Goal: Transaction & Acquisition: Purchase product/service

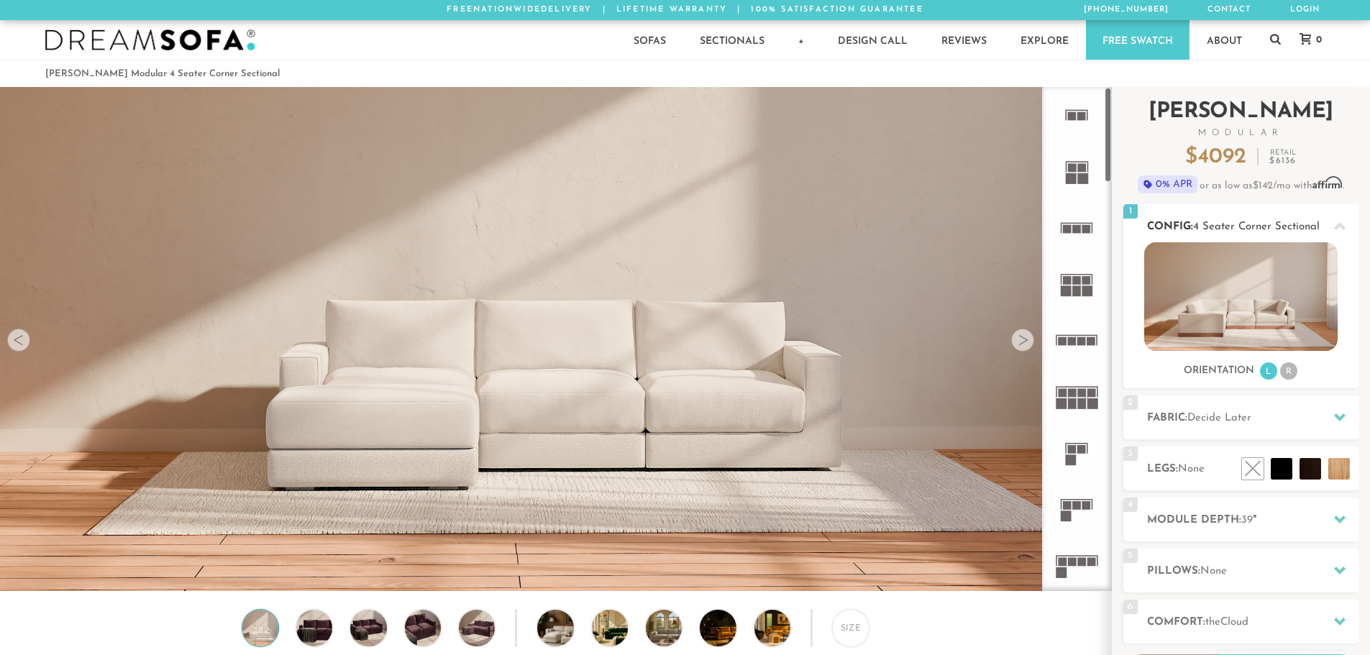
click at [1236, 282] on img at bounding box center [1242, 296] width 194 height 109
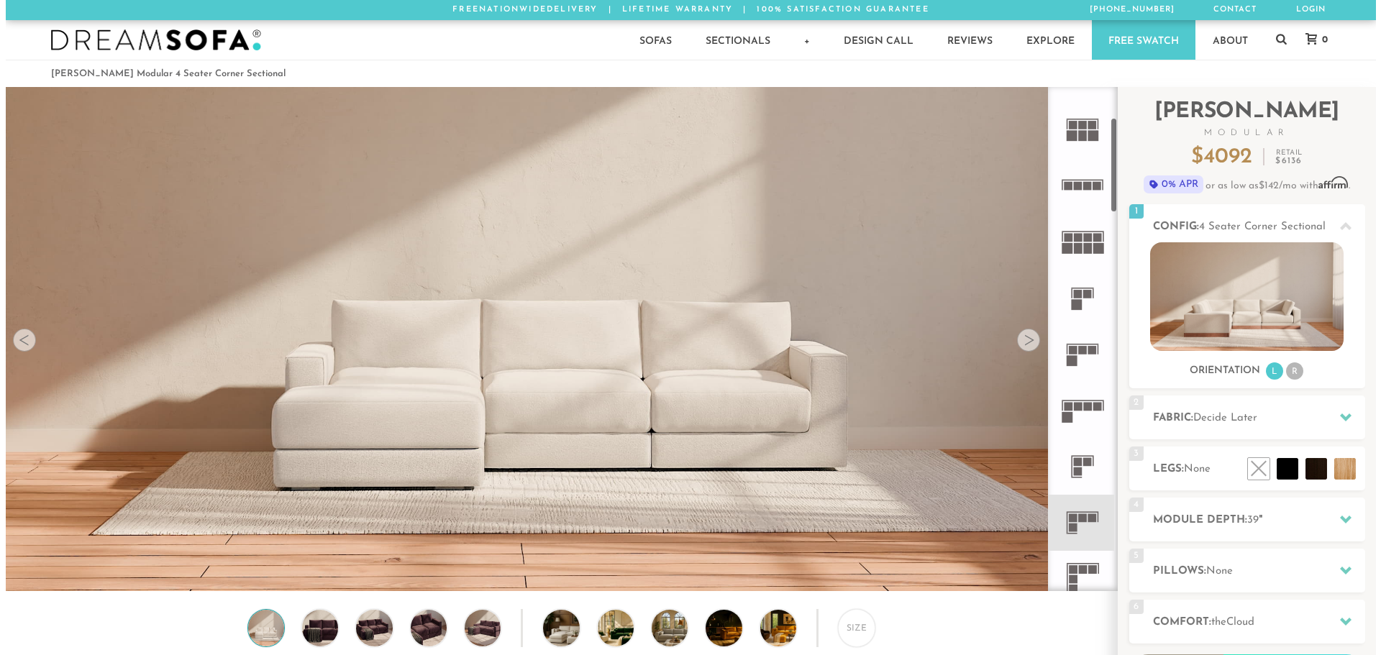
scroll to position [168, 0]
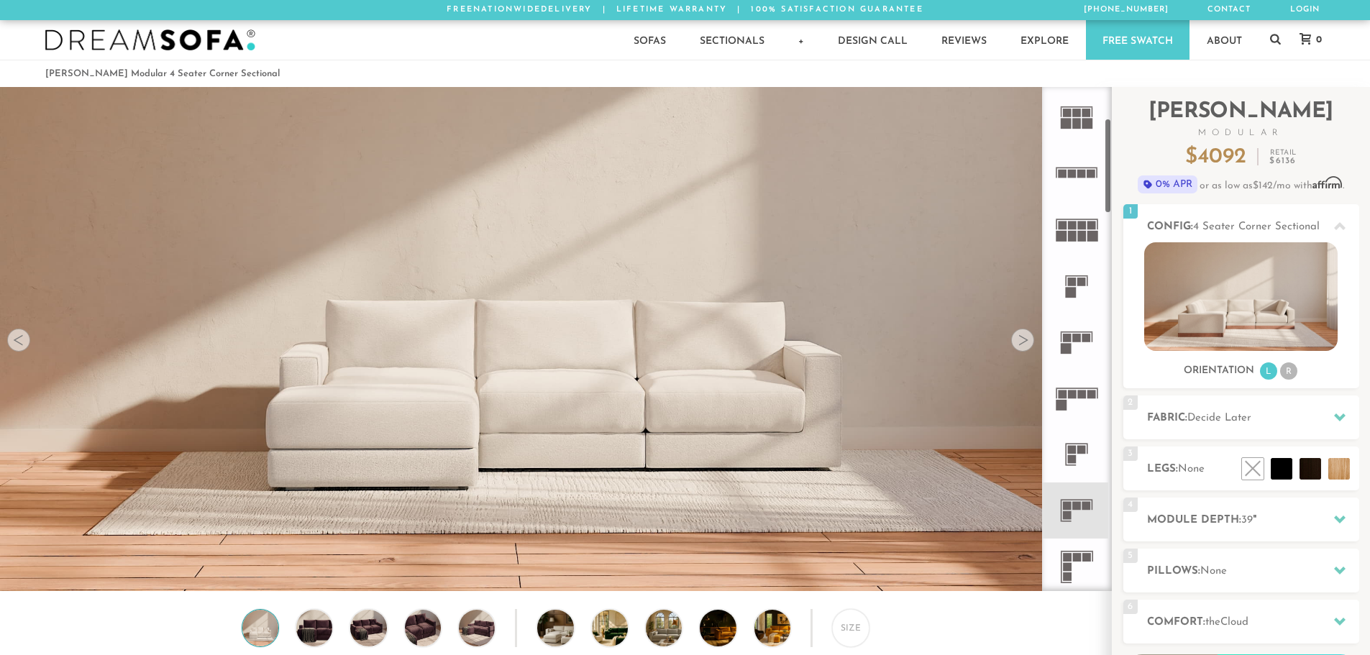
click at [1071, 506] on rect at bounding box center [1067, 506] width 9 height 9
click at [1020, 340] on div at bounding box center [1022, 340] width 23 height 23
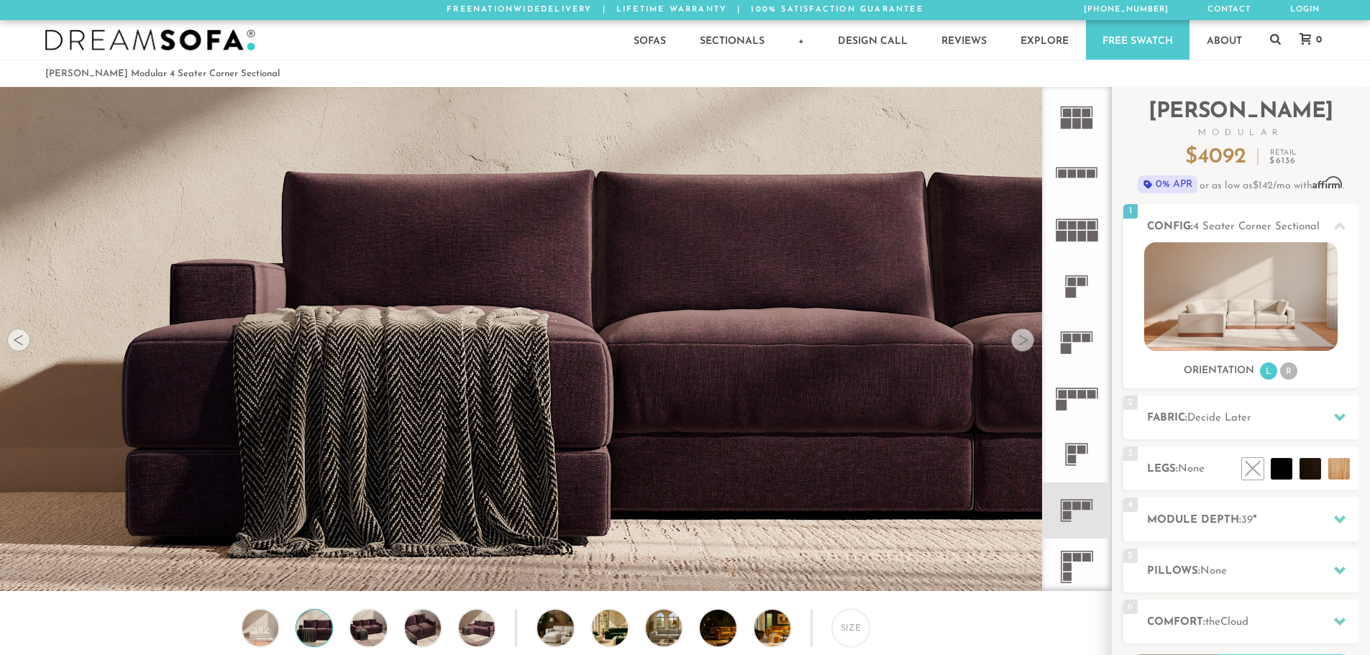
click at [1020, 340] on div at bounding box center [1022, 340] width 23 height 23
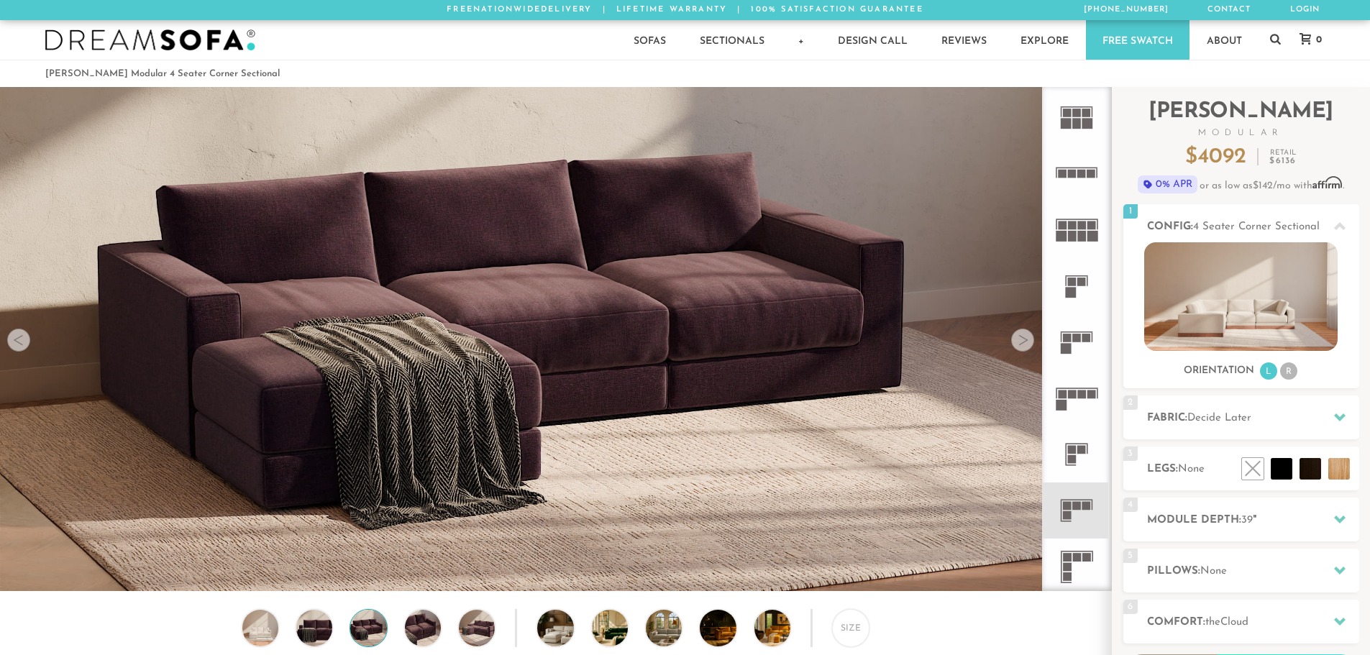
click at [1020, 340] on div at bounding box center [1022, 340] width 23 height 23
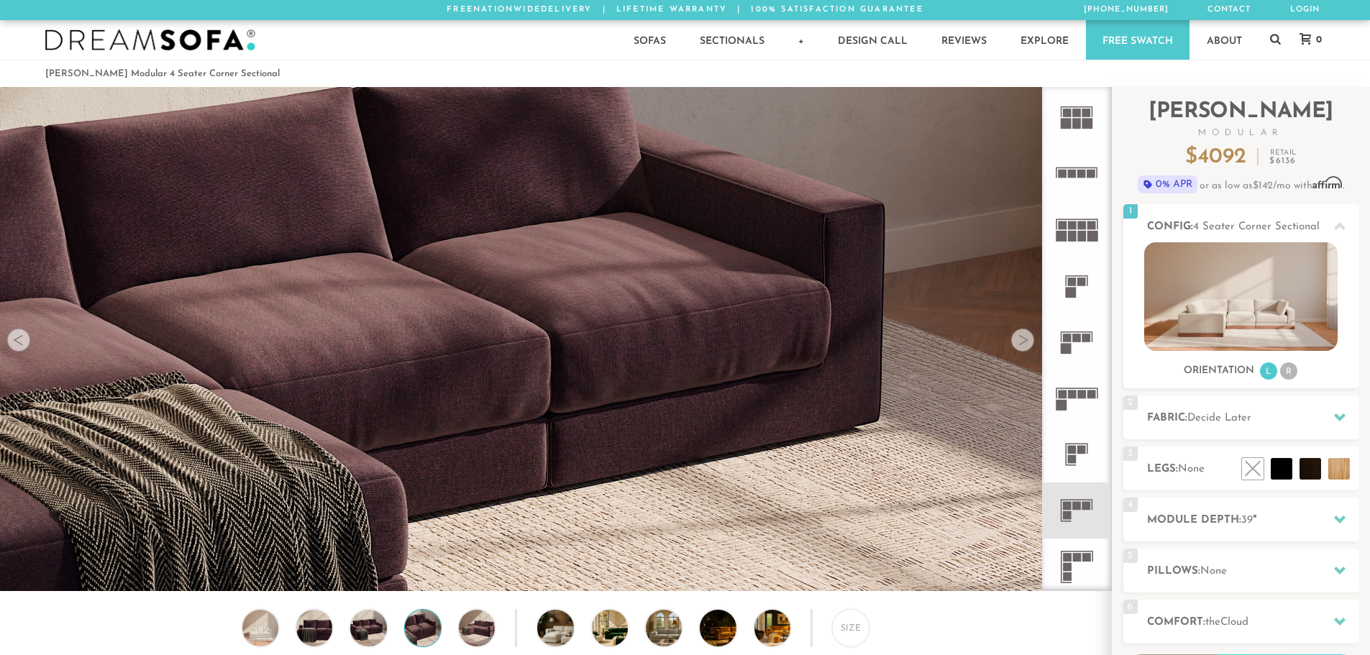
click at [1020, 340] on div at bounding box center [1022, 340] width 23 height 23
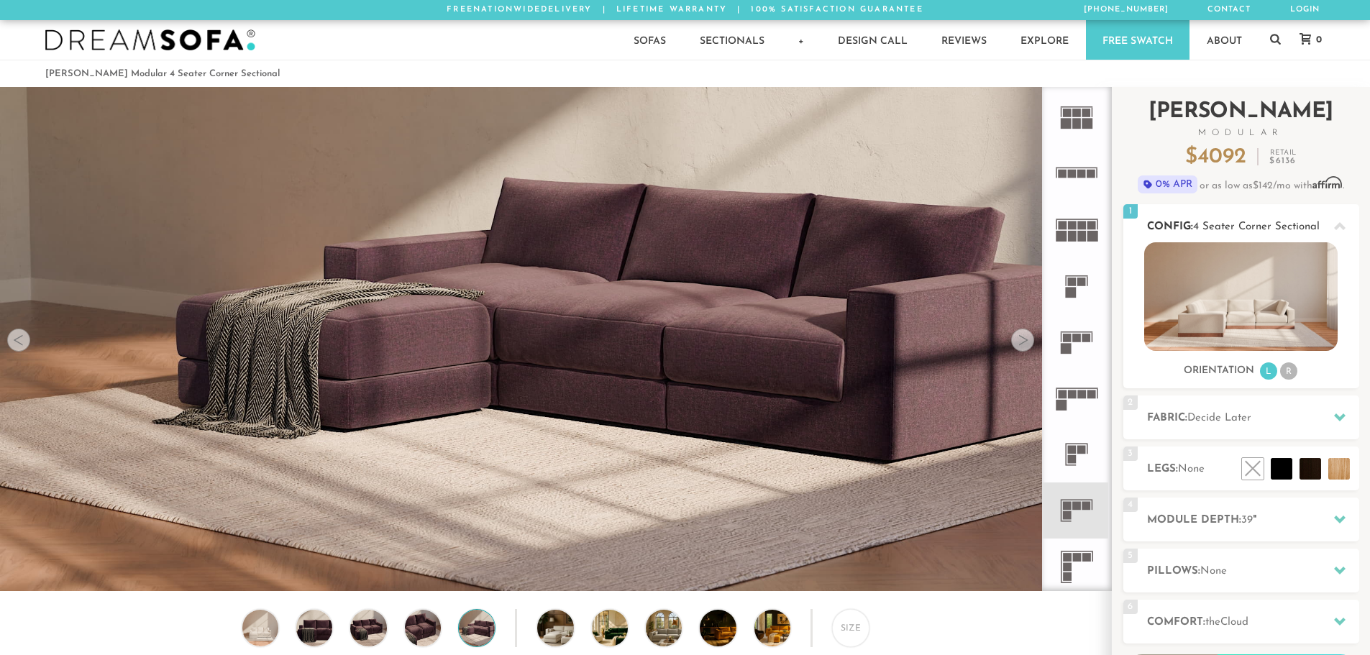
click at [1221, 311] on img at bounding box center [1242, 296] width 194 height 109
click at [1283, 366] on li "R" at bounding box center [1288, 371] width 17 height 17
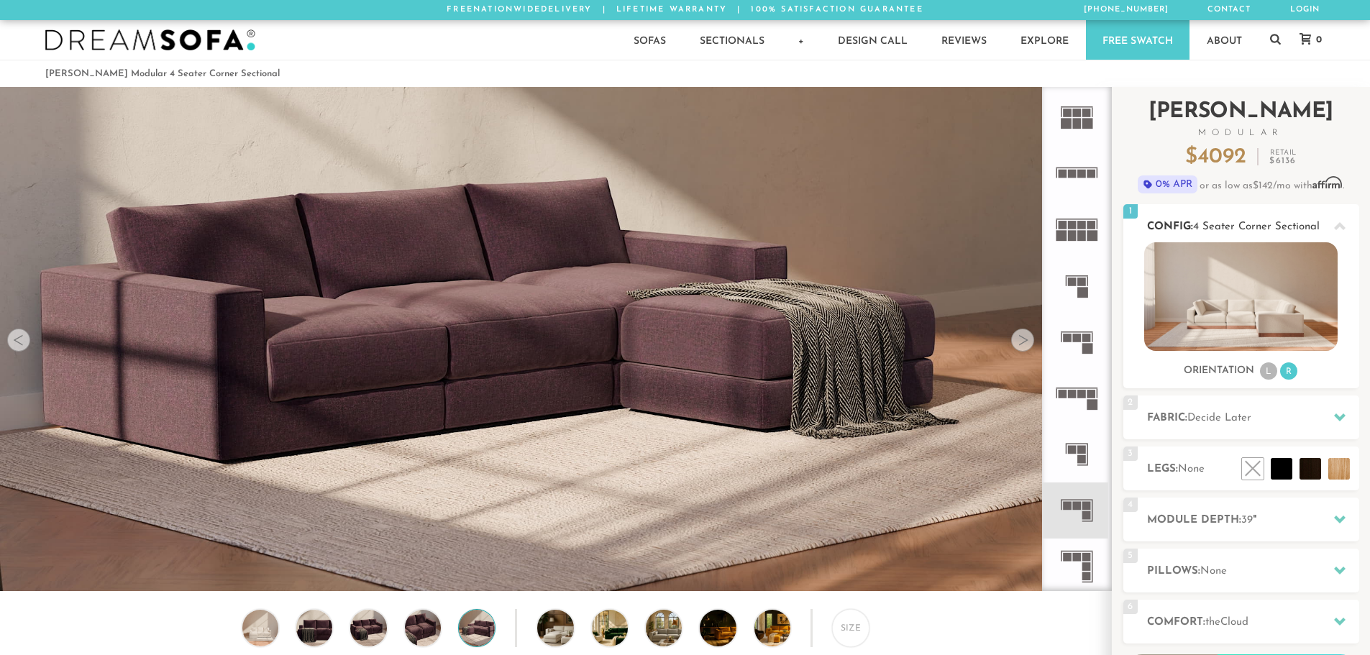
click at [1269, 367] on li "L" at bounding box center [1268, 371] width 17 height 17
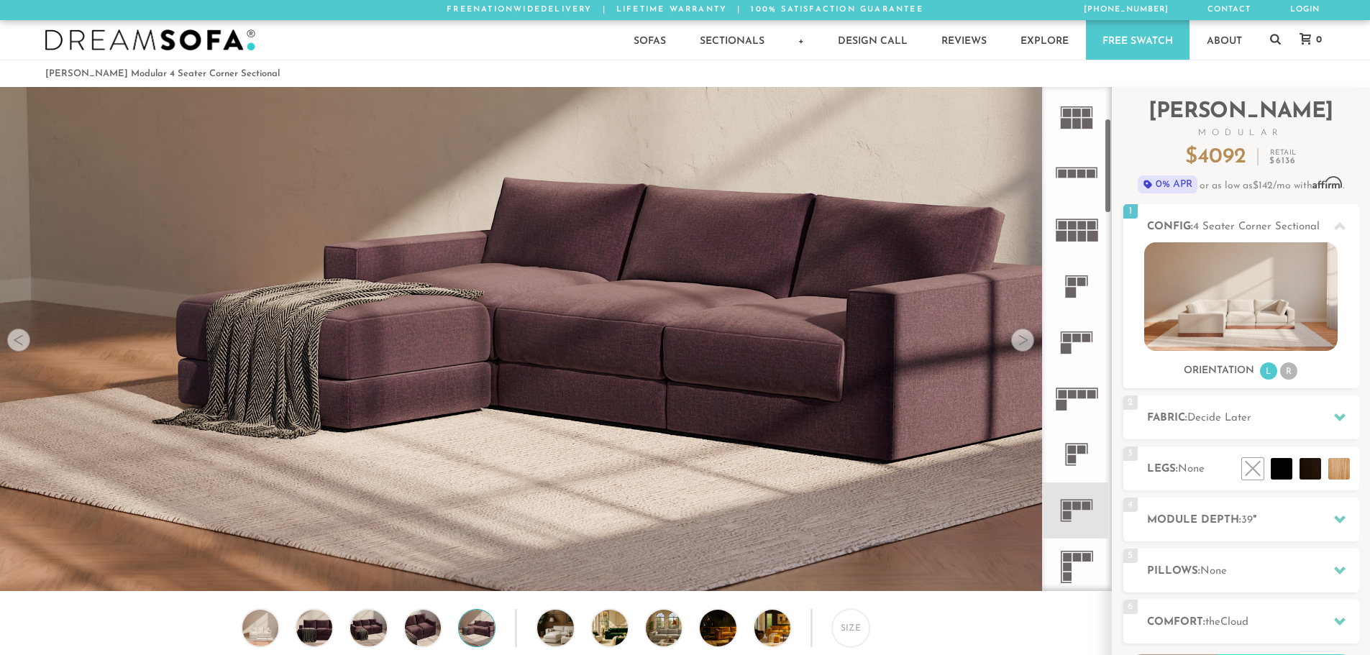
click at [1087, 452] on icon at bounding box center [1077, 455] width 56 height 56
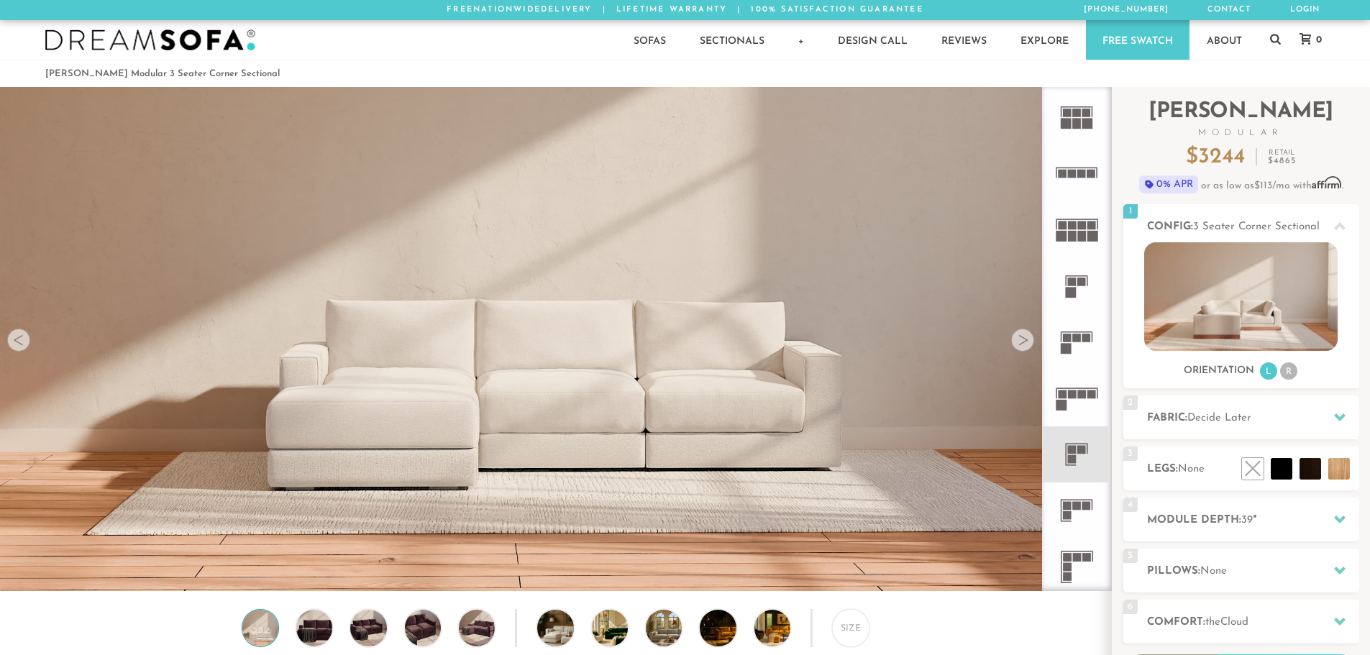
click at [1078, 506] on rect at bounding box center [1077, 506] width 9 height 9
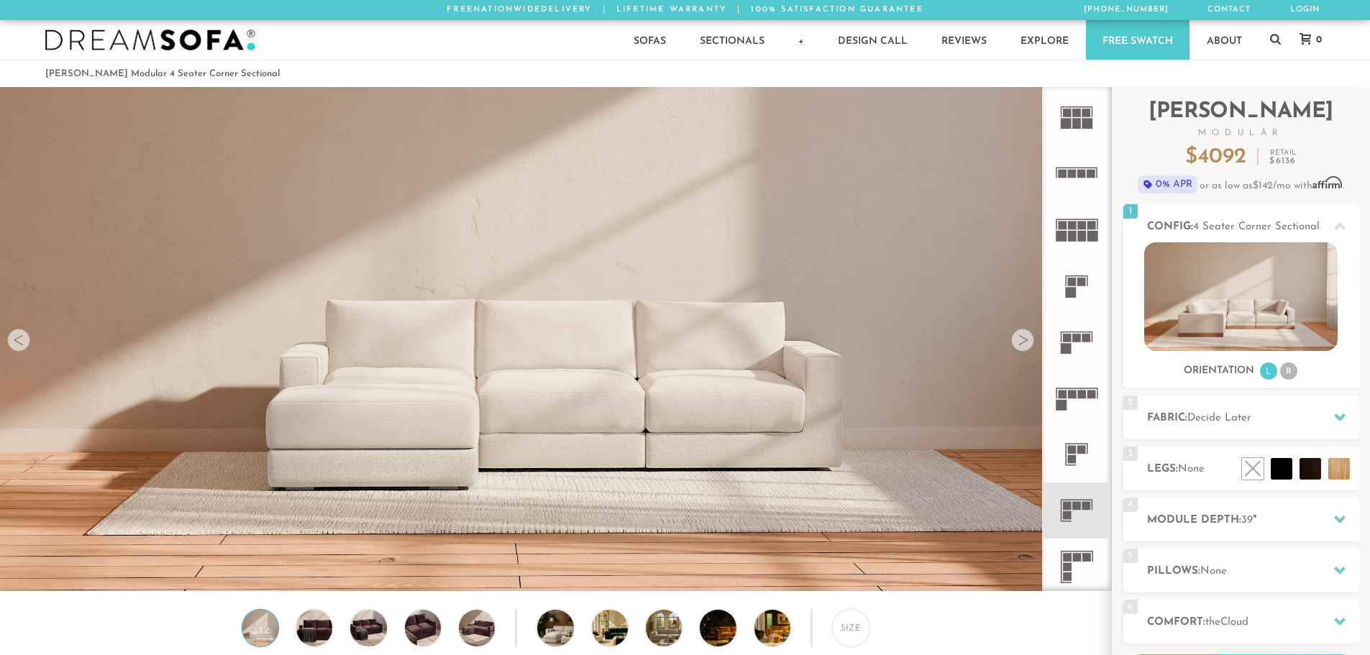
click at [1083, 570] on icon at bounding box center [1077, 567] width 56 height 56
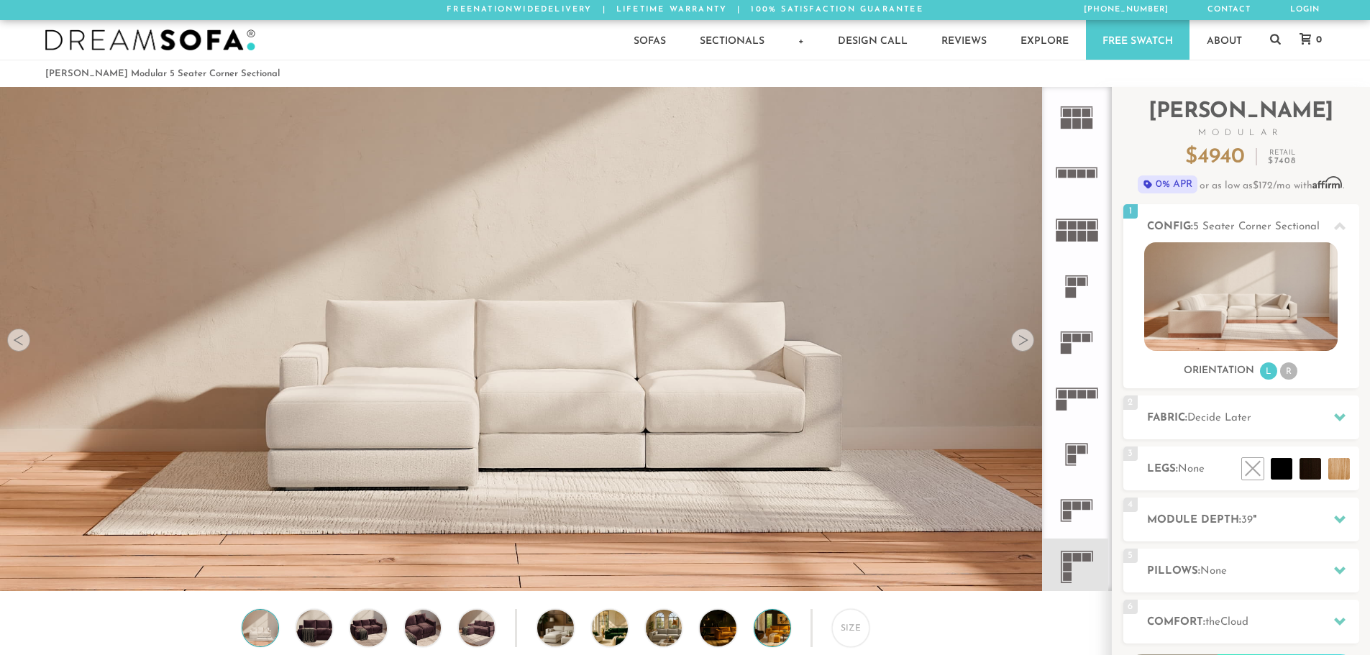
click at [772, 632] on img at bounding box center [787, 628] width 64 height 36
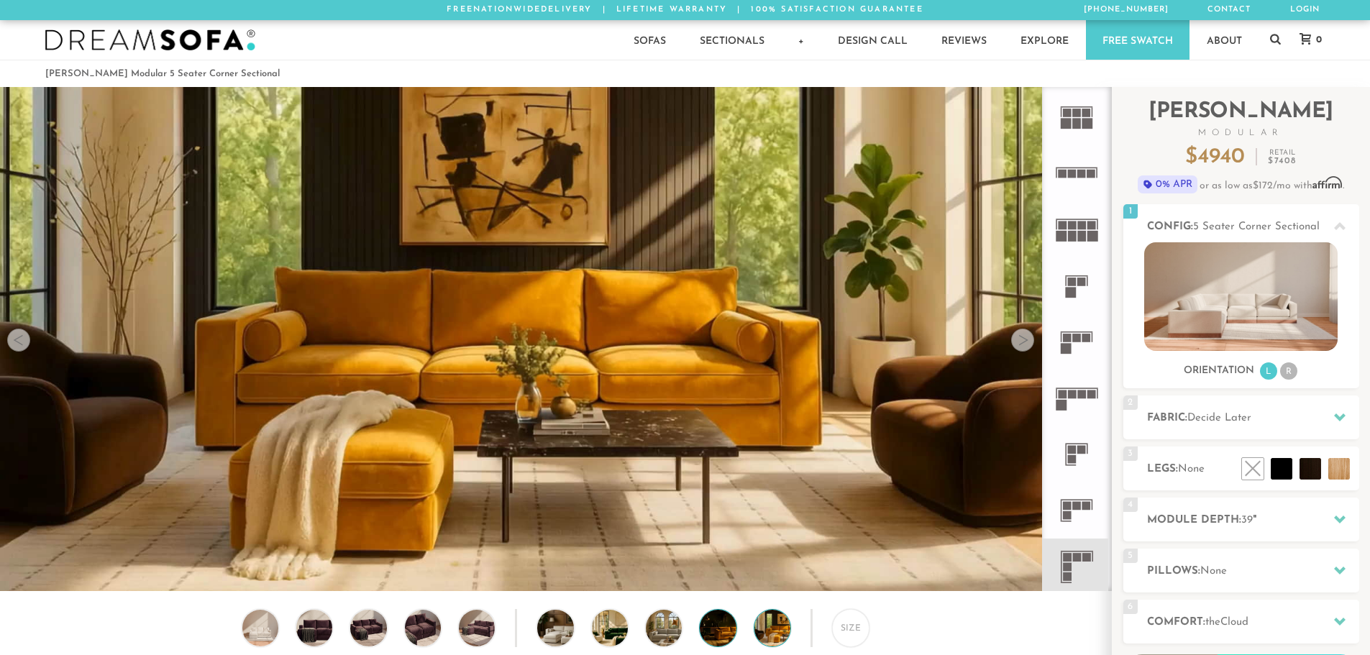
click at [719, 632] on img at bounding box center [732, 628] width 64 height 36
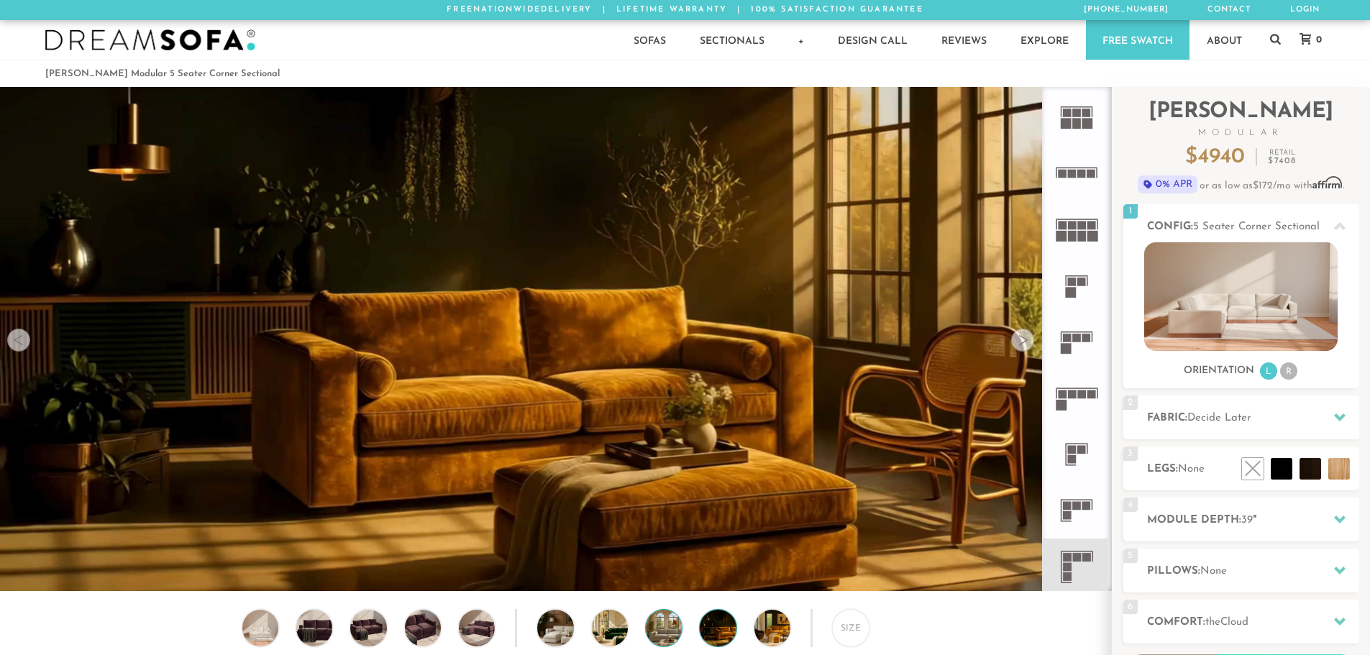
click at [663, 633] on img at bounding box center [678, 628] width 64 height 36
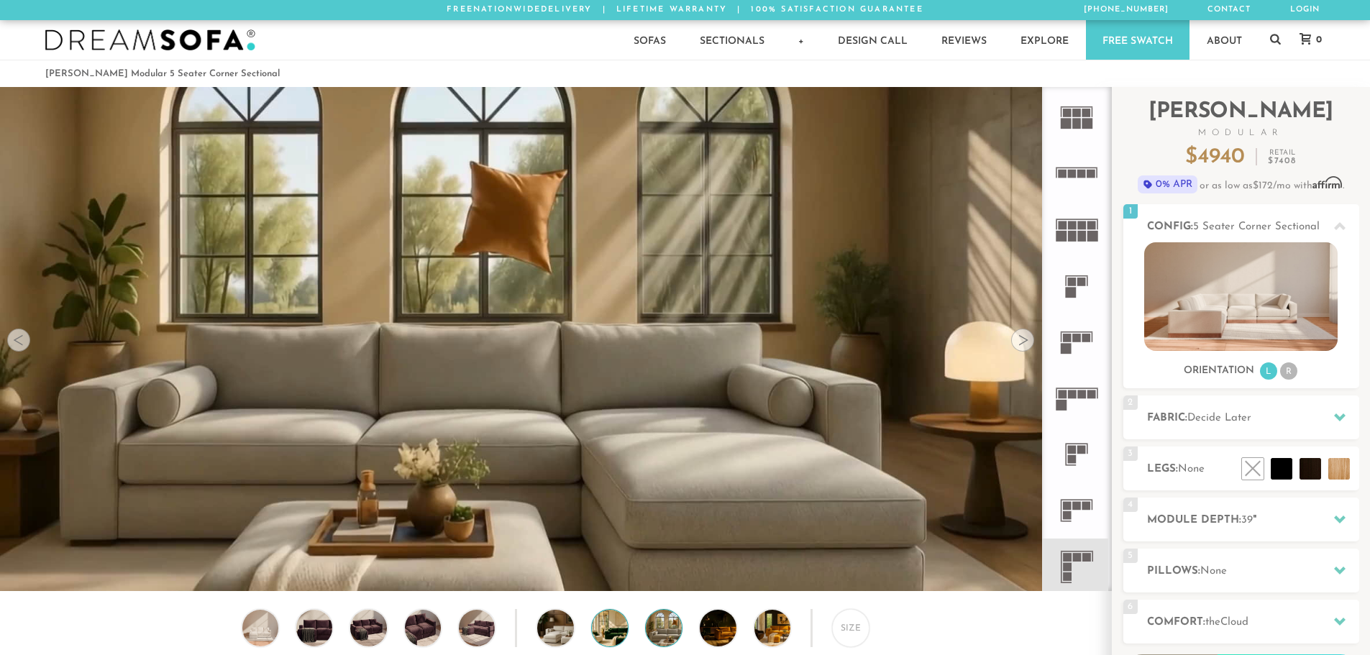
click at [621, 629] on img at bounding box center [624, 628] width 64 height 36
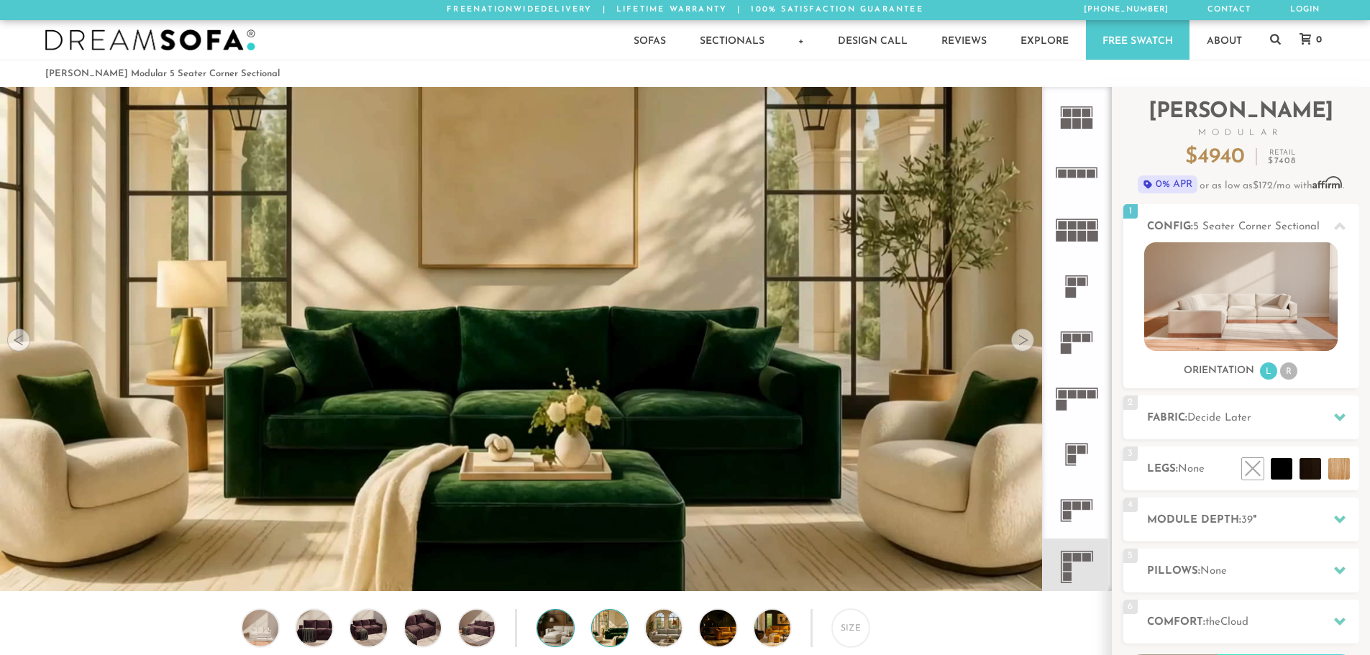
click at [553, 632] on img at bounding box center [569, 628] width 64 height 36
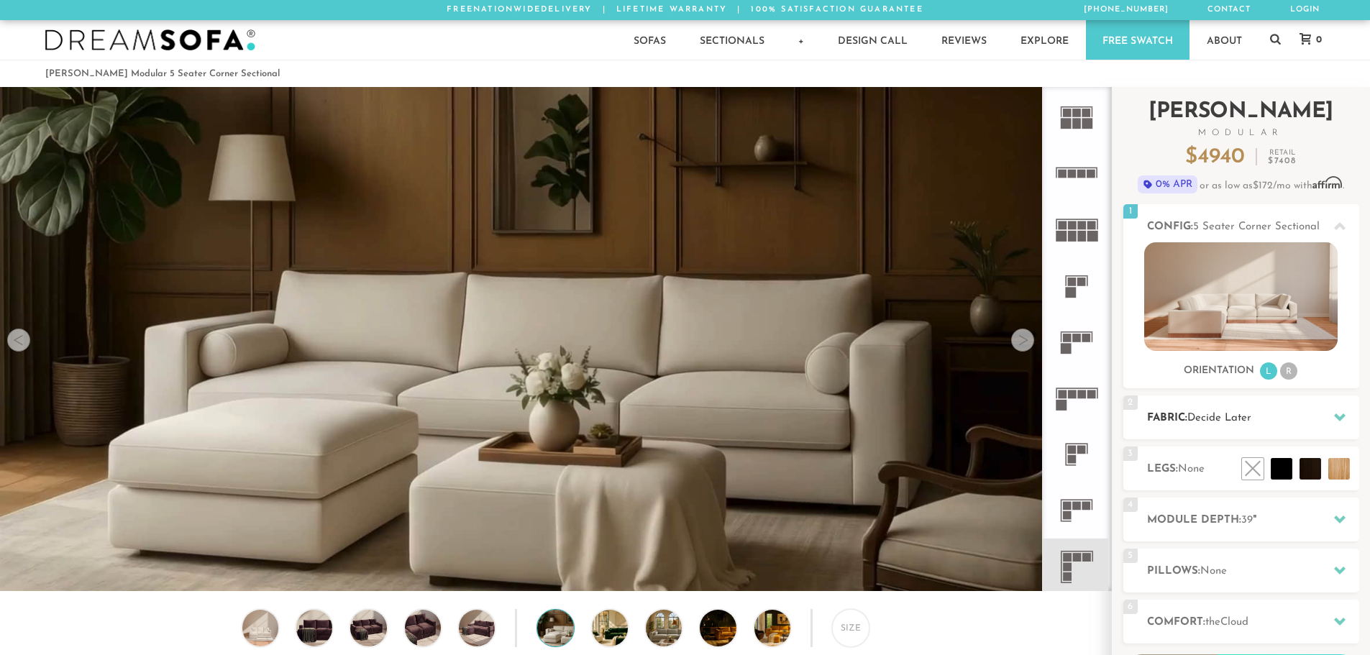
click at [1238, 426] on h2 "Fabric: Decide Later" at bounding box center [1253, 418] width 212 height 17
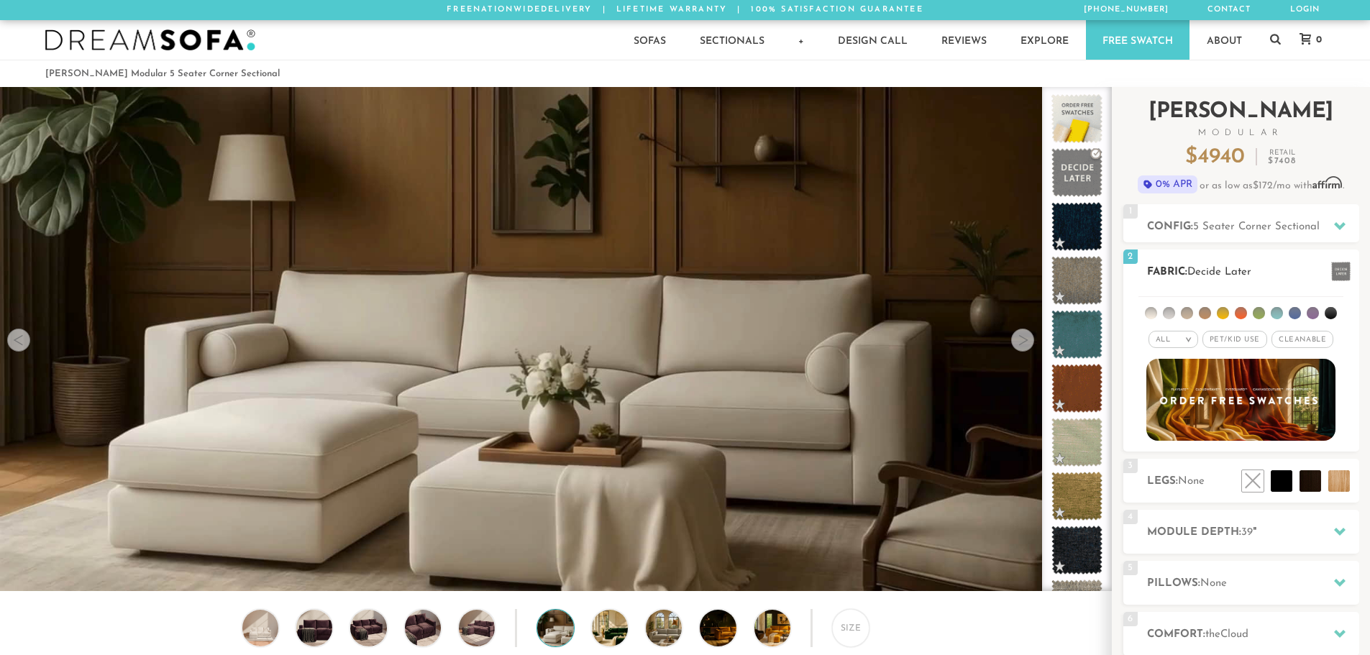
click at [1234, 344] on span "Pet/Kid Use x" at bounding box center [1235, 339] width 65 height 17
click at [1313, 337] on span "Cleanable x" at bounding box center [1308, 339] width 62 height 17
click at [1167, 340] on div "All >" at bounding box center [1163, 339] width 50 height 17
click at [1164, 401] on li "Family" at bounding box center [1163, 398] width 50 height 20
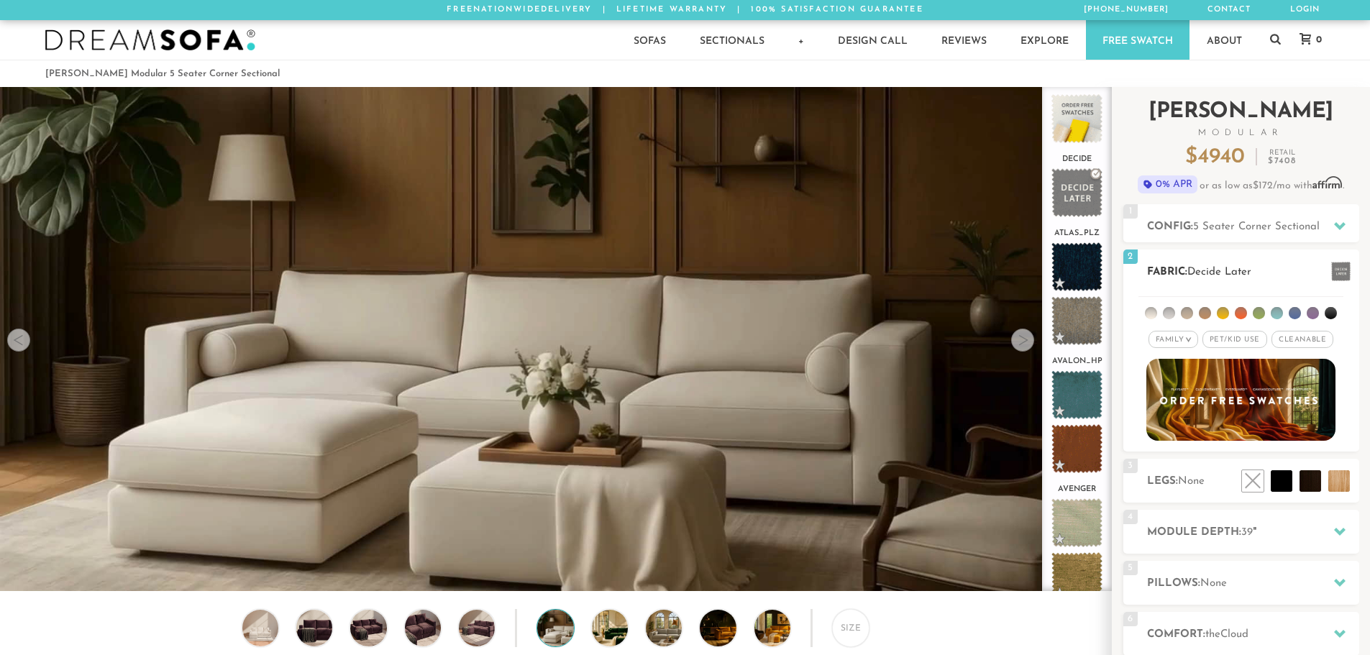
click at [1184, 338] on em ">" at bounding box center [1188, 339] width 11 height 7
click at [1177, 377] on li "Tier" at bounding box center [1174, 378] width 50 height 20
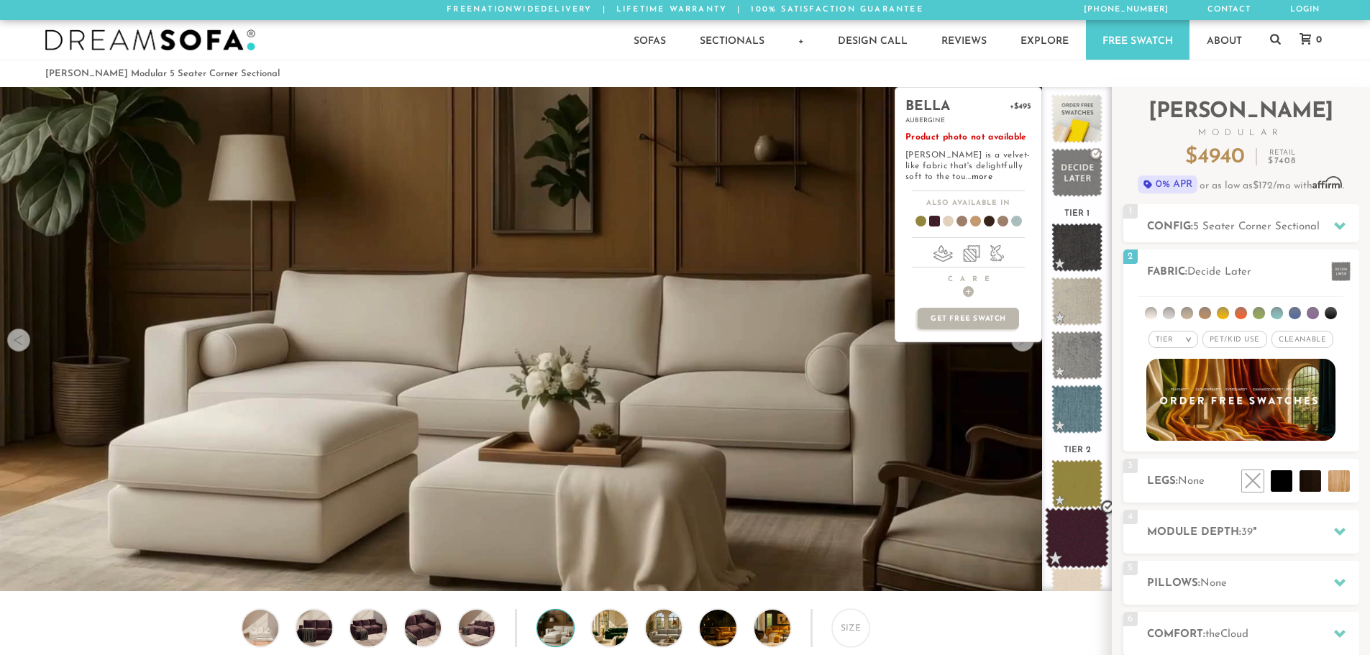
click at [1078, 528] on span at bounding box center [1077, 538] width 64 height 61
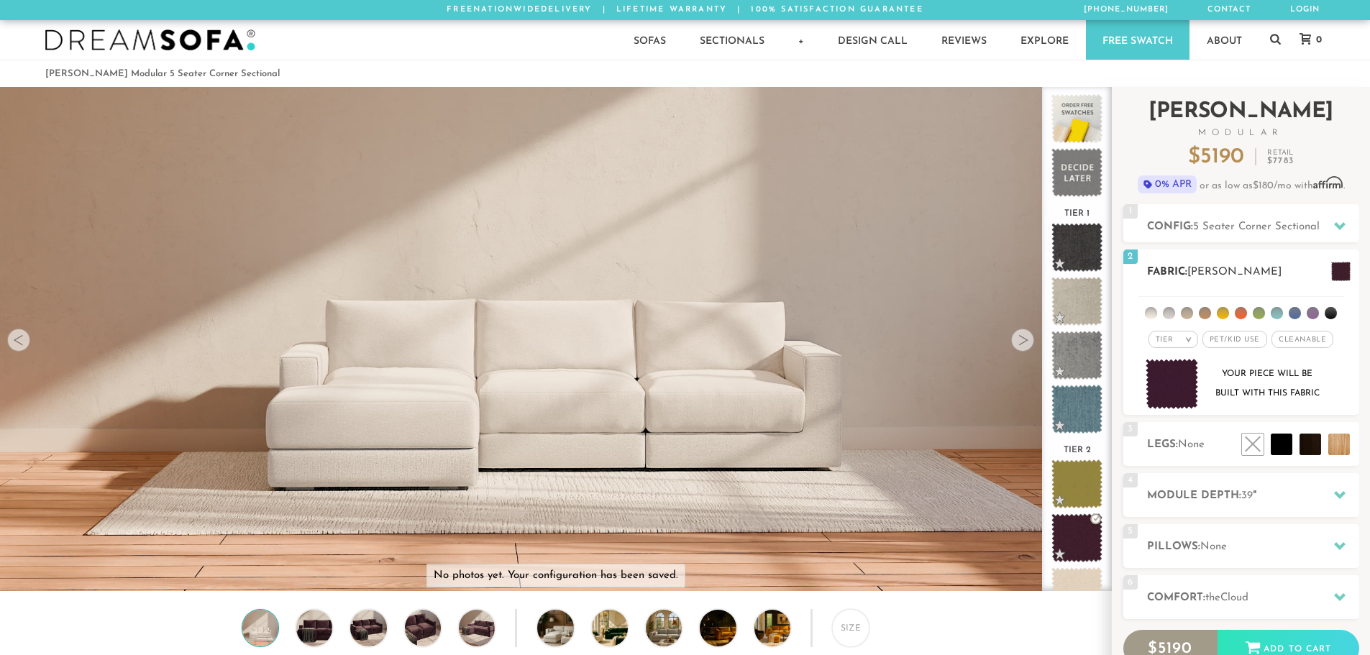
click at [1345, 275] on span at bounding box center [1341, 271] width 19 height 19
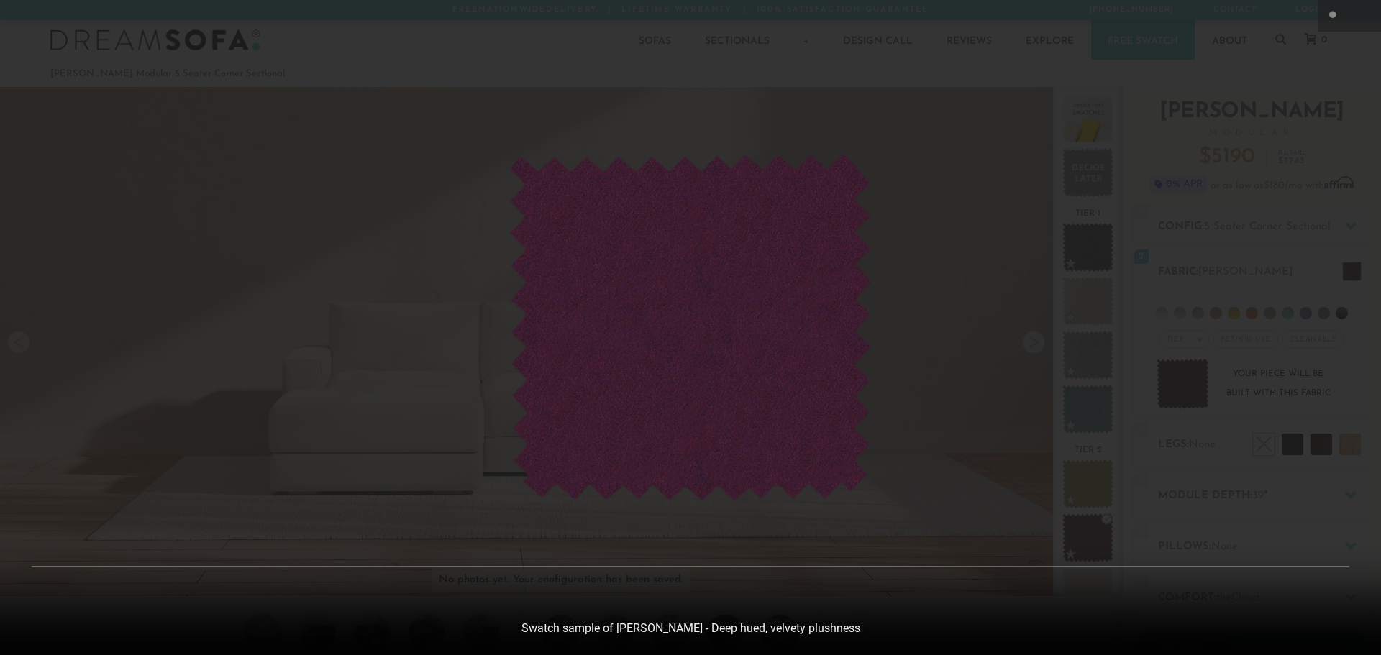
click at [957, 350] on div at bounding box center [690, 327] width 1381 height 655
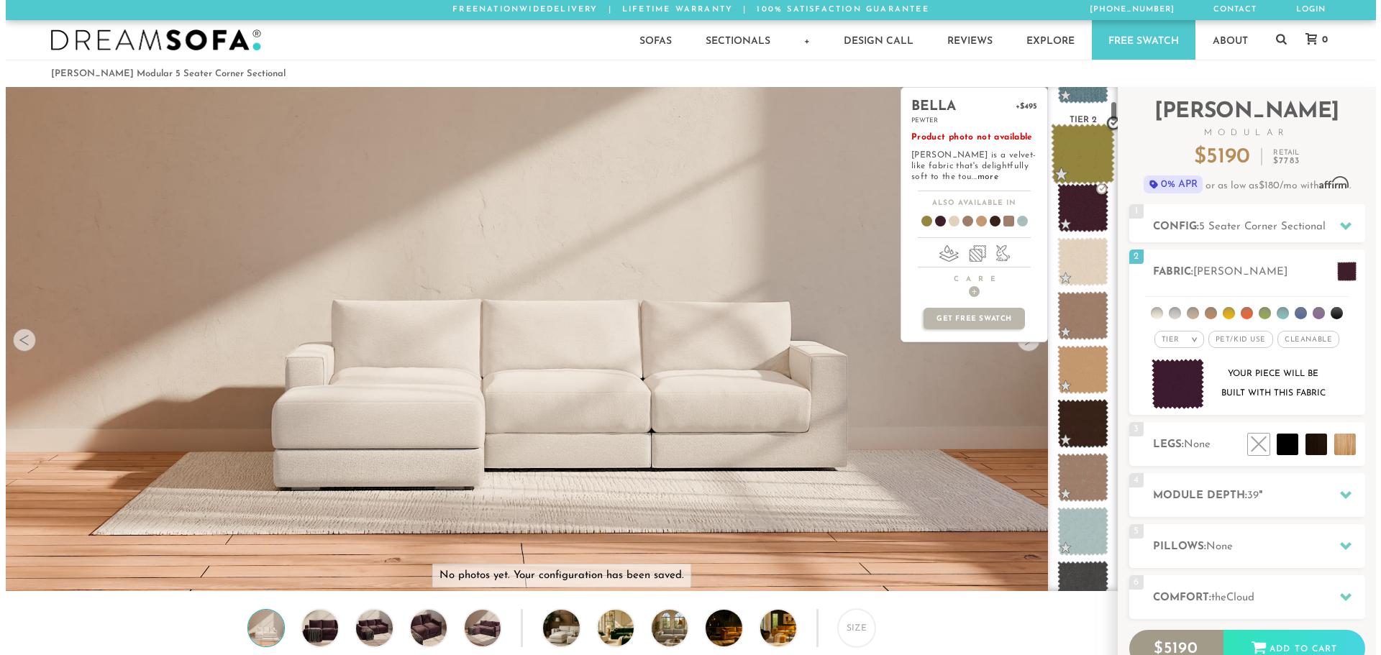
scroll to position [336, 0]
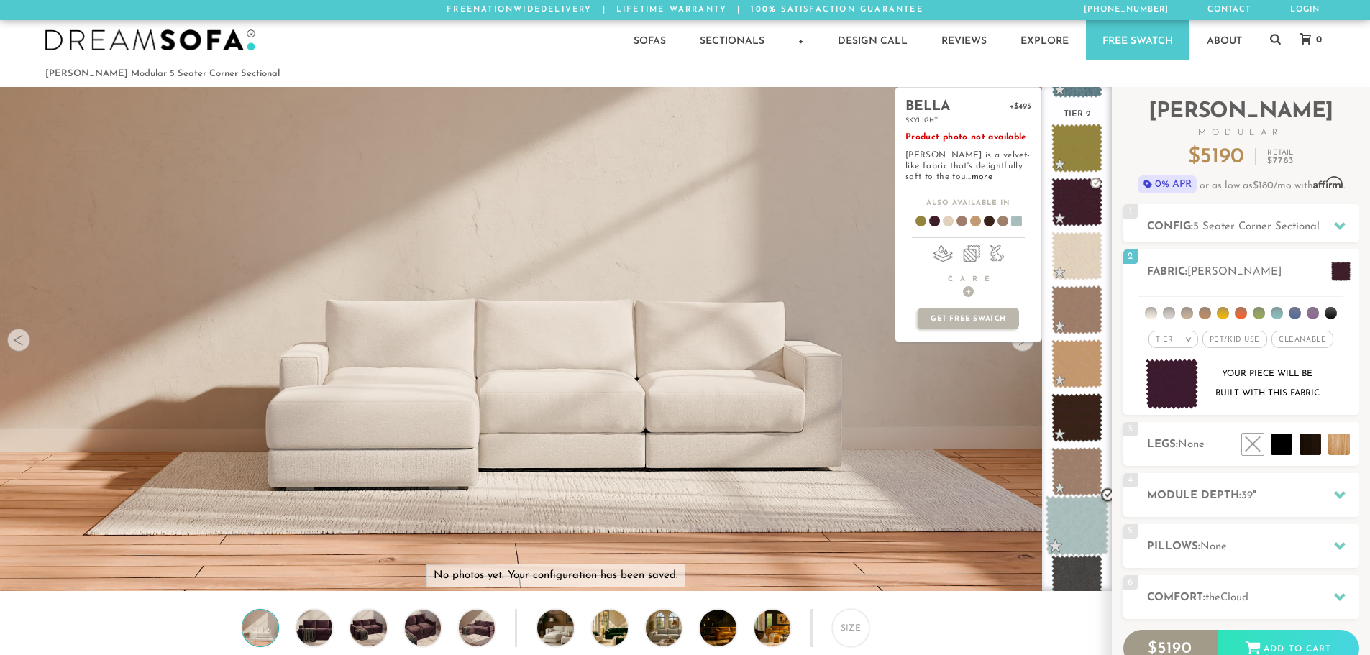
click at [1078, 527] on span at bounding box center [1077, 526] width 64 height 61
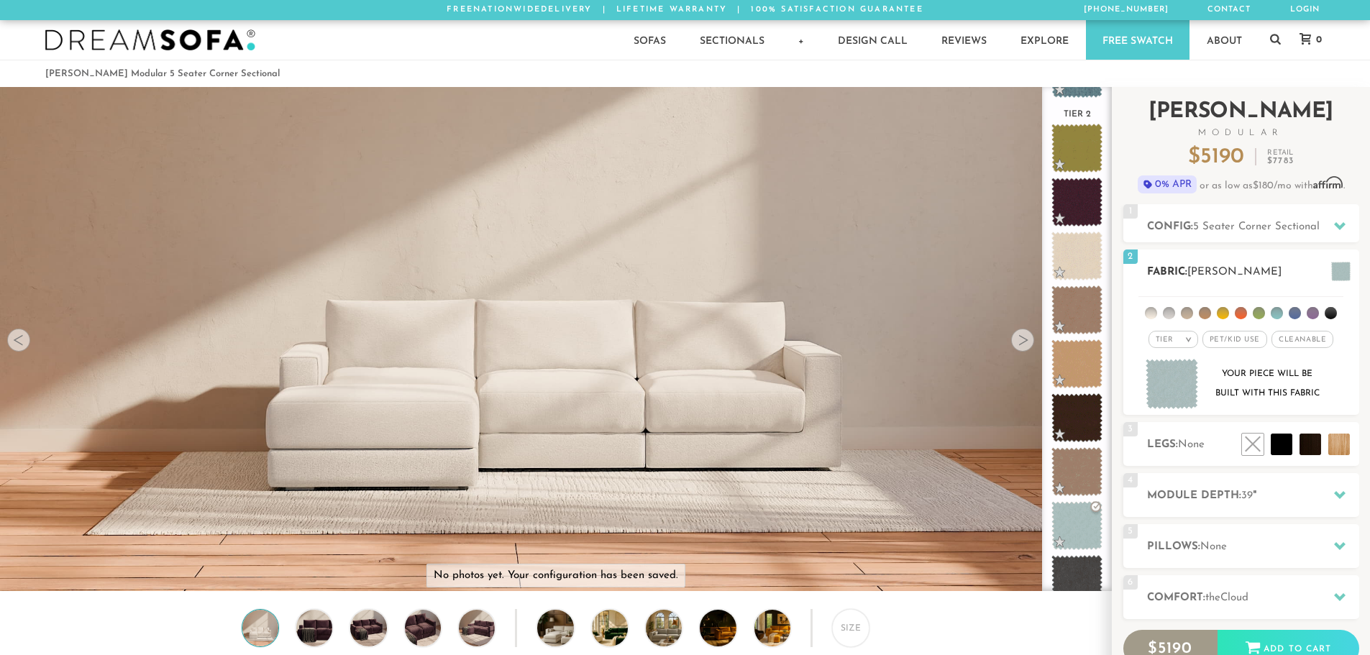
click at [1346, 278] on span at bounding box center [1341, 271] width 19 height 19
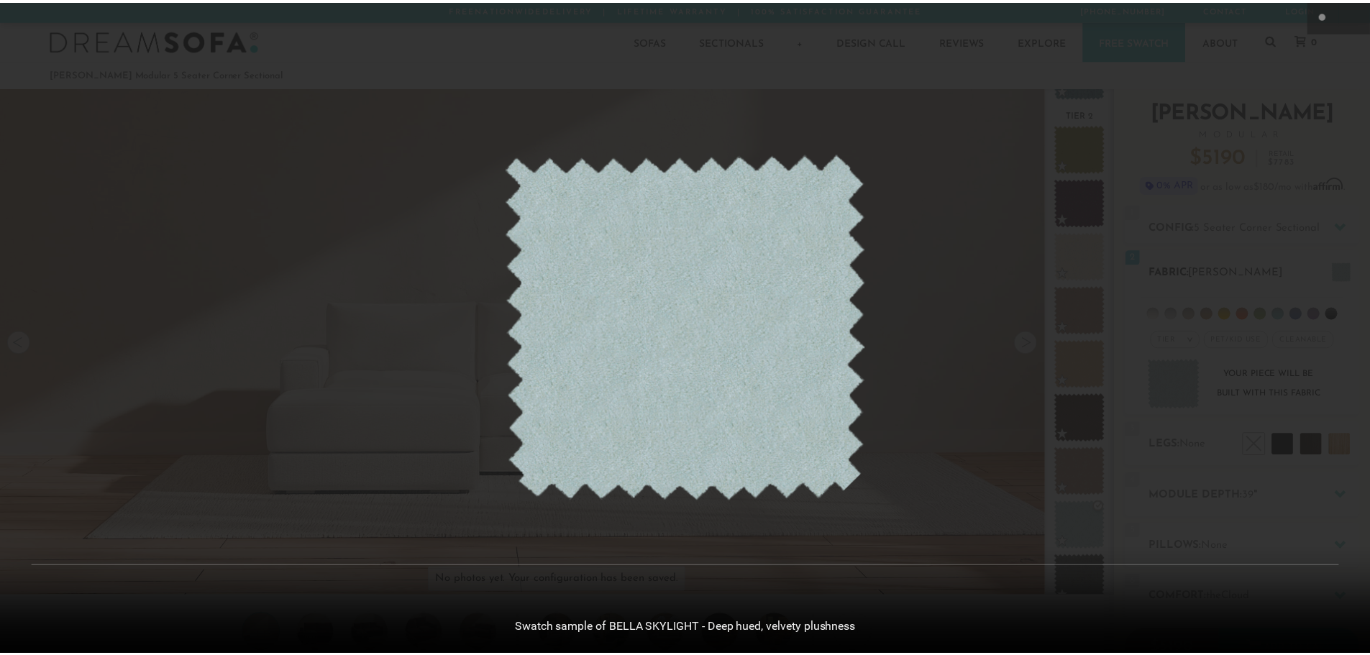
scroll to position [16865, 1370]
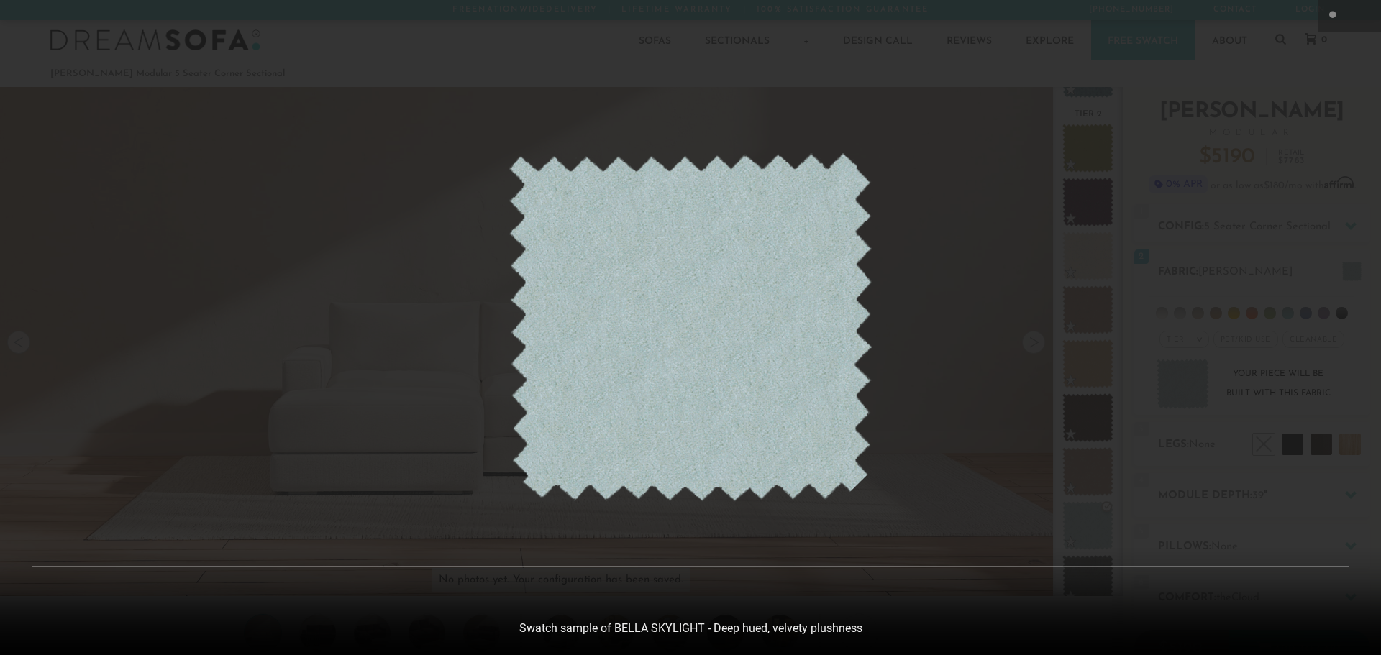
click at [1007, 322] on div at bounding box center [690, 327] width 1381 height 655
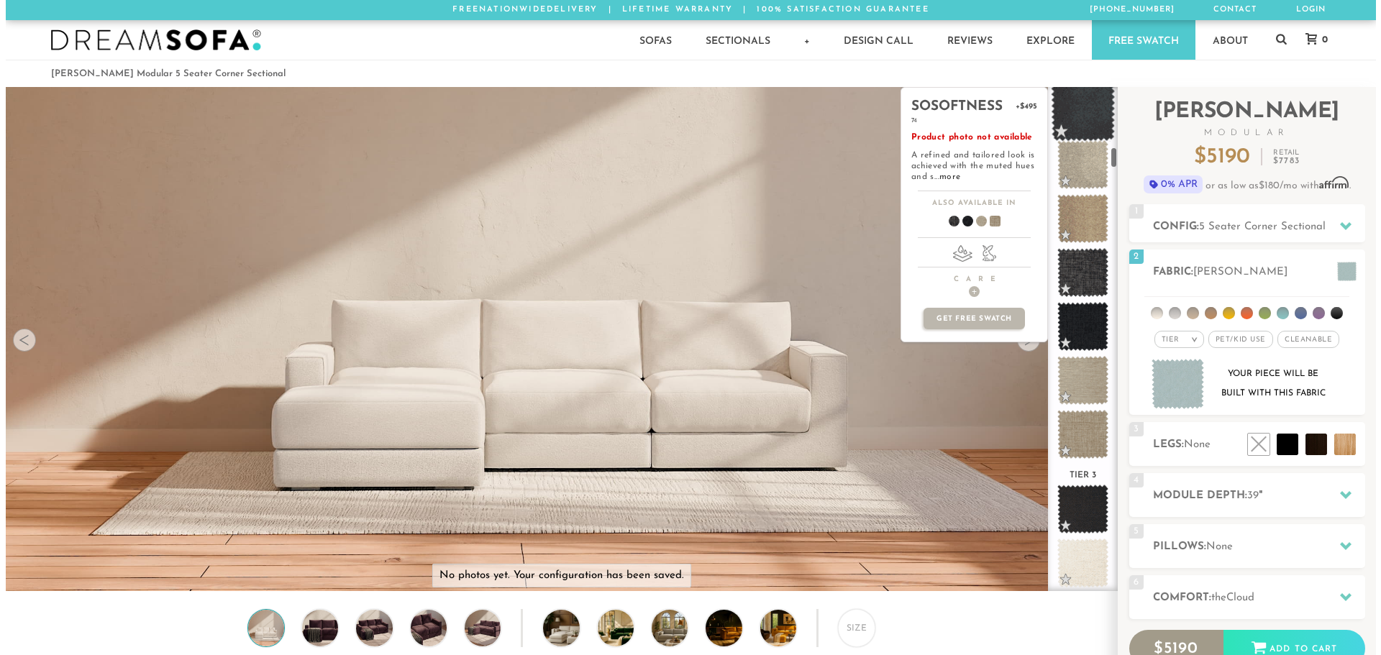
scroll to position [1416, 0]
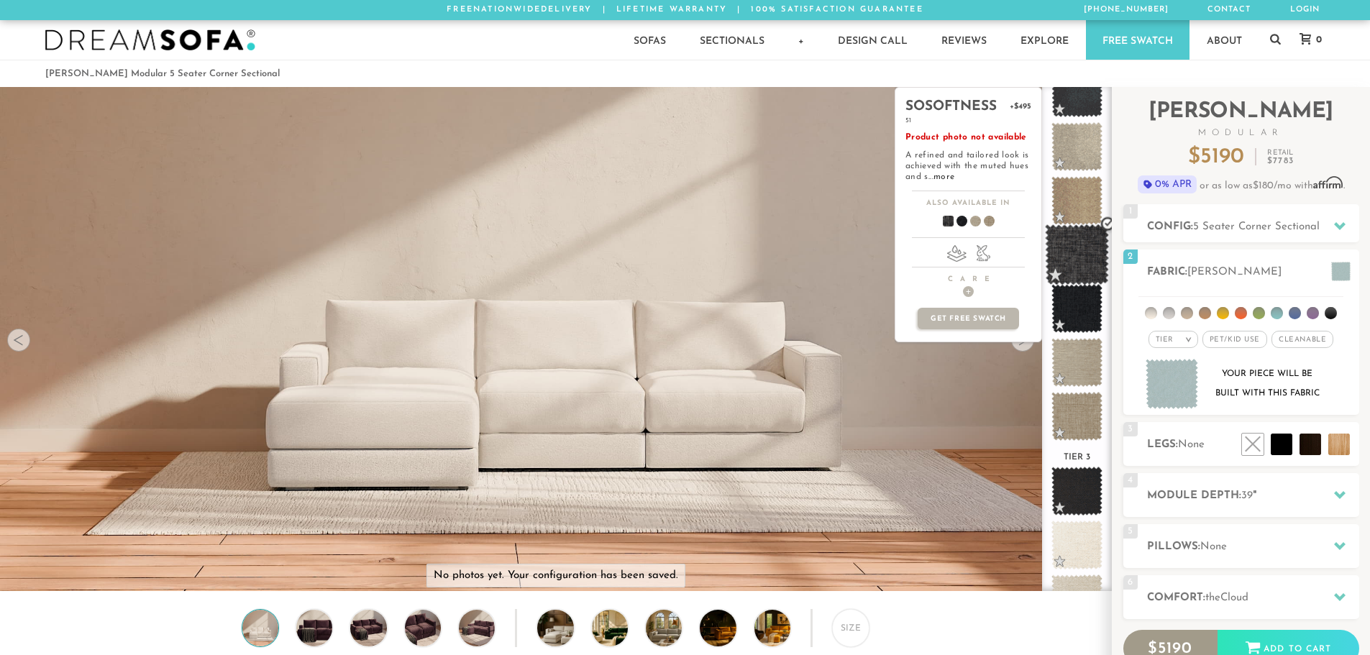
click at [1069, 253] on span at bounding box center [1077, 254] width 64 height 61
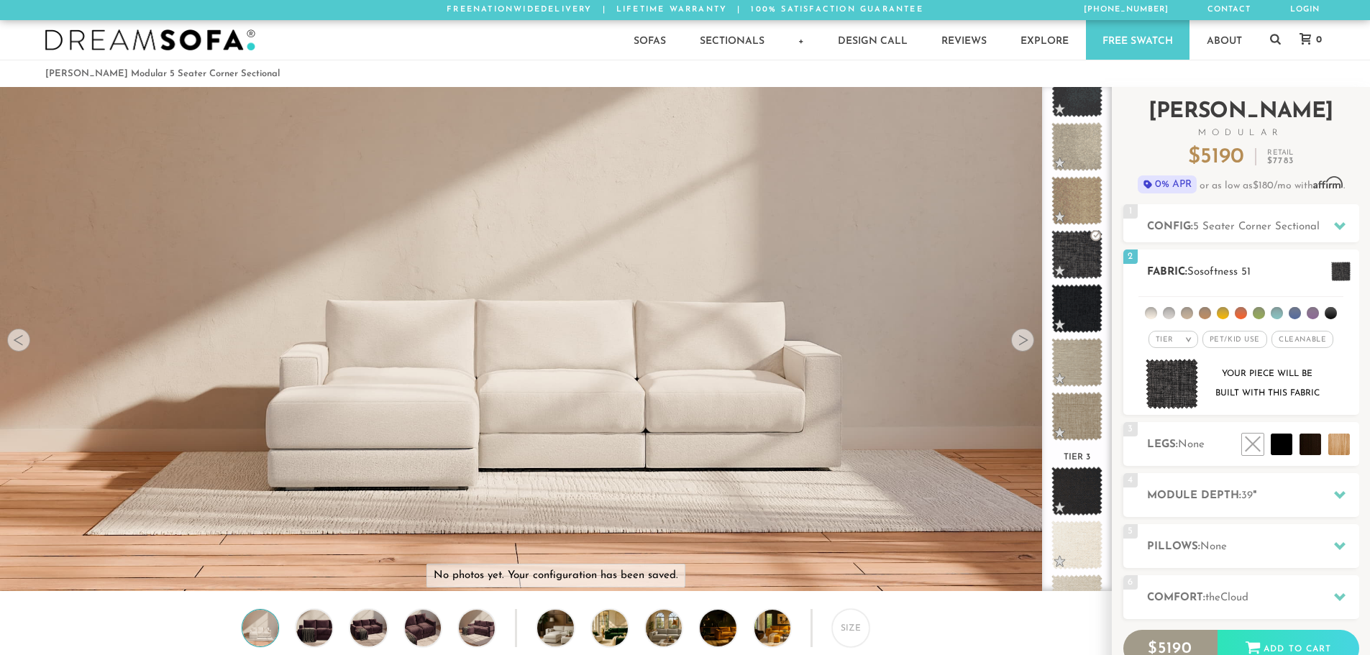
click at [1343, 270] on span at bounding box center [1341, 271] width 19 height 19
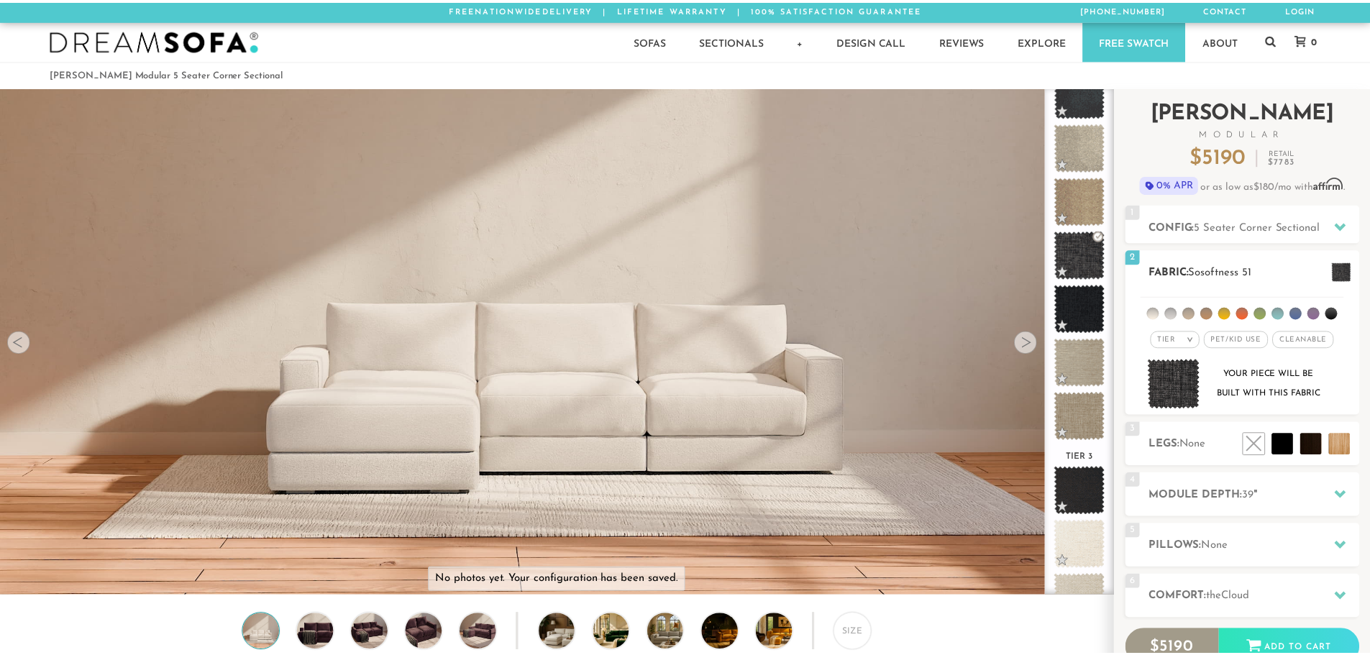
scroll to position [16865, 1370]
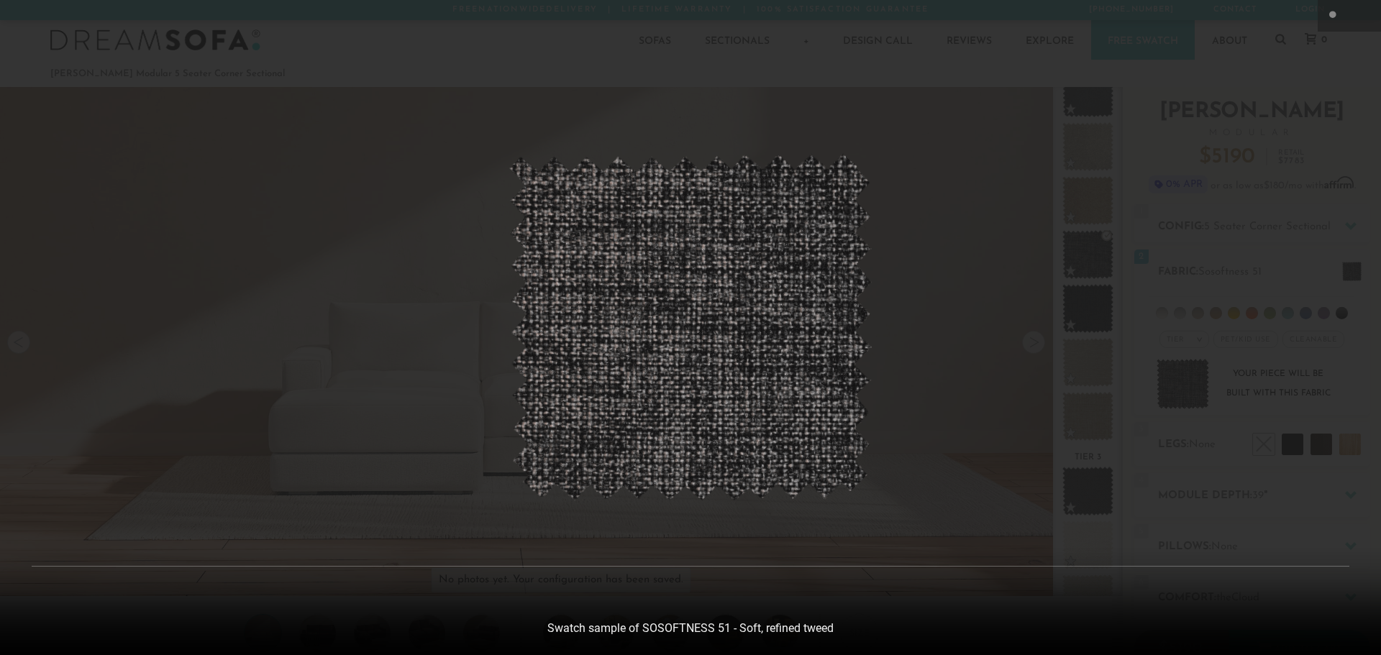
click at [1073, 332] on div at bounding box center [690, 327] width 1381 height 655
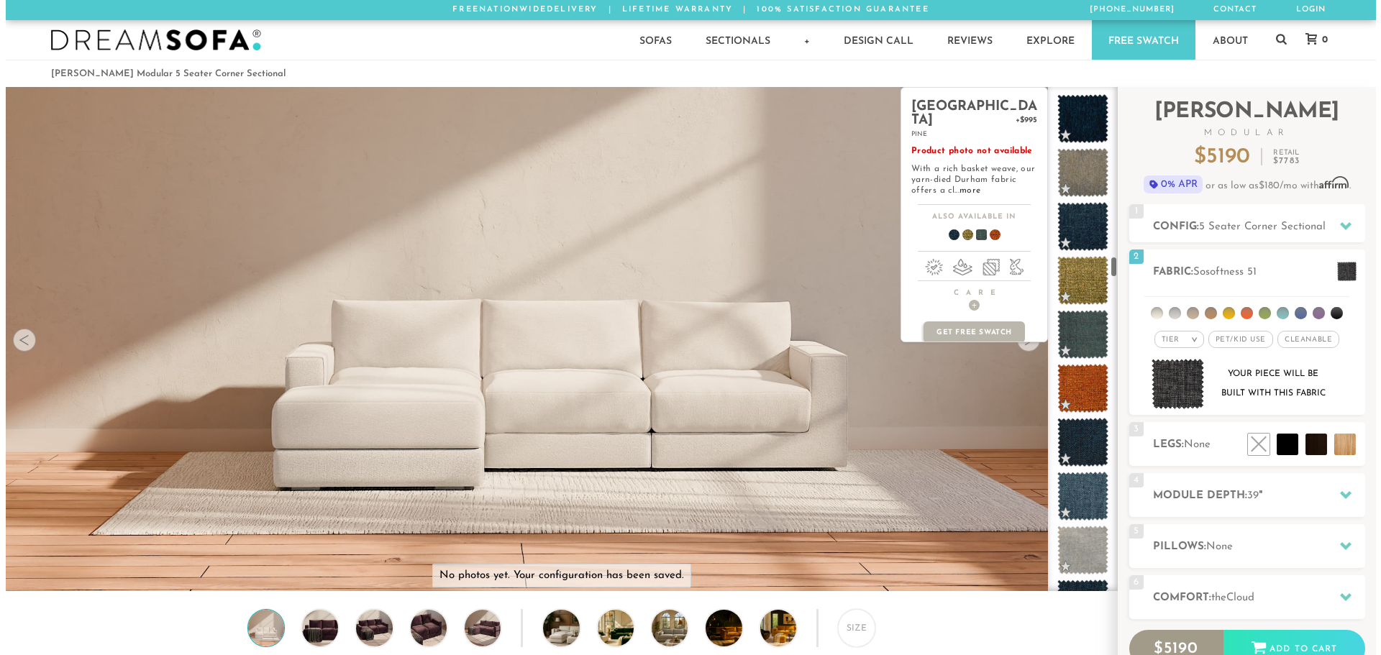
scroll to position [3969, 0]
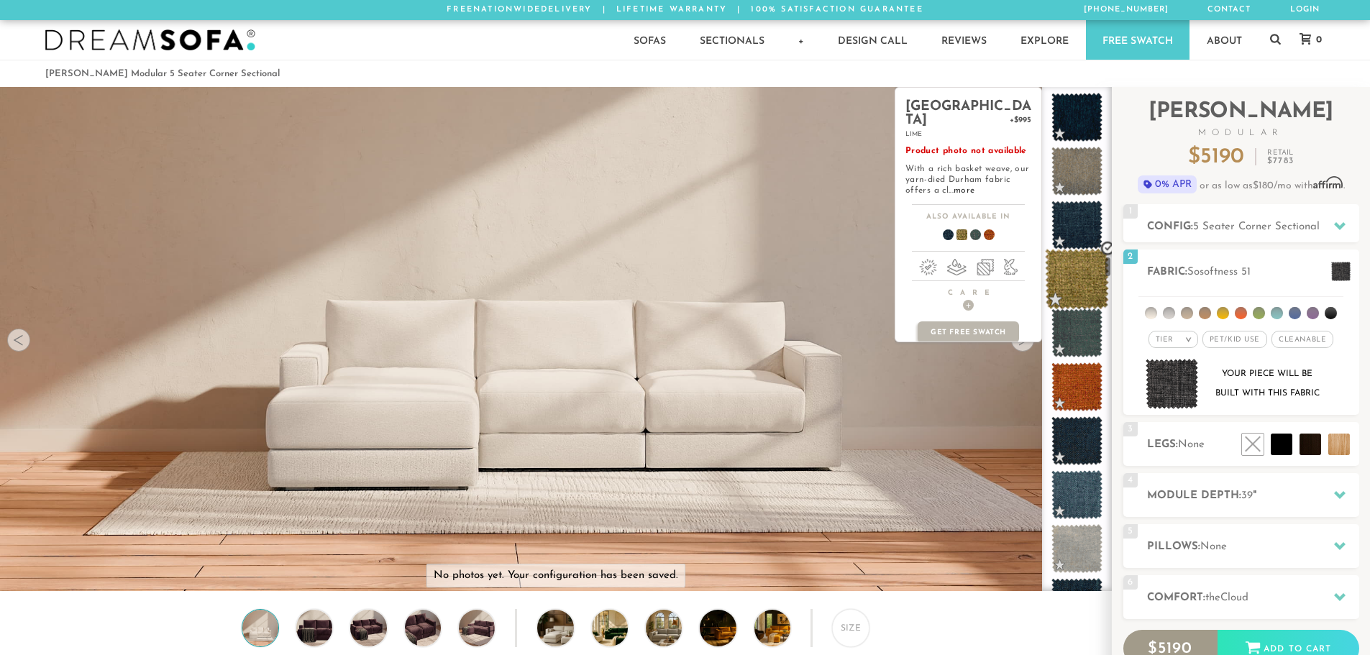
click at [1078, 278] on span at bounding box center [1077, 279] width 64 height 61
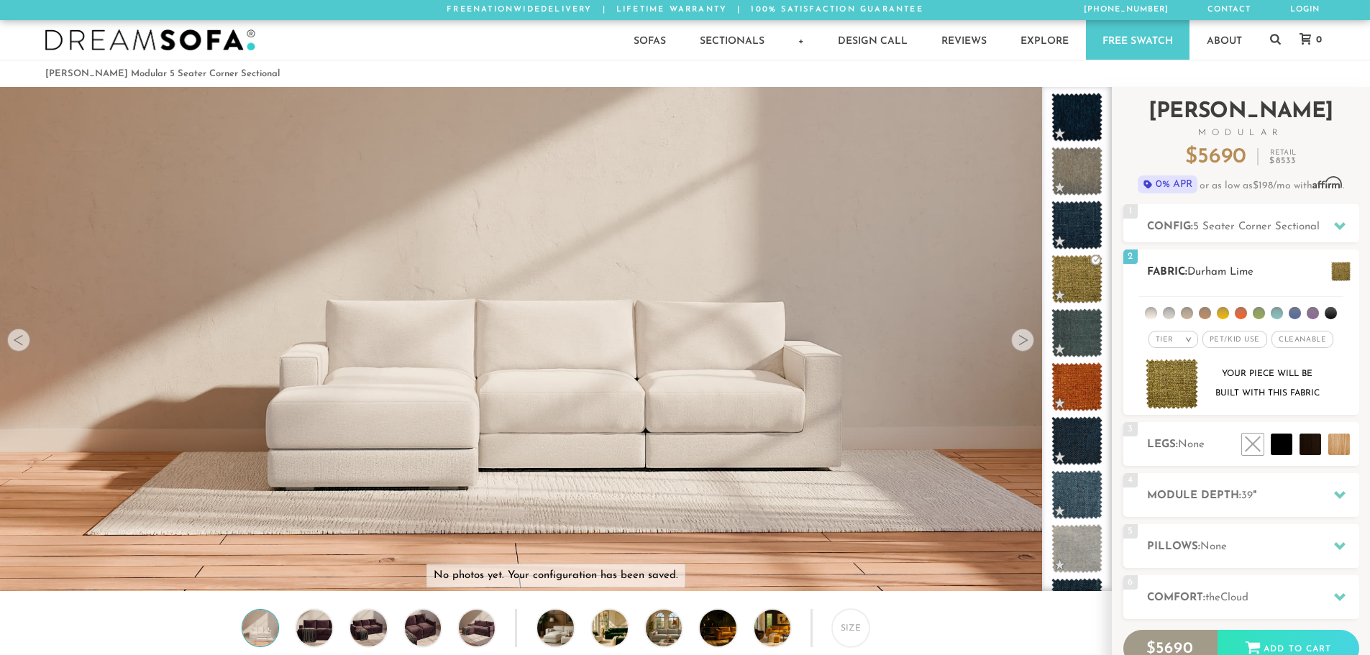
click at [1343, 265] on span at bounding box center [1341, 271] width 19 height 19
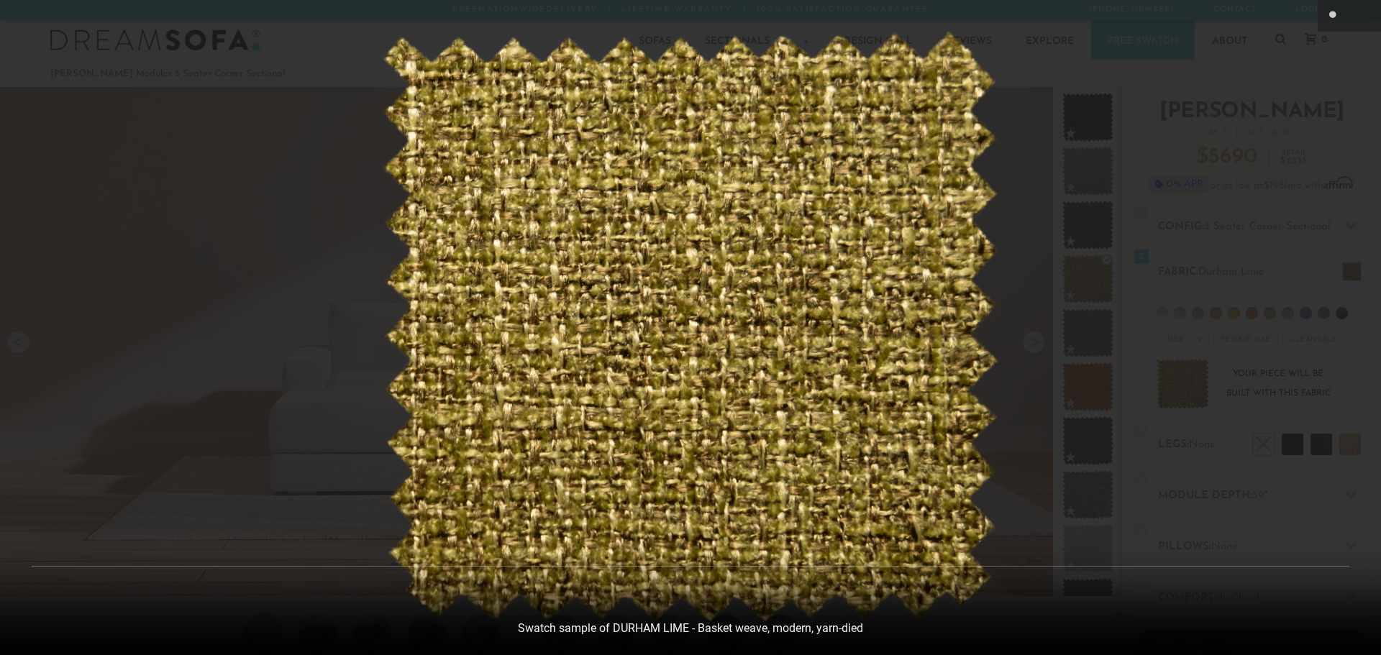
click at [968, 292] on img at bounding box center [690, 328] width 618 height 592
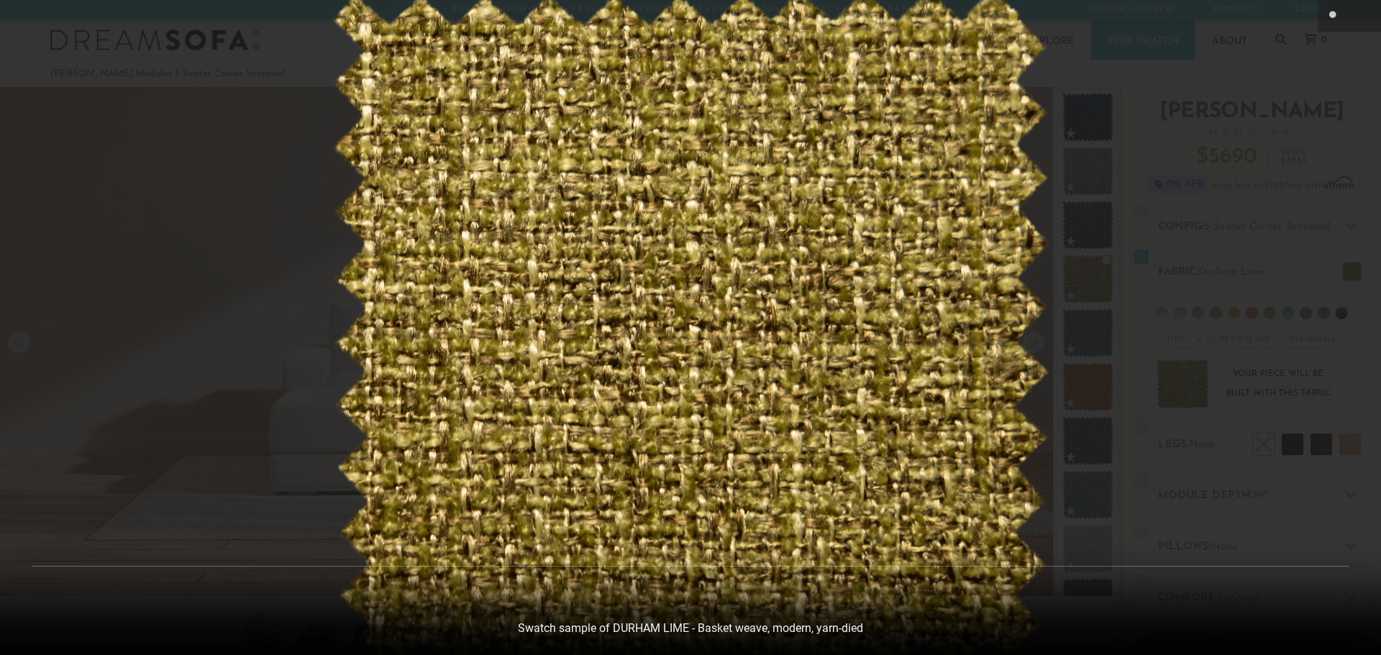
click at [991, 291] on img at bounding box center [690, 333] width 719 height 689
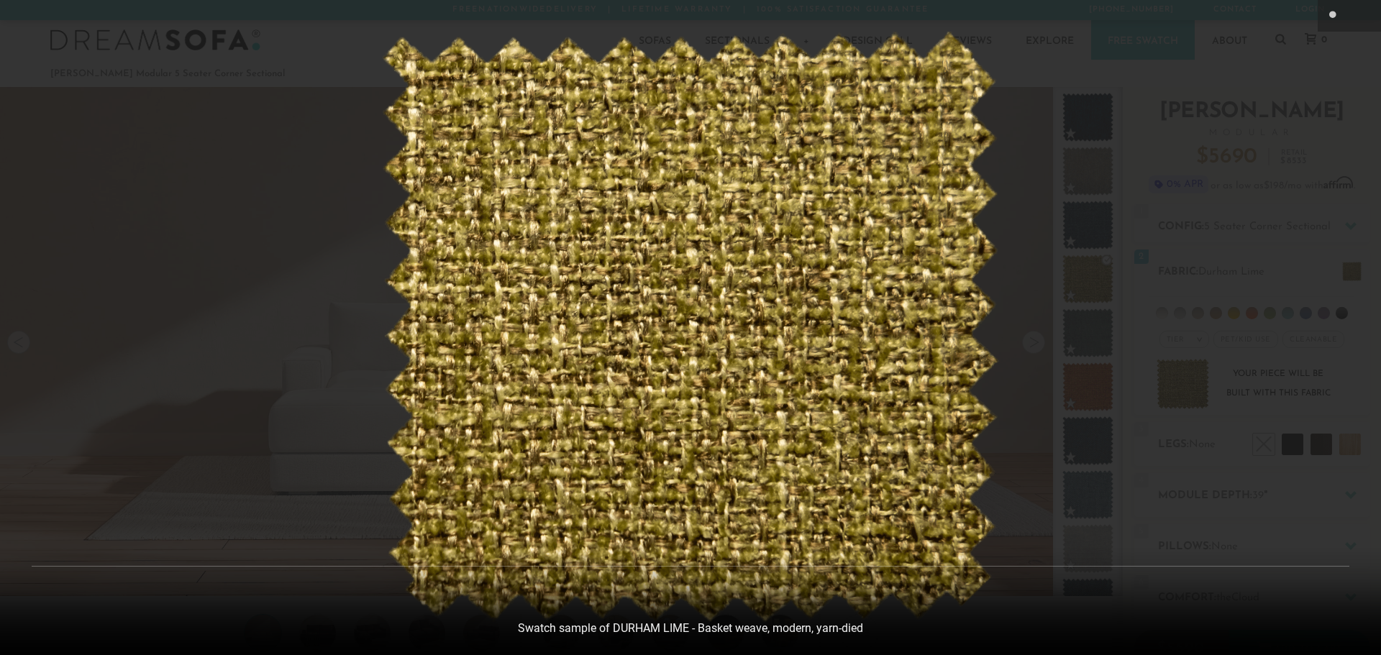
click at [1232, 51] on div at bounding box center [690, 327] width 1381 height 655
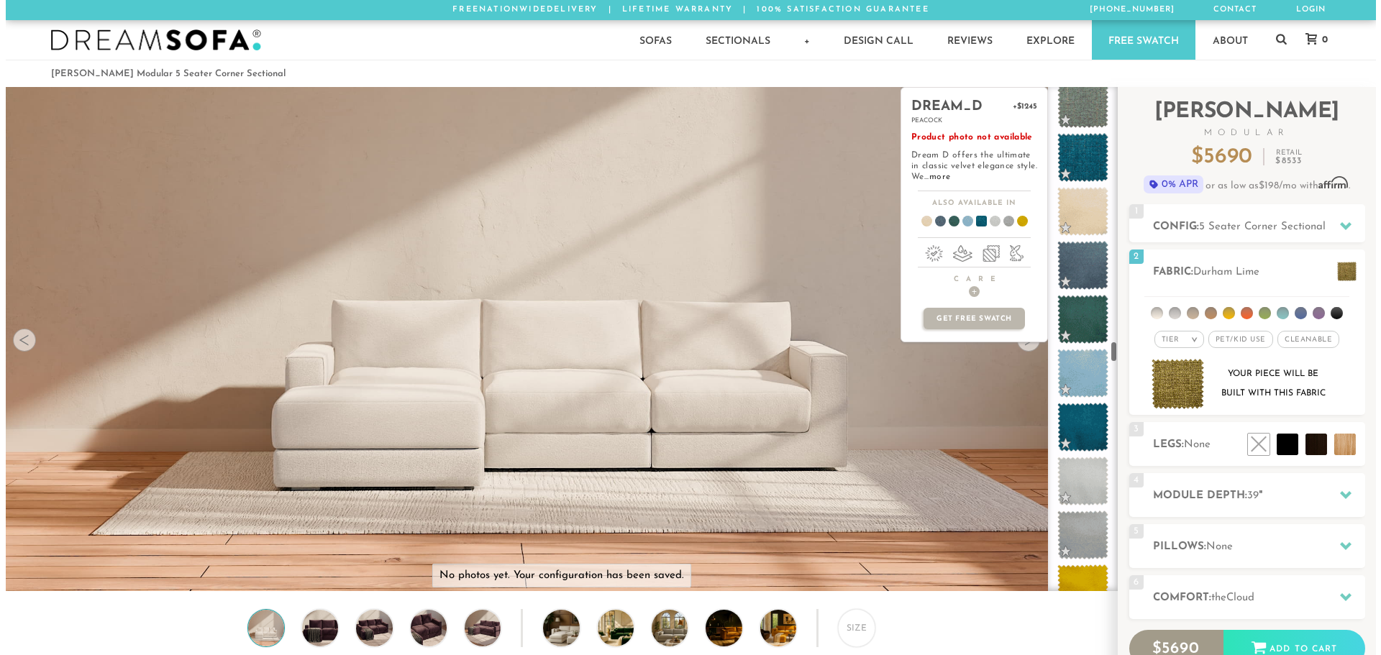
scroll to position [5958, 0]
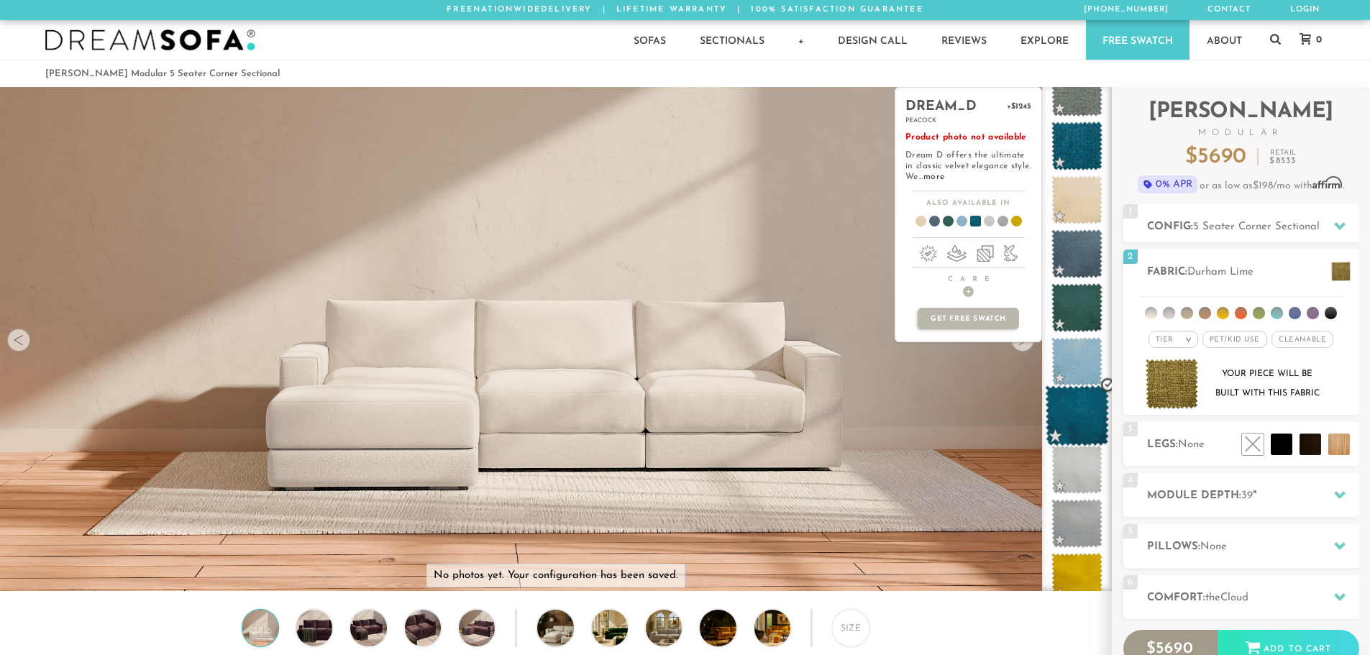
click at [1072, 409] on span at bounding box center [1077, 416] width 64 height 61
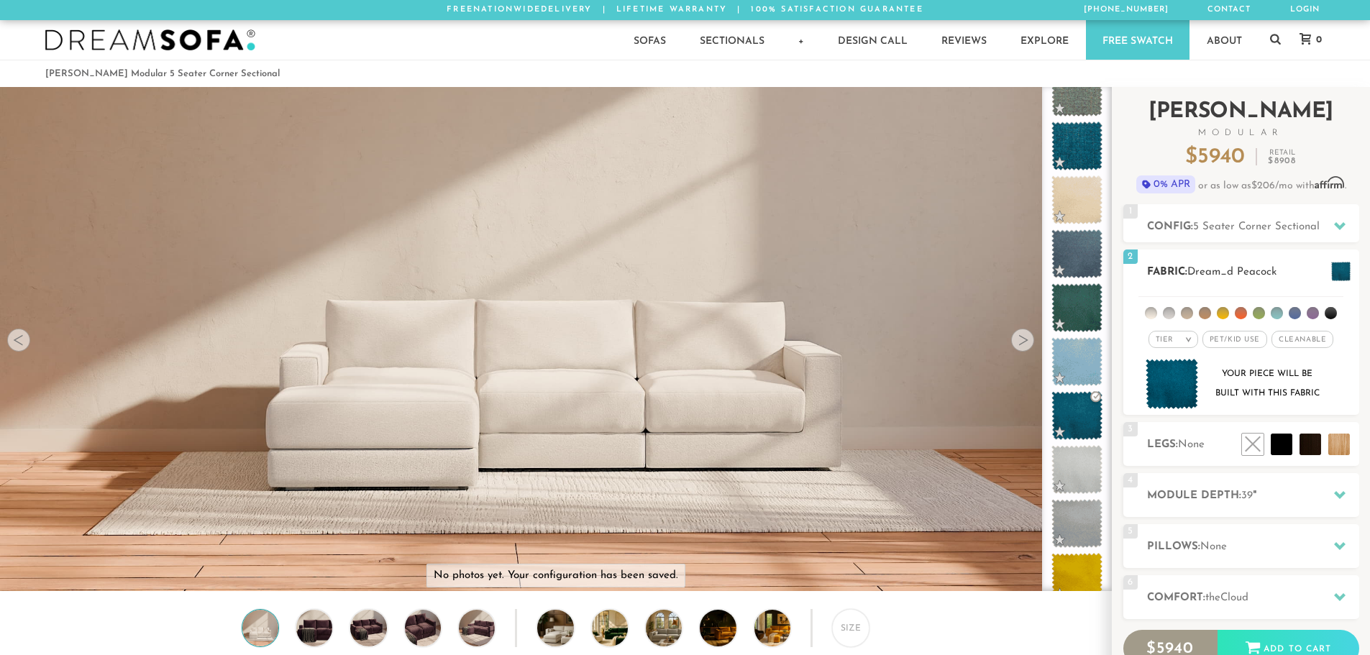
click at [1341, 265] on span at bounding box center [1341, 271] width 19 height 19
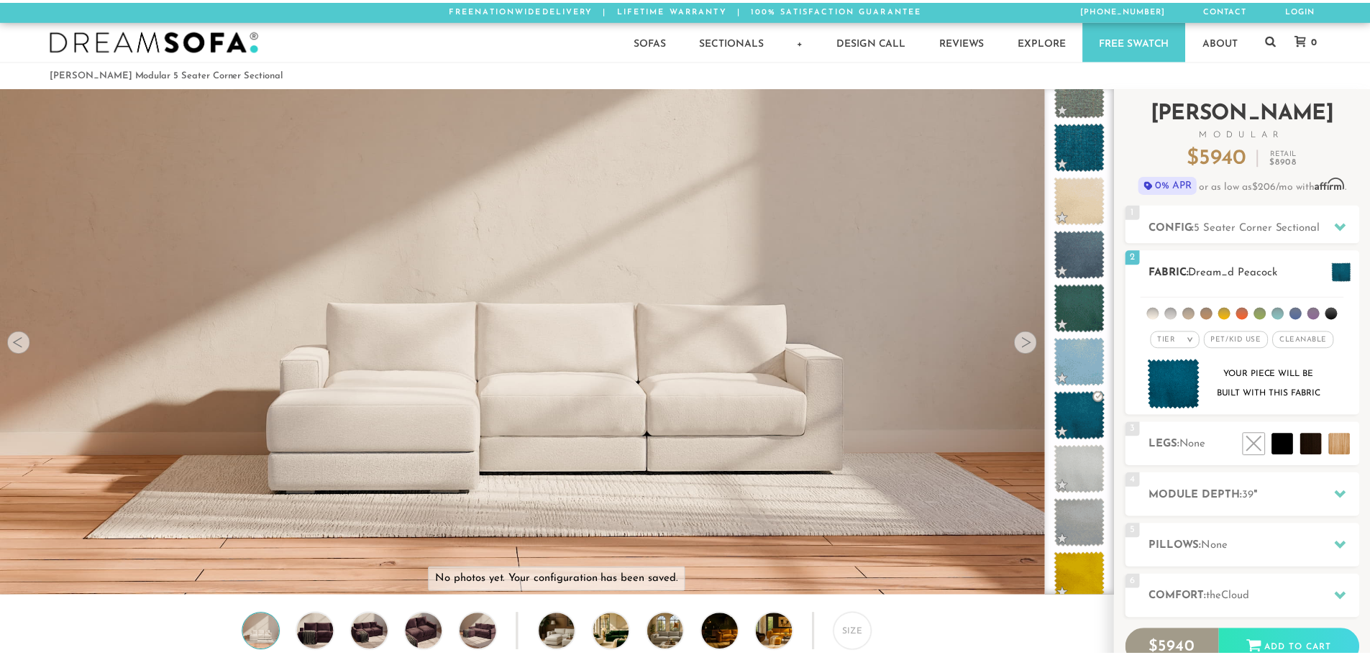
scroll to position [16865, 1370]
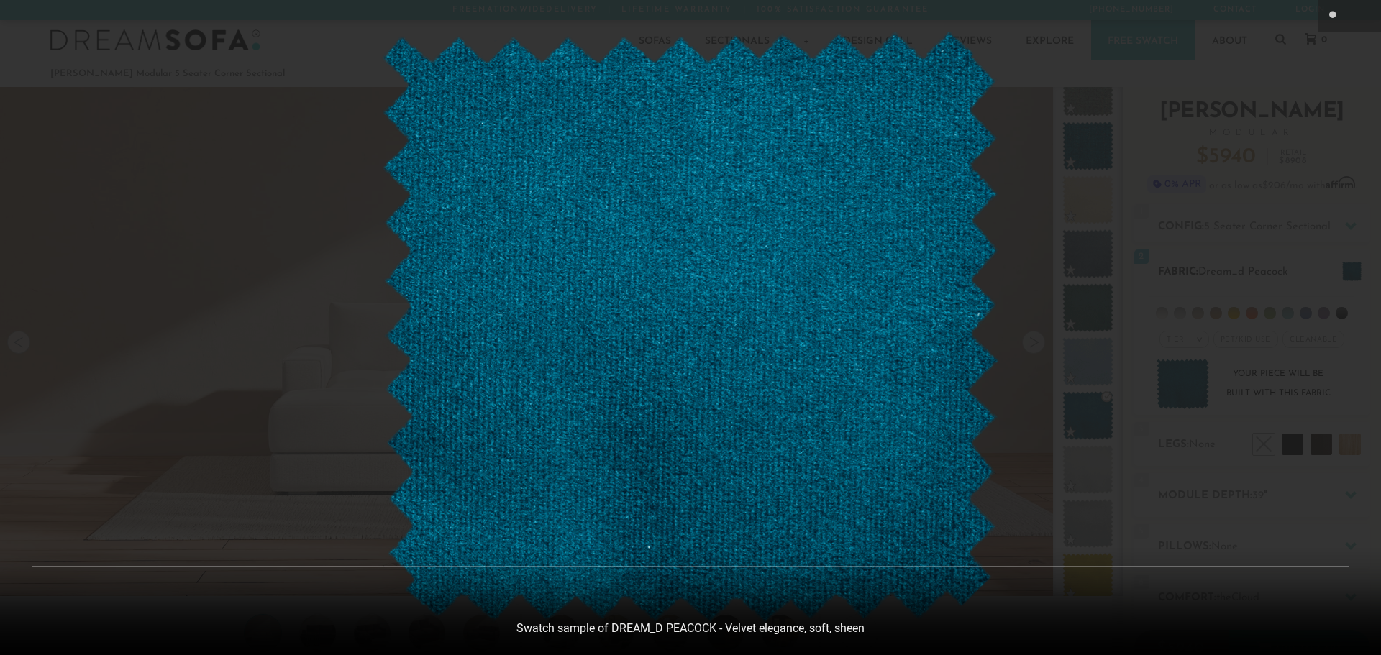
click at [1341, 265] on div at bounding box center [690, 327] width 1381 height 655
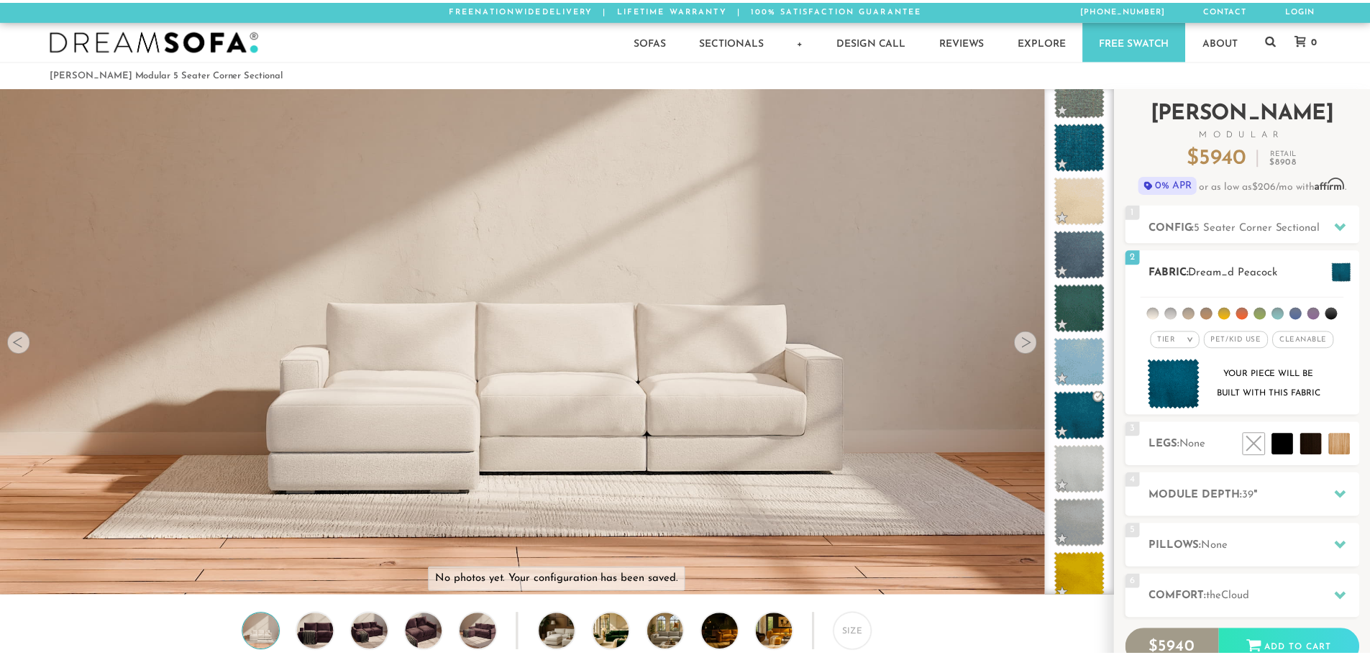
scroll to position [16845, 1360]
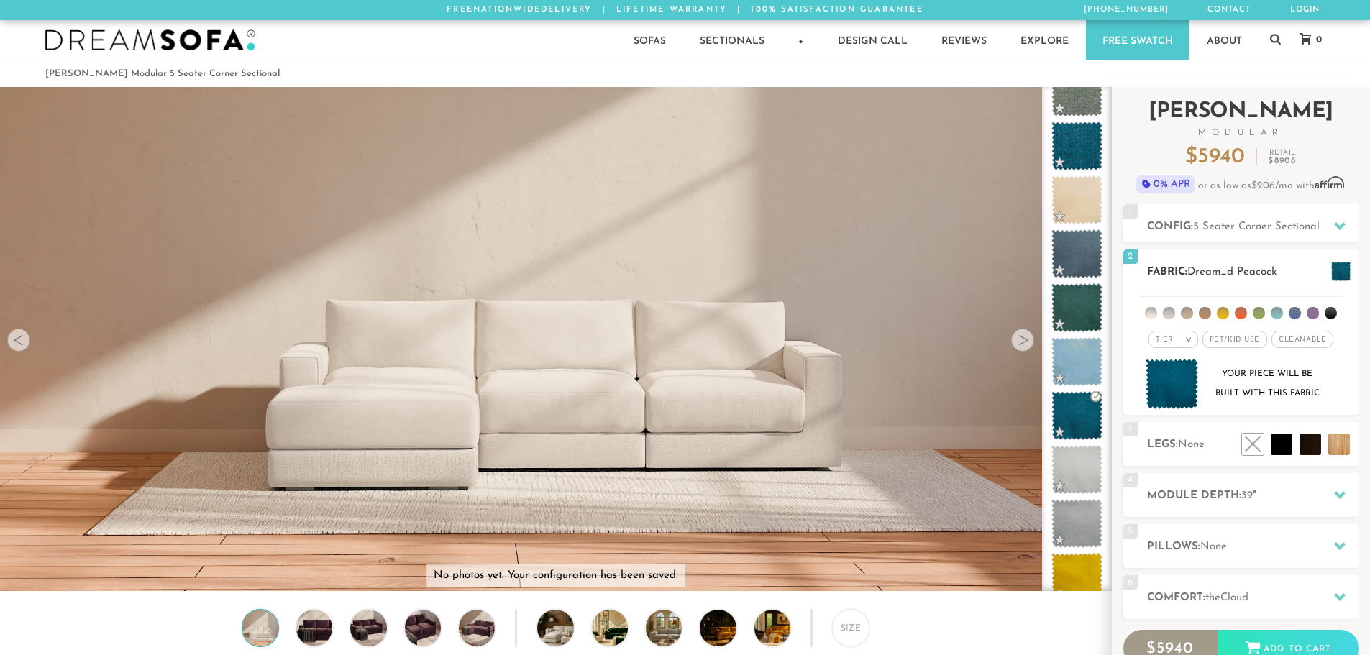
click at [1168, 337] on em "Tier" at bounding box center [1165, 340] width 18 height 8
click at [1165, 397] on li "Family" at bounding box center [1174, 398] width 50 height 20
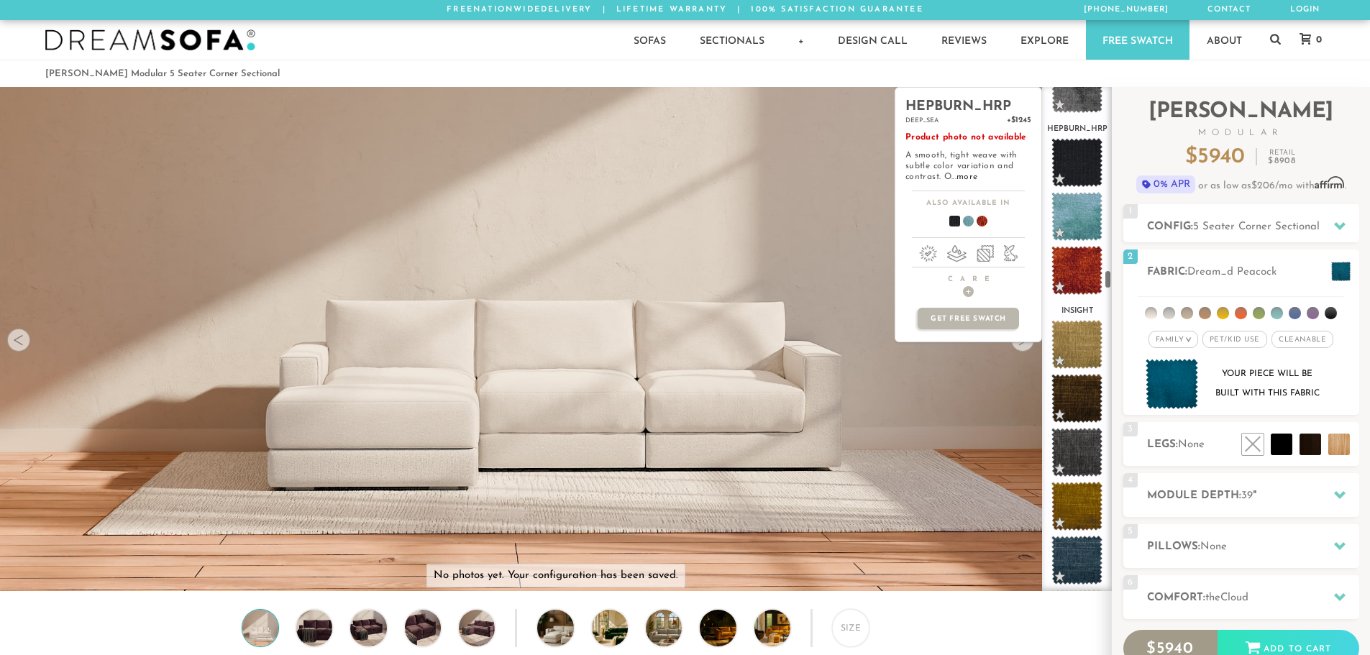
scroll to position [4649, 0]
click at [1080, 217] on span at bounding box center [1077, 216] width 64 height 61
click at [1075, 259] on span at bounding box center [1077, 270] width 64 height 61
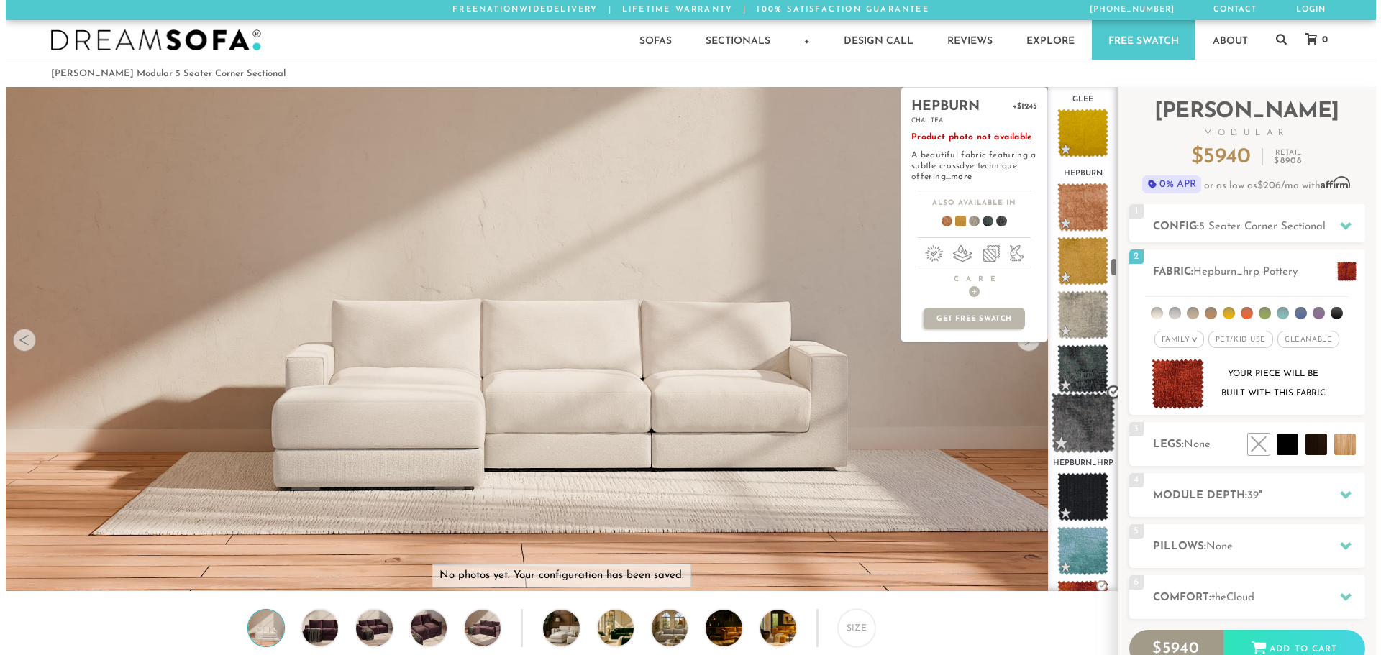
scroll to position [4313, 0]
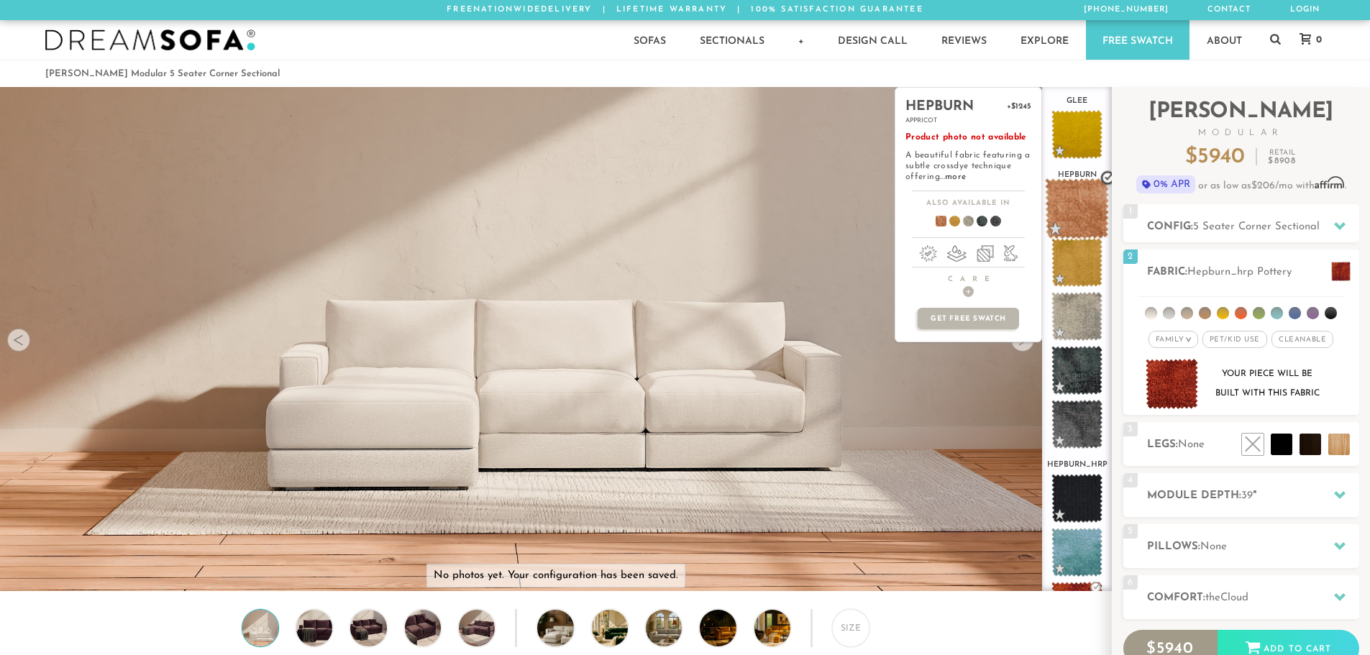
click at [1075, 191] on span at bounding box center [1077, 208] width 64 height 61
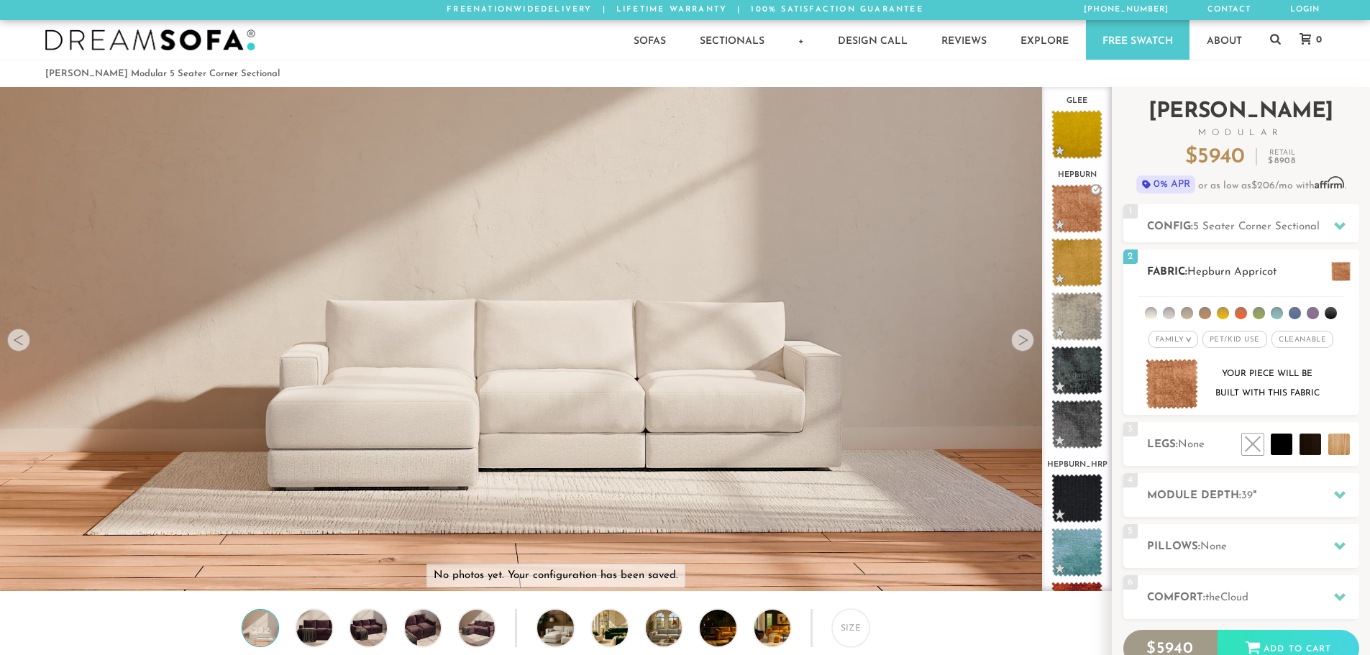
click at [1342, 275] on span at bounding box center [1341, 271] width 19 height 19
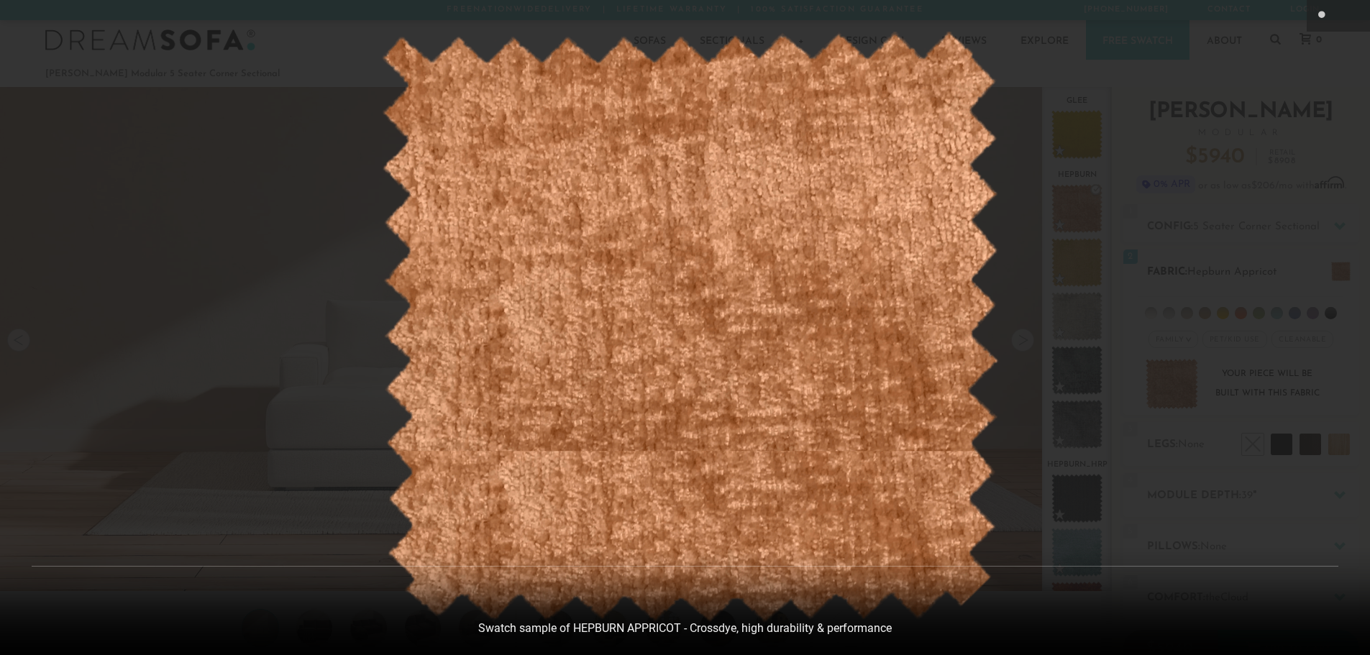
scroll to position [16865, 1370]
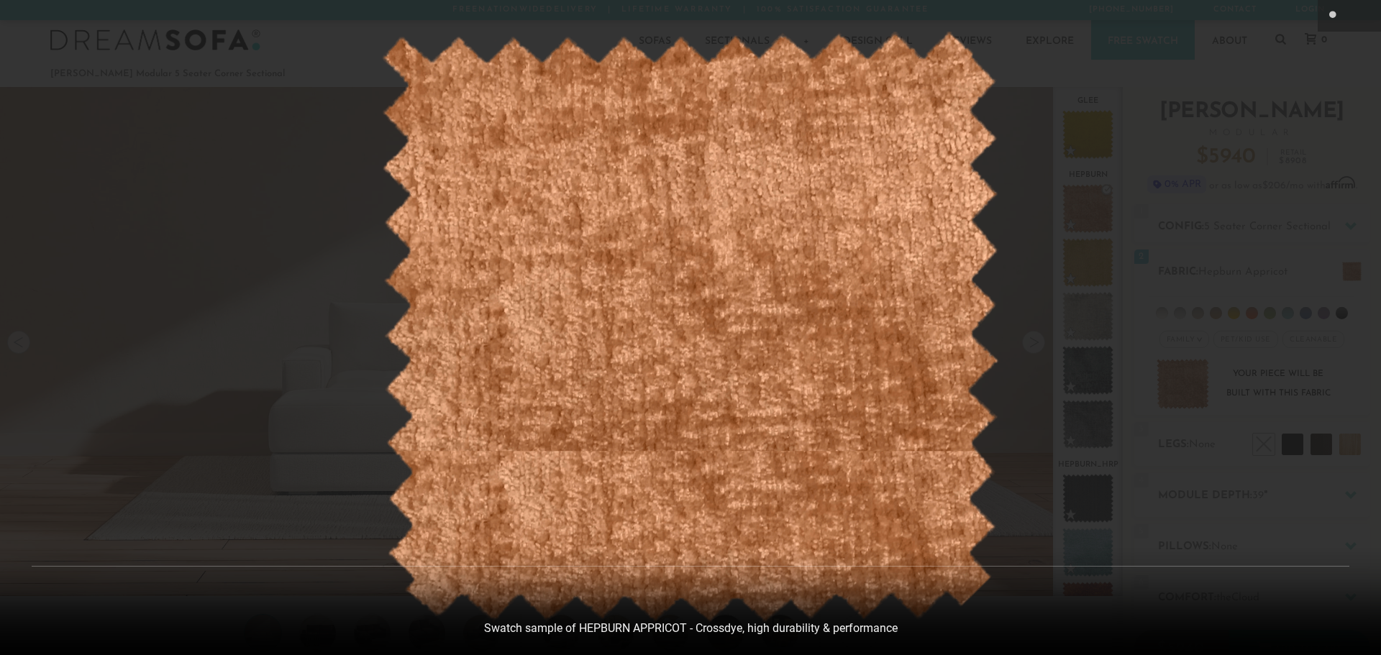
click at [1031, 346] on div at bounding box center [690, 327] width 1381 height 655
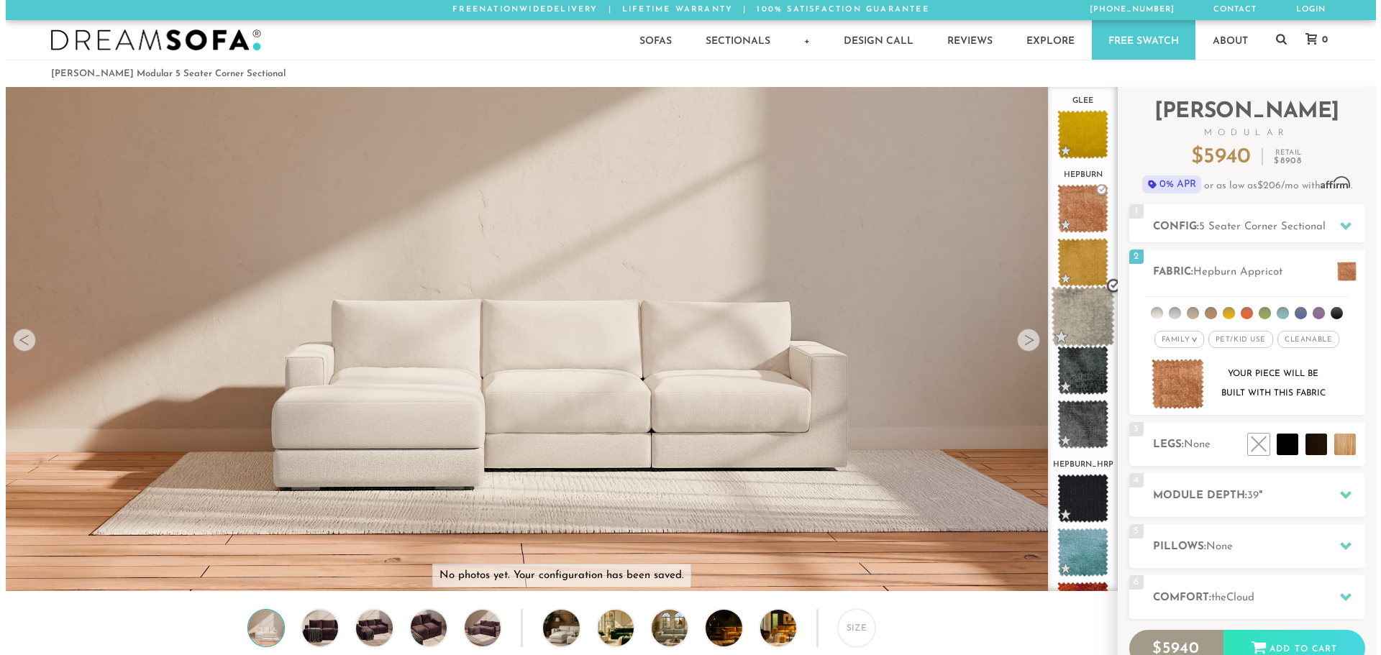
scroll to position [16845, 1360]
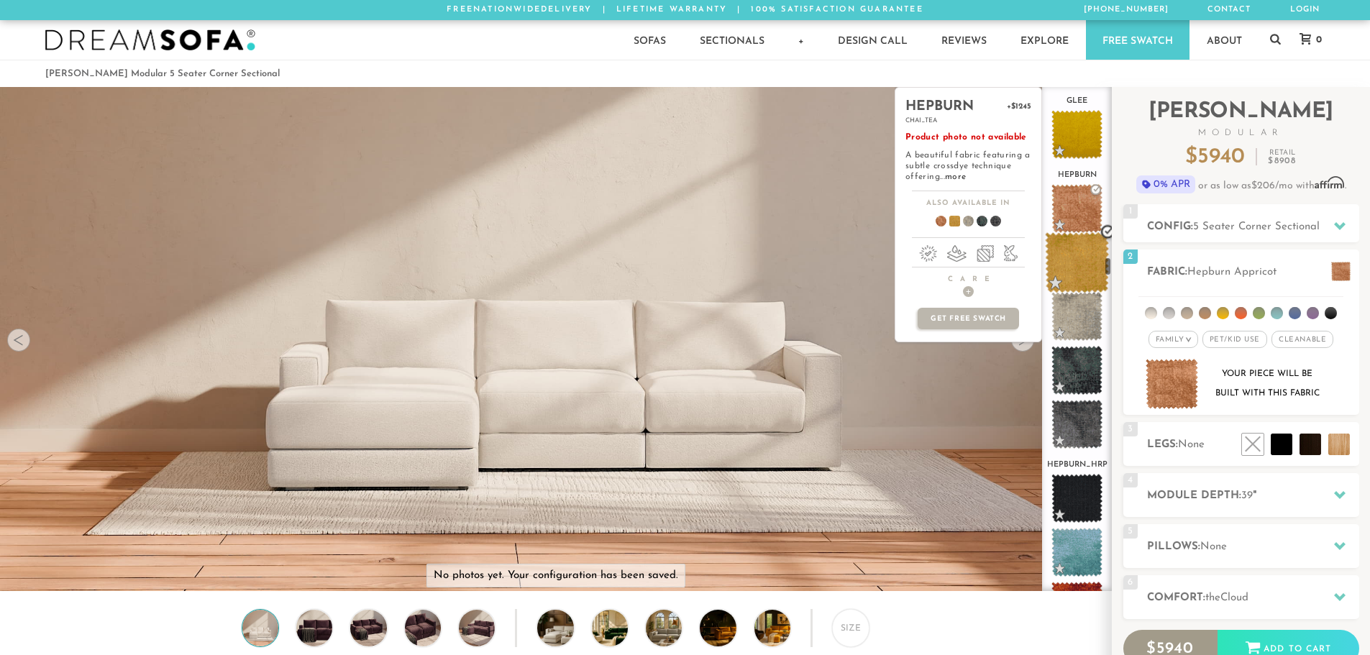
click at [1076, 250] on span at bounding box center [1077, 262] width 64 height 61
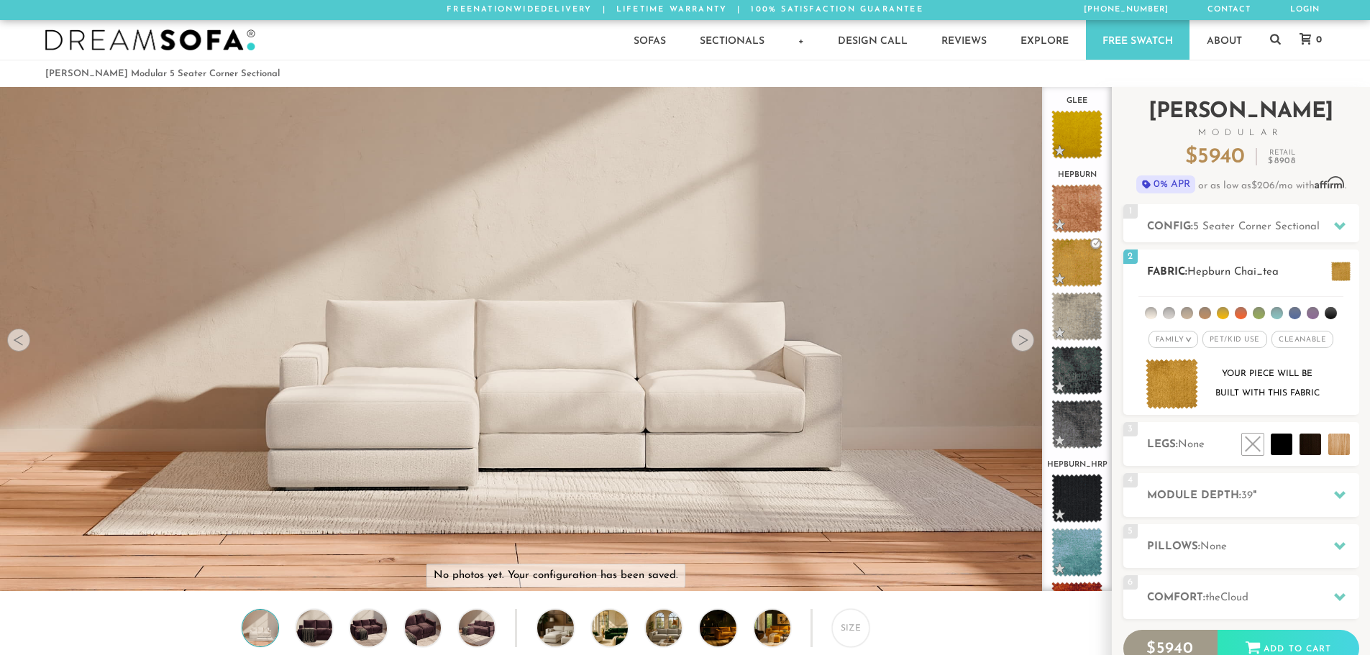
click at [1339, 266] on span at bounding box center [1341, 271] width 19 height 19
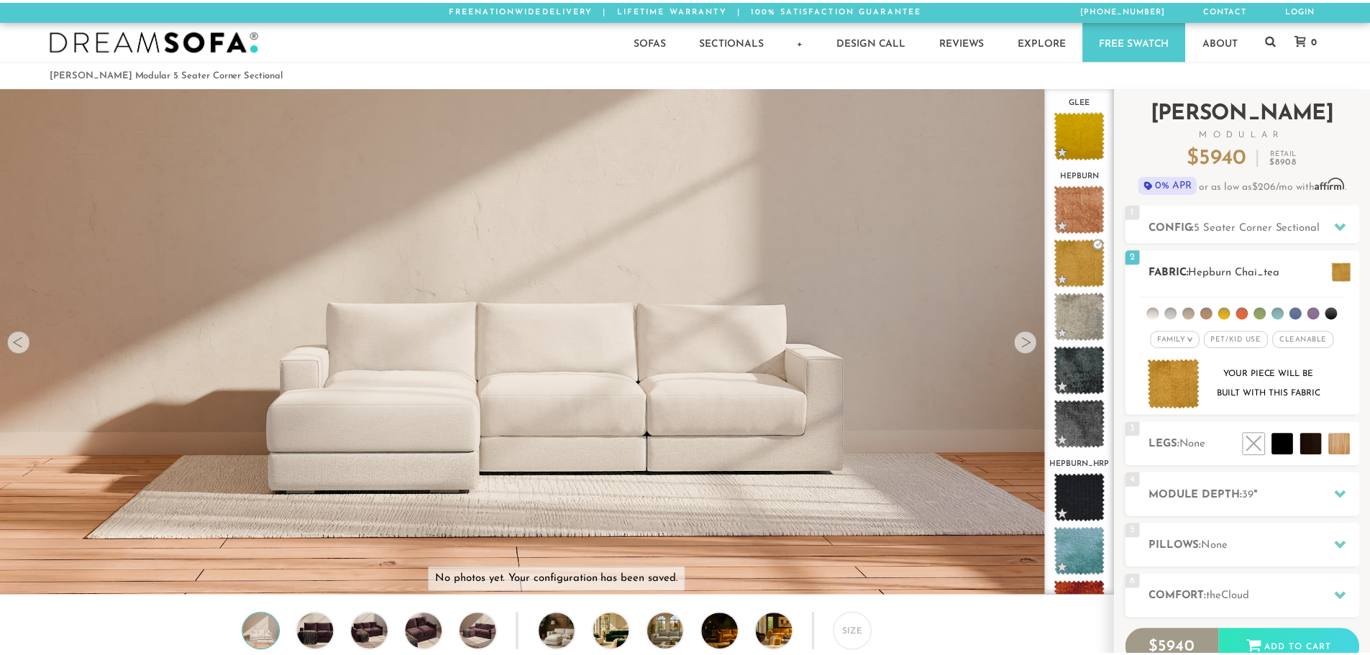
scroll to position [16865, 1370]
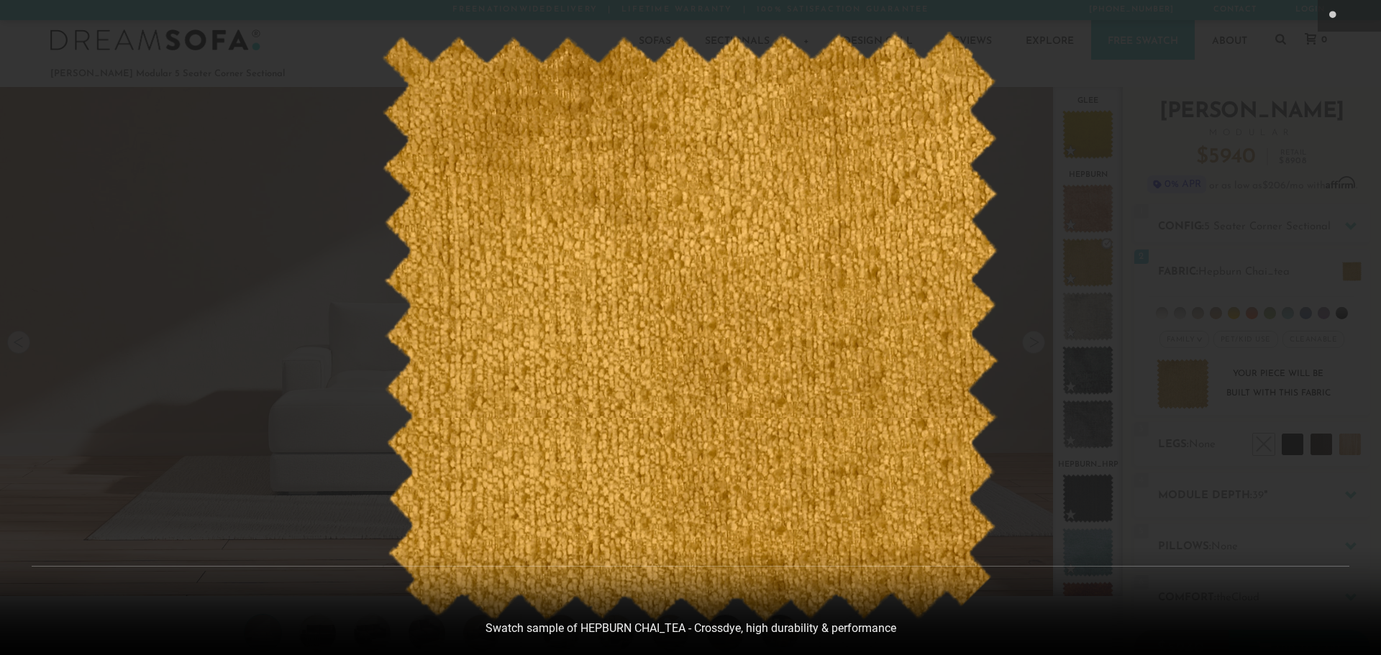
click at [314, 347] on div at bounding box center [690, 327] width 1381 height 655
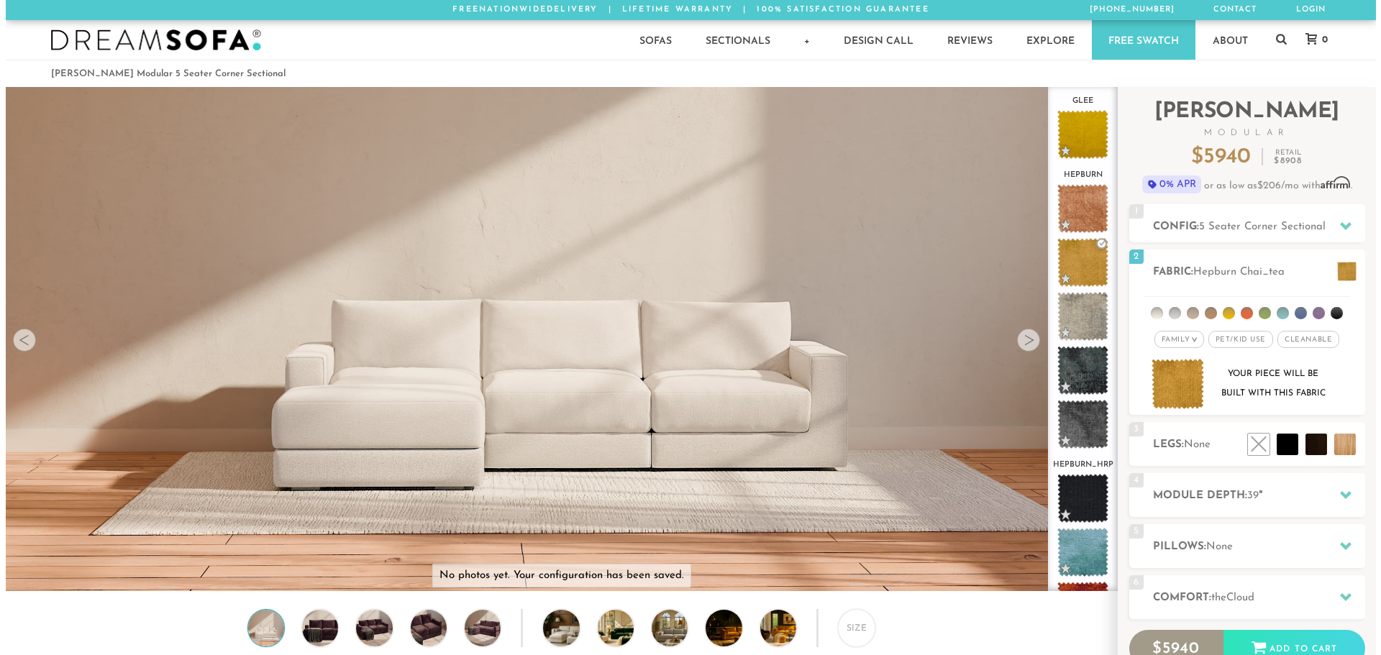
scroll to position [16845, 1360]
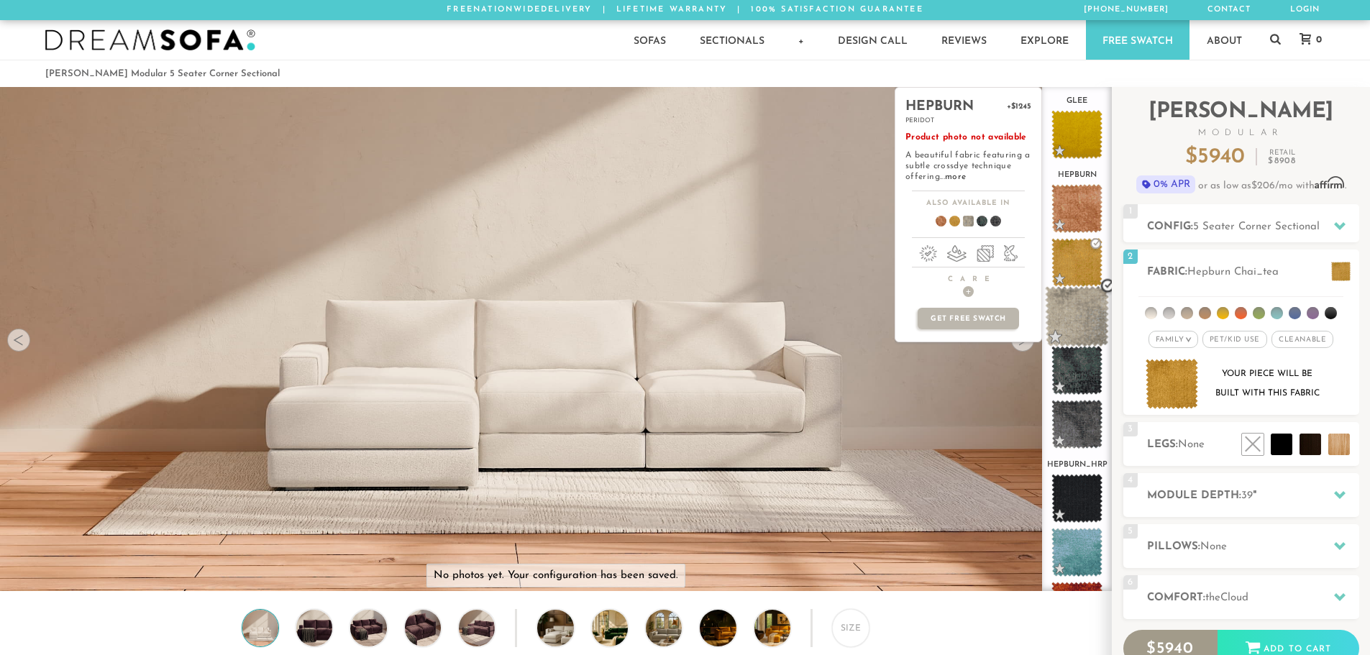
click at [1083, 312] on span at bounding box center [1077, 316] width 64 height 61
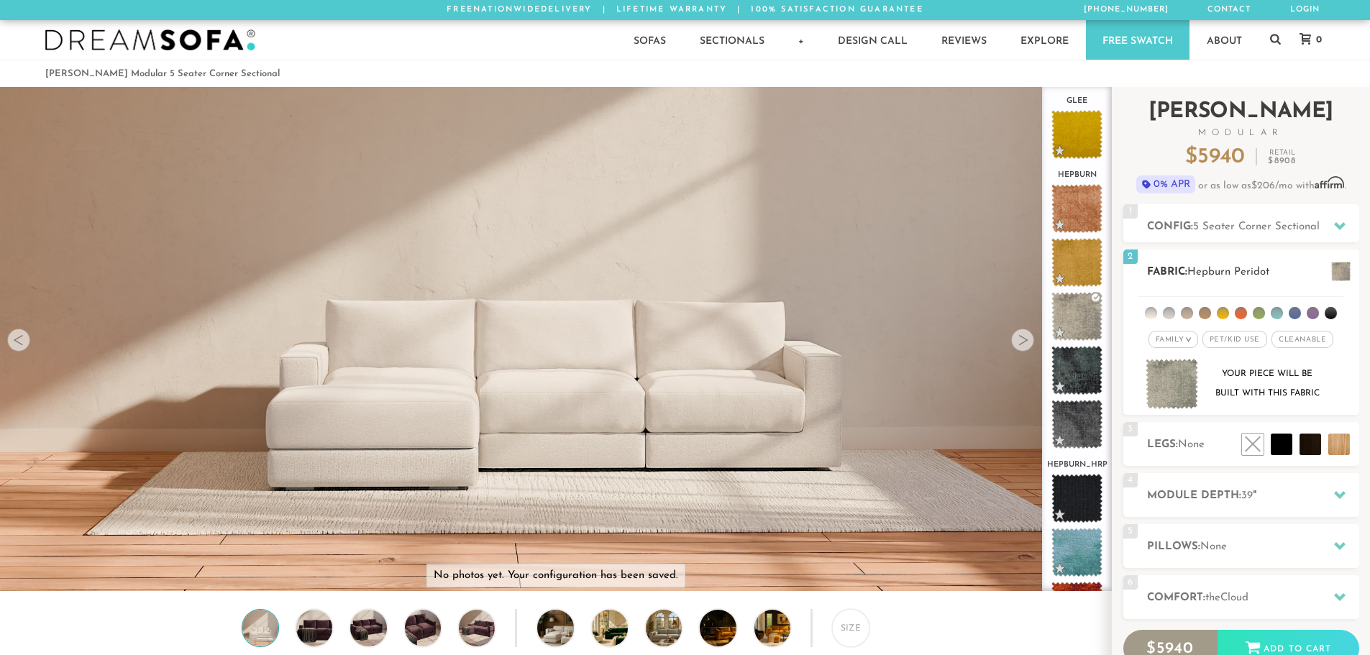
click at [1334, 276] on span at bounding box center [1341, 271] width 19 height 19
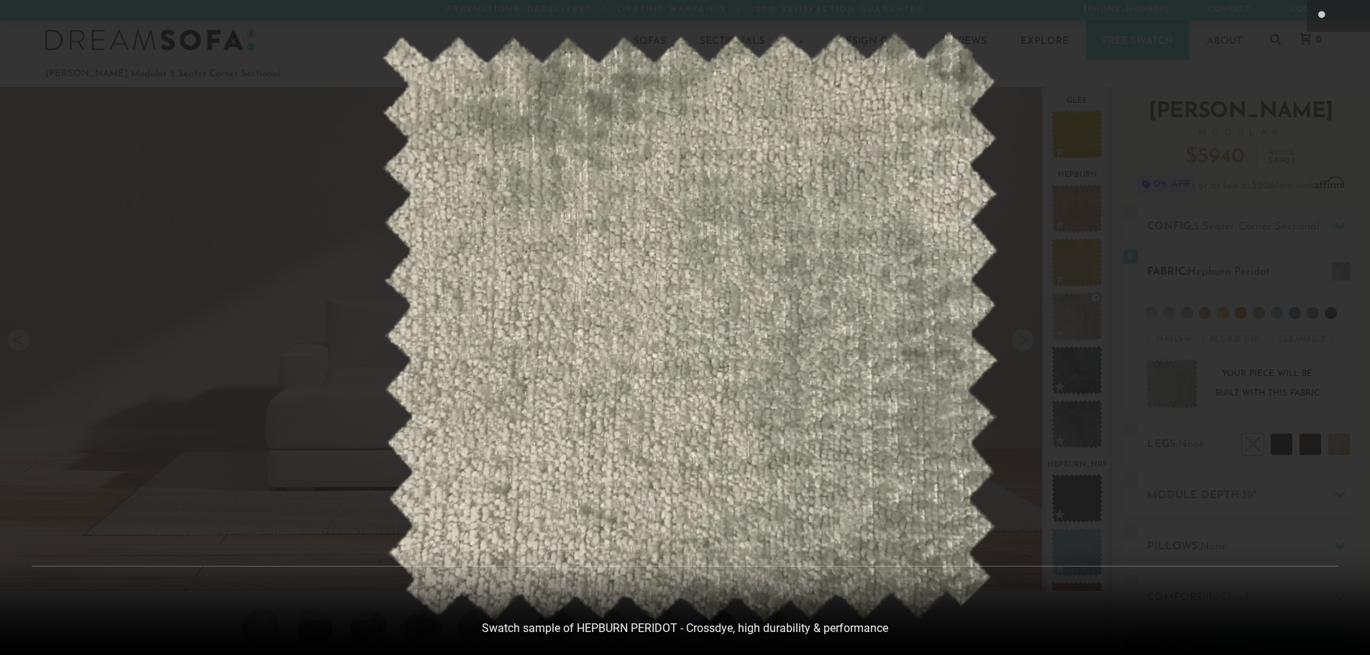
scroll to position [16865, 1370]
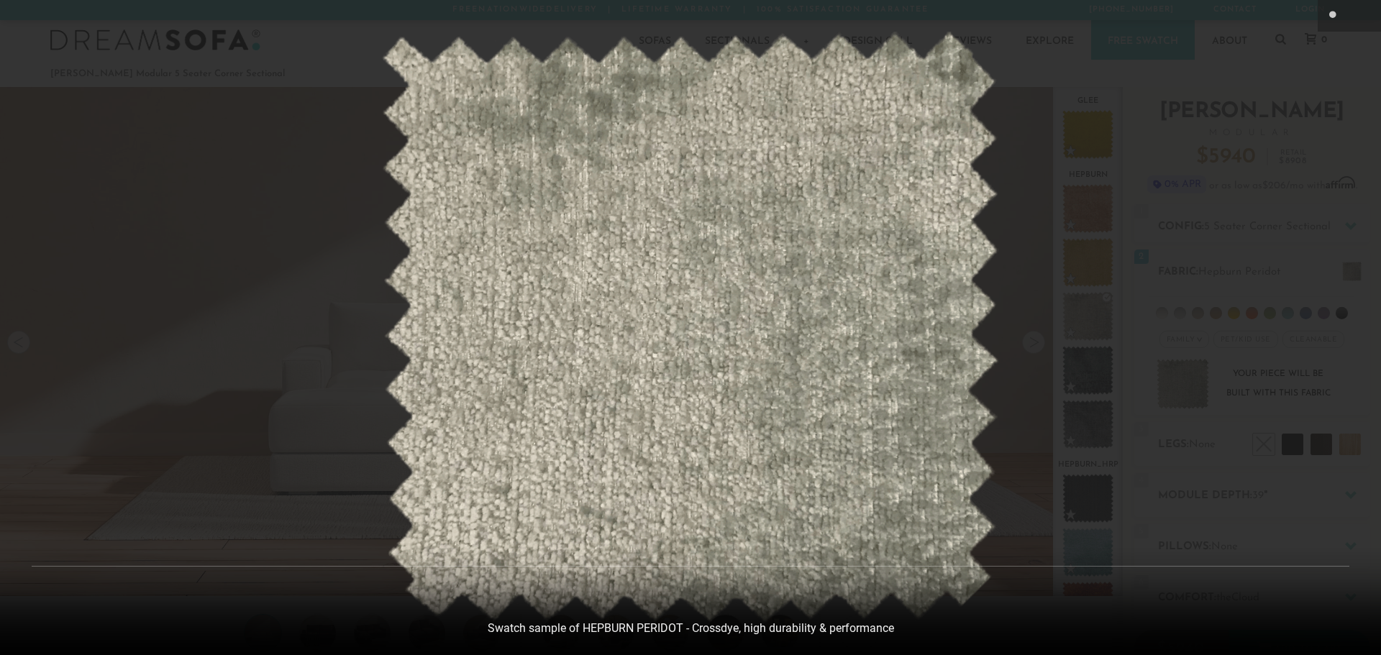
click at [287, 373] on div at bounding box center [690, 327] width 1381 height 655
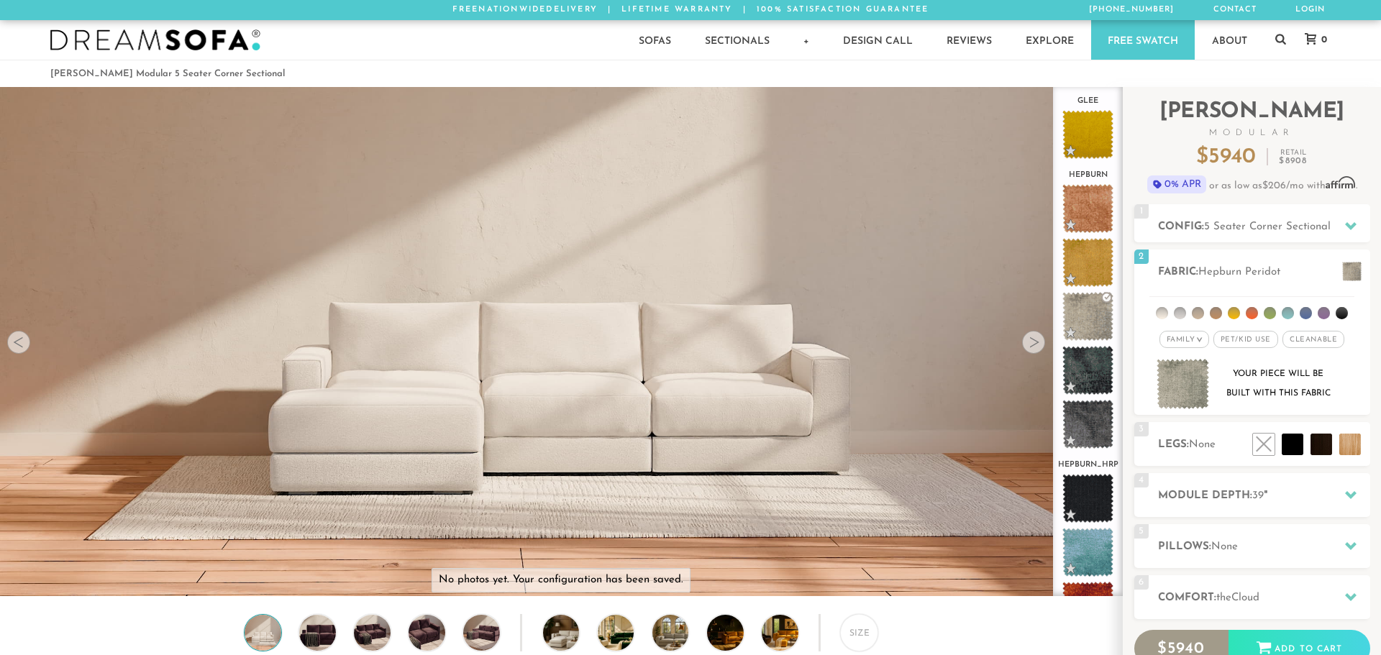
scroll to position [16845, 1360]
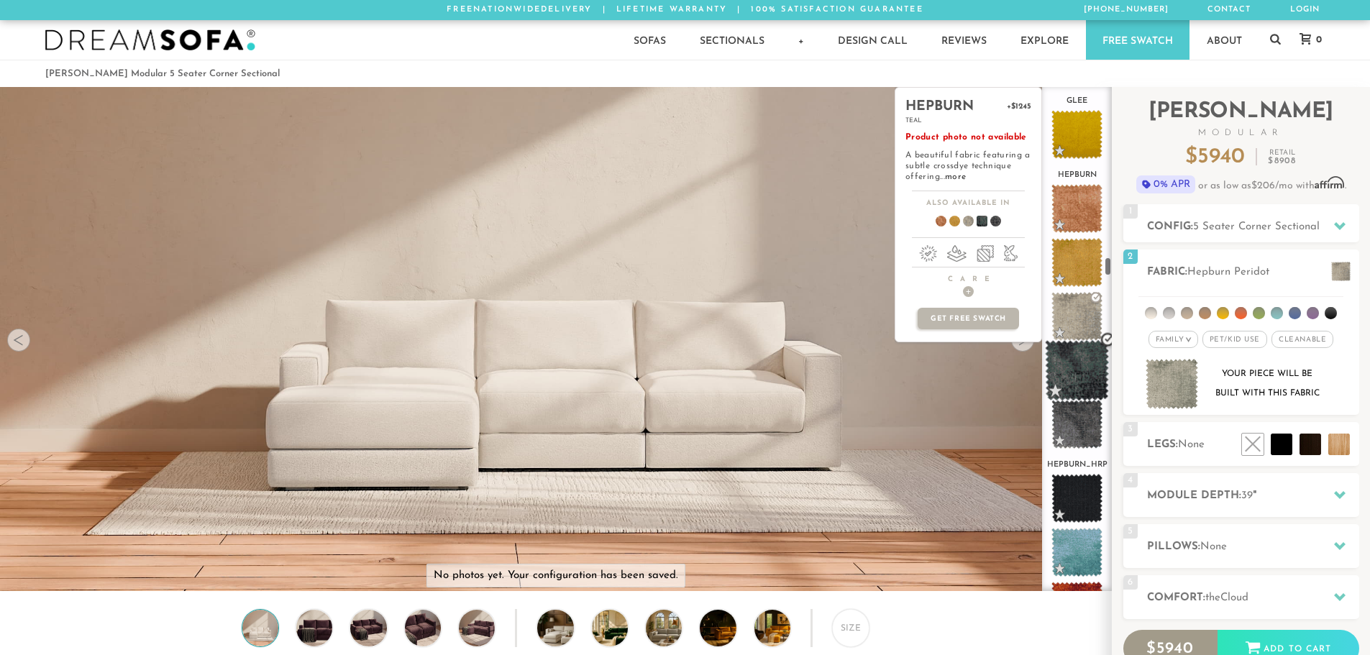
click at [1076, 369] on span at bounding box center [1077, 370] width 64 height 61
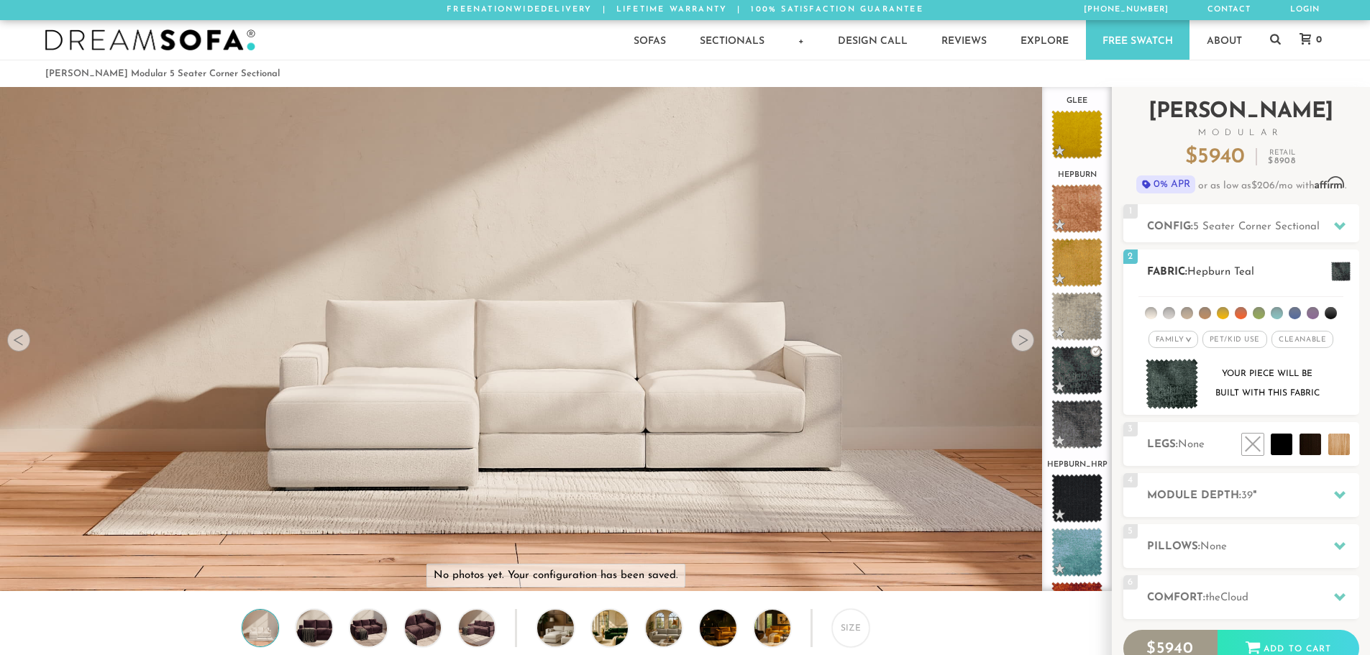
click at [1337, 270] on span at bounding box center [1341, 271] width 19 height 19
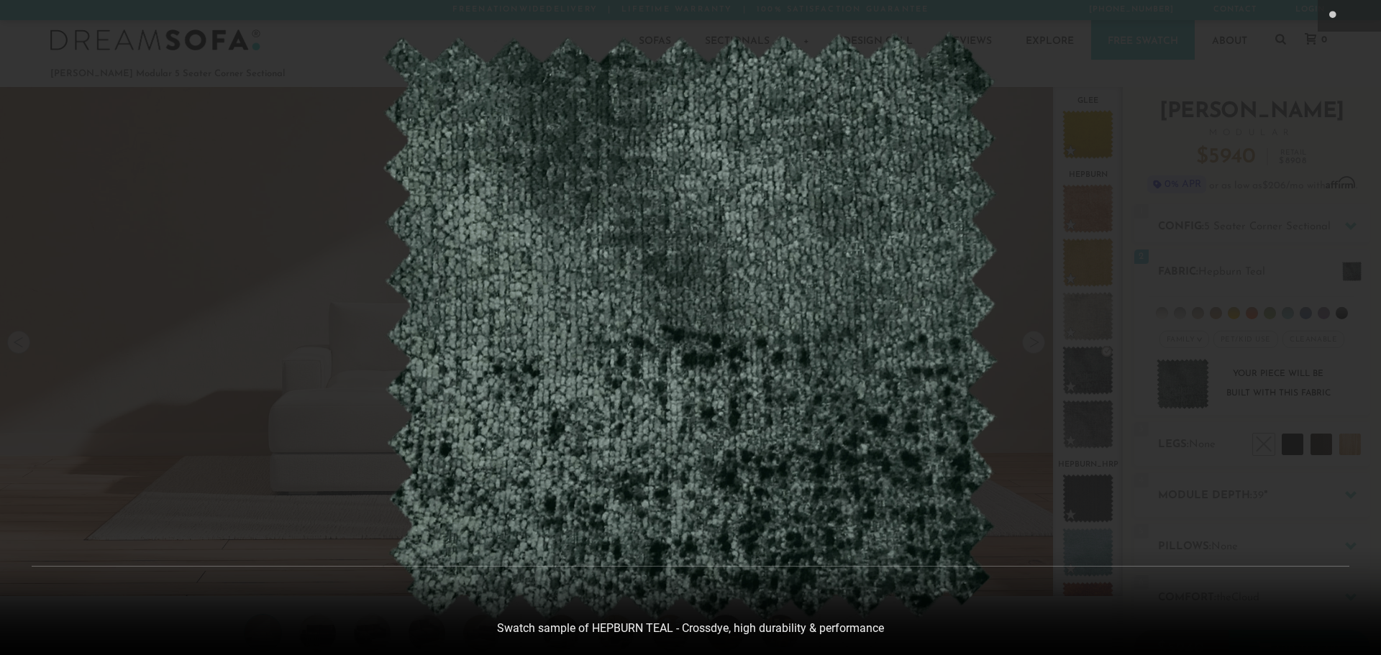
click at [504, 289] on img at bounding box center [690, 328] width 618 height 592
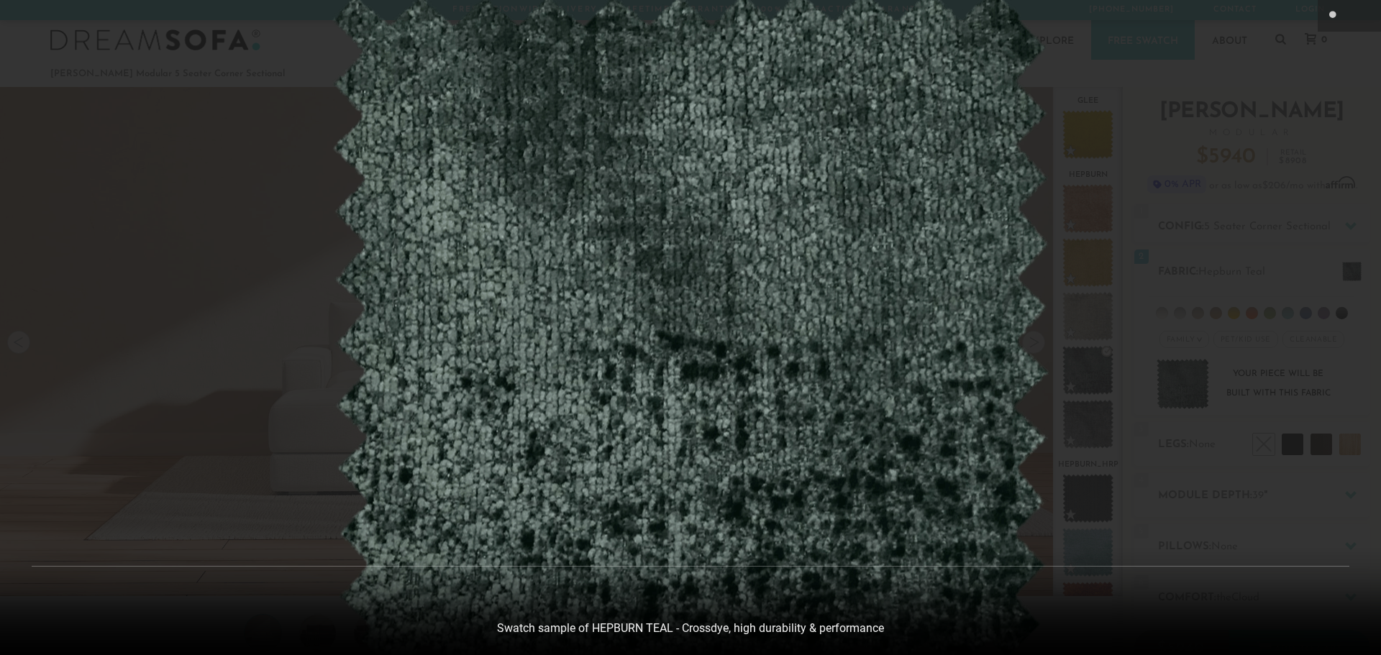
click at [1097, 320] on div at bounding box center [690, 327] width 1381 height 655
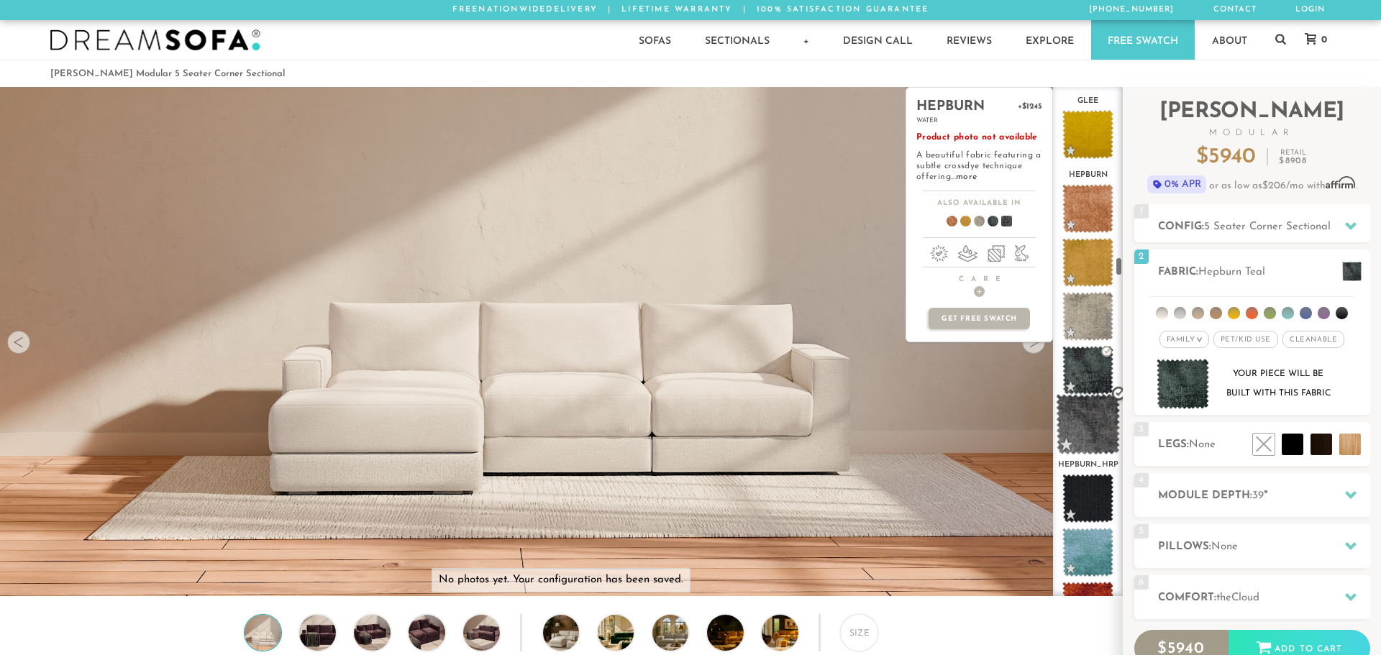
scroll to position [16845, 1360]
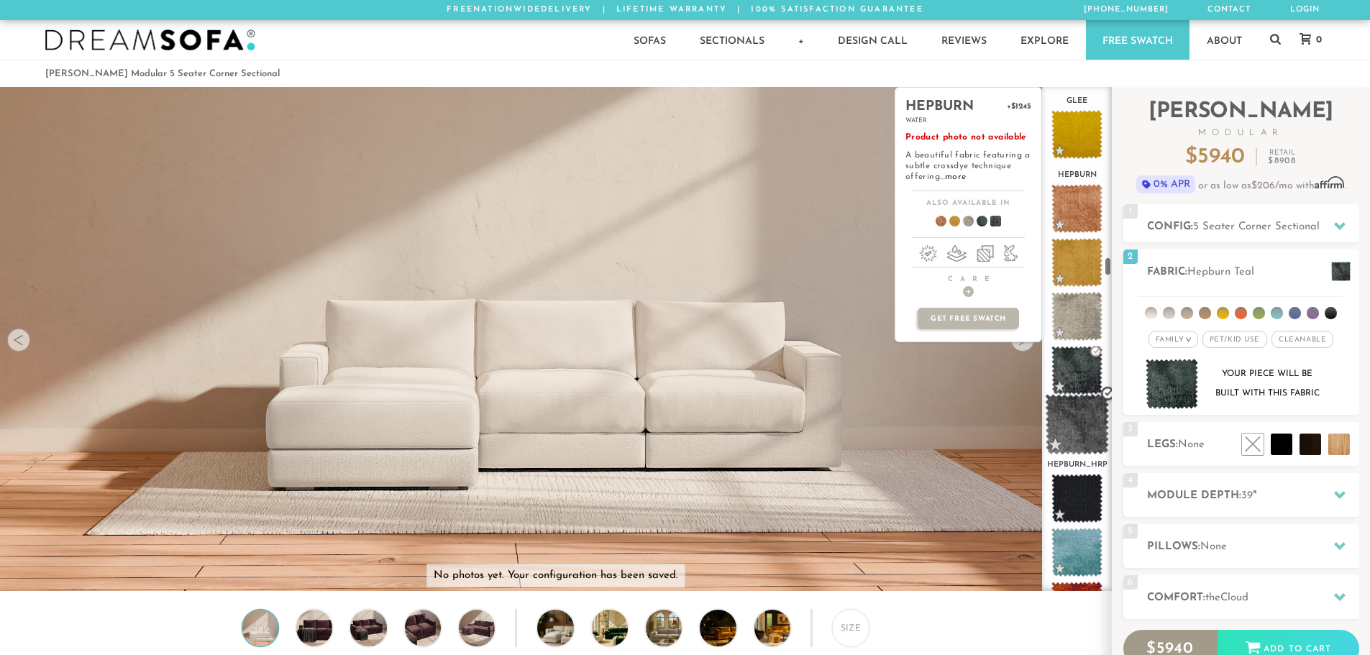
click at [1084, 414] on span at bounding box center [1077, 424] width 64 height 61
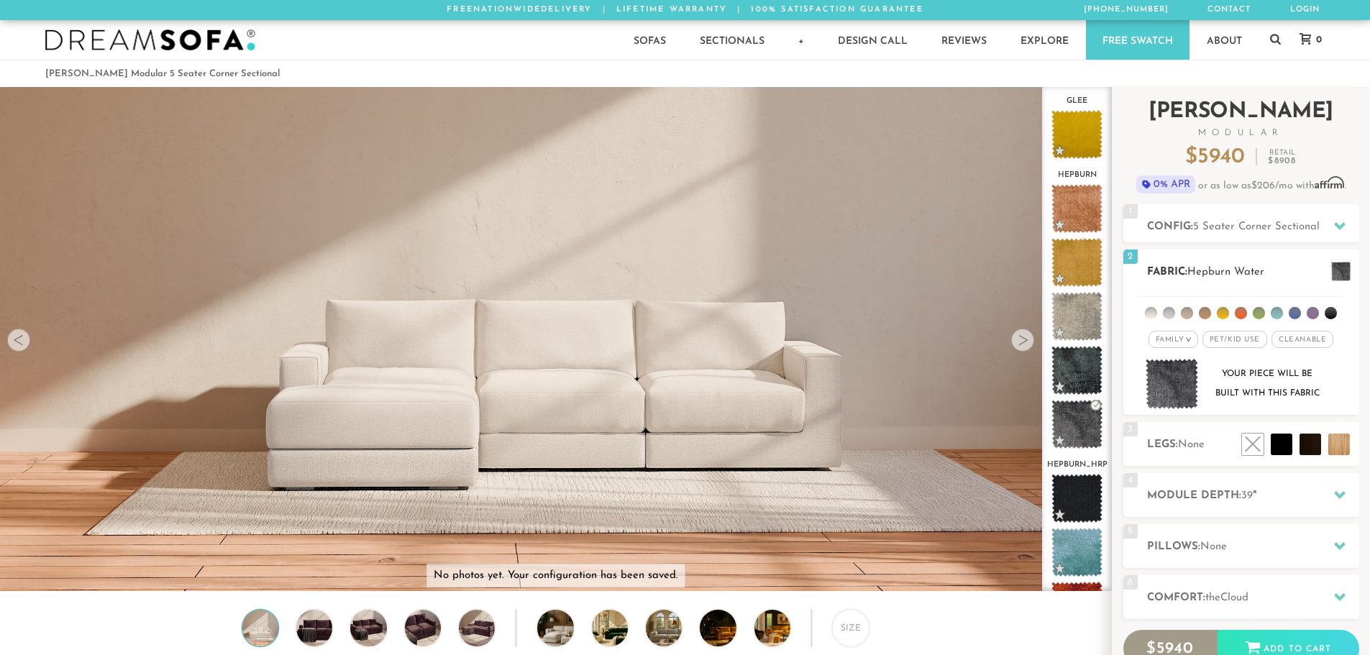
click at [1339, 270] on span at bounding box center [1341, 271] width 19 height 19
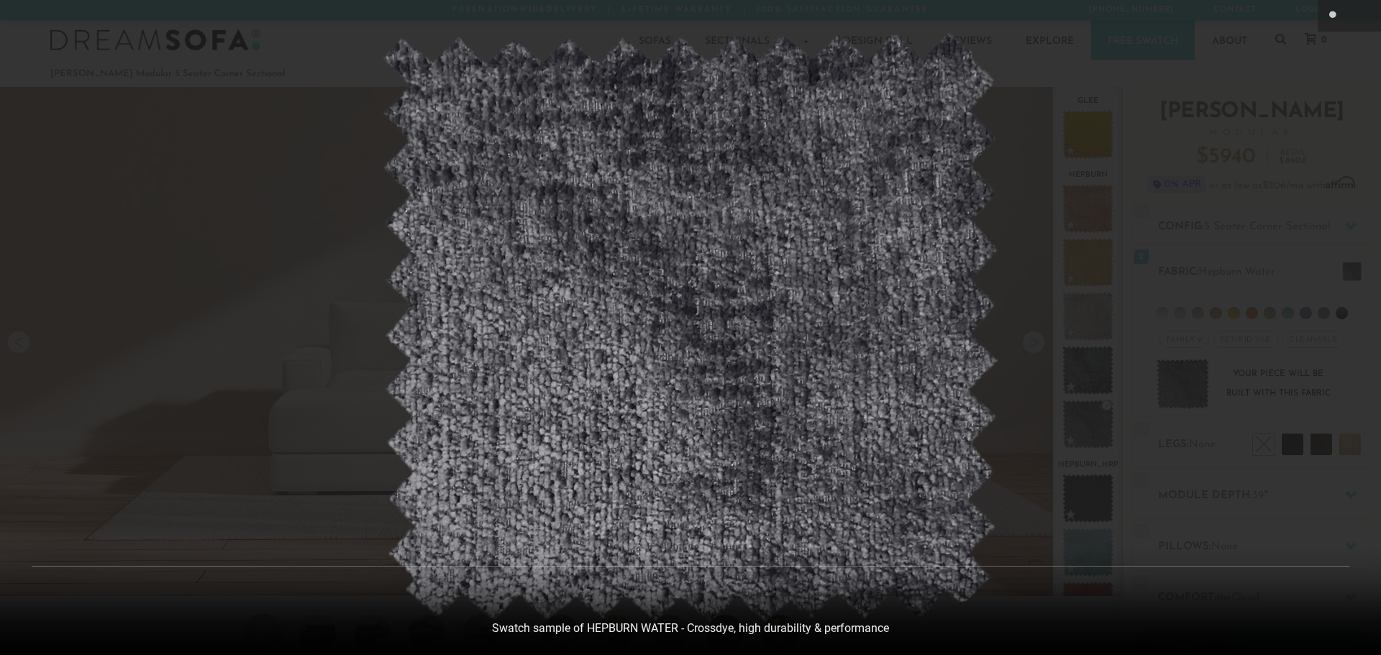
click at [331, 413] on div at bounding box center [690, 327] width 1381 height 655
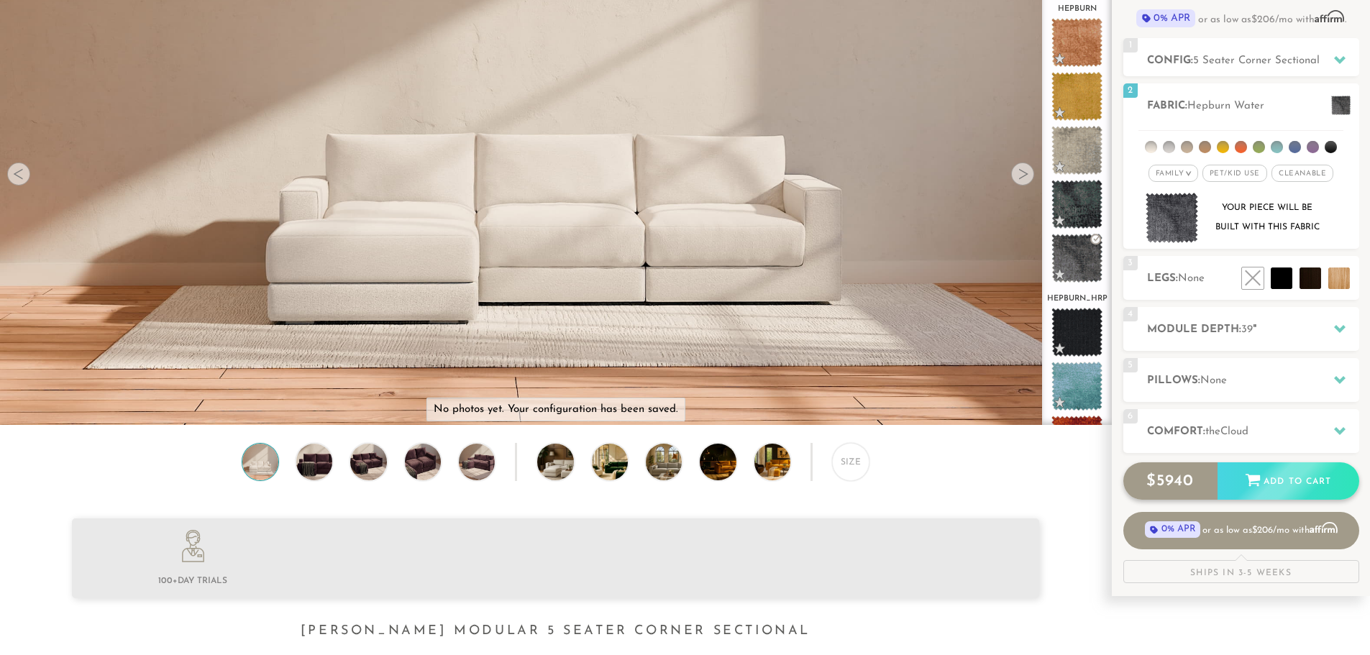
scroll to position [168, 0]
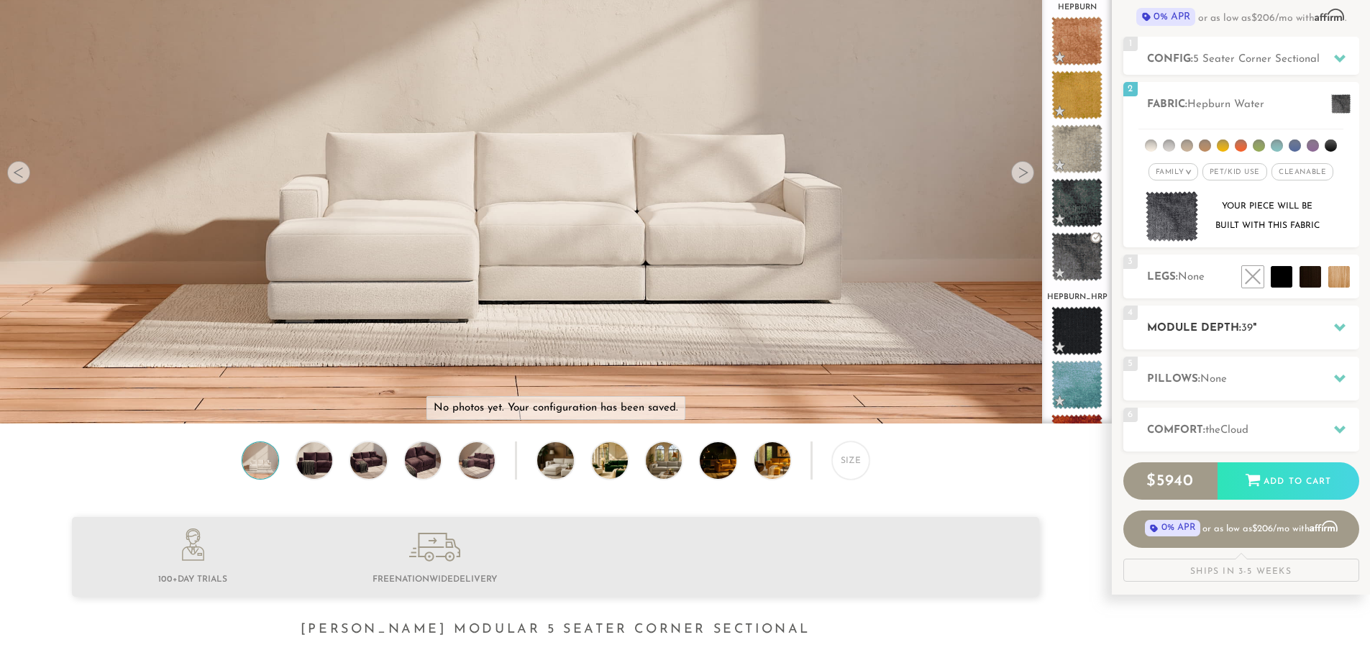
click at [1262, 337] on h2 "Module Depth: 39 "" at bounding box center [1253, 328] width 212 height 17
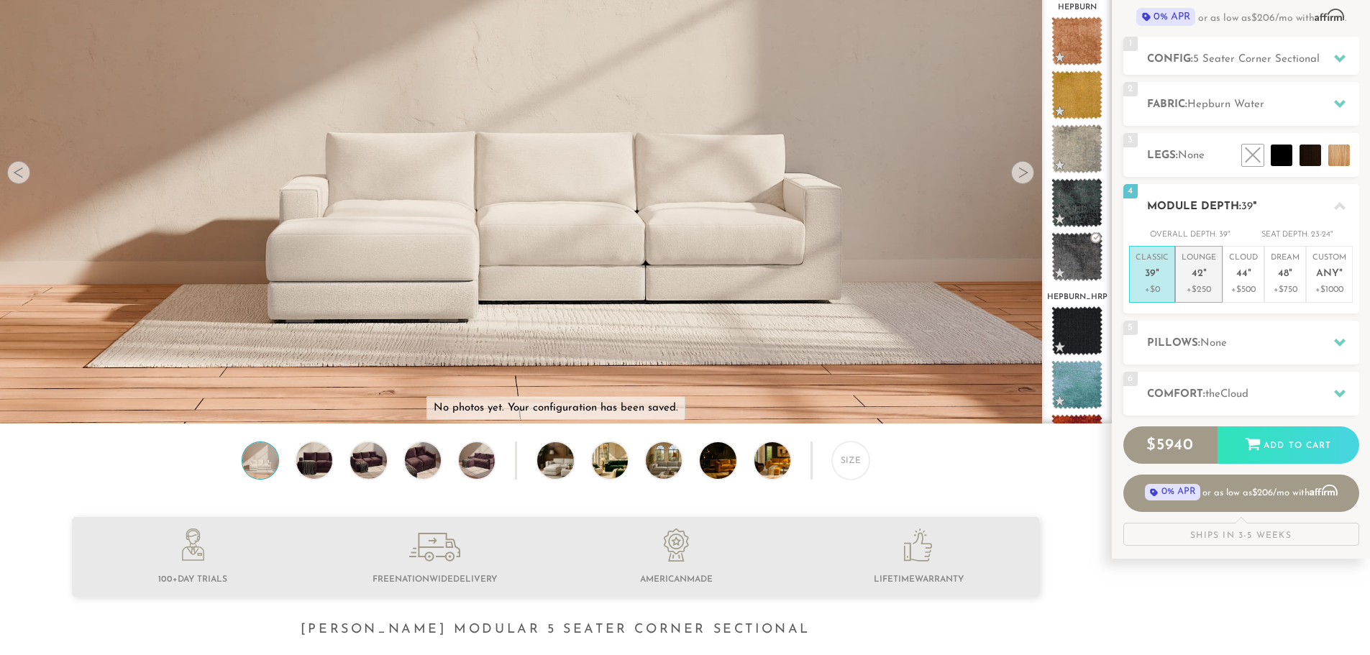
click at [1196, 294] on p "+$250" at bounding box center [1199, 289] width 35 height 13
click at [1203, 355] on div "5 Pillows: None" at bounding box center [1242, 343] width 236 height 44
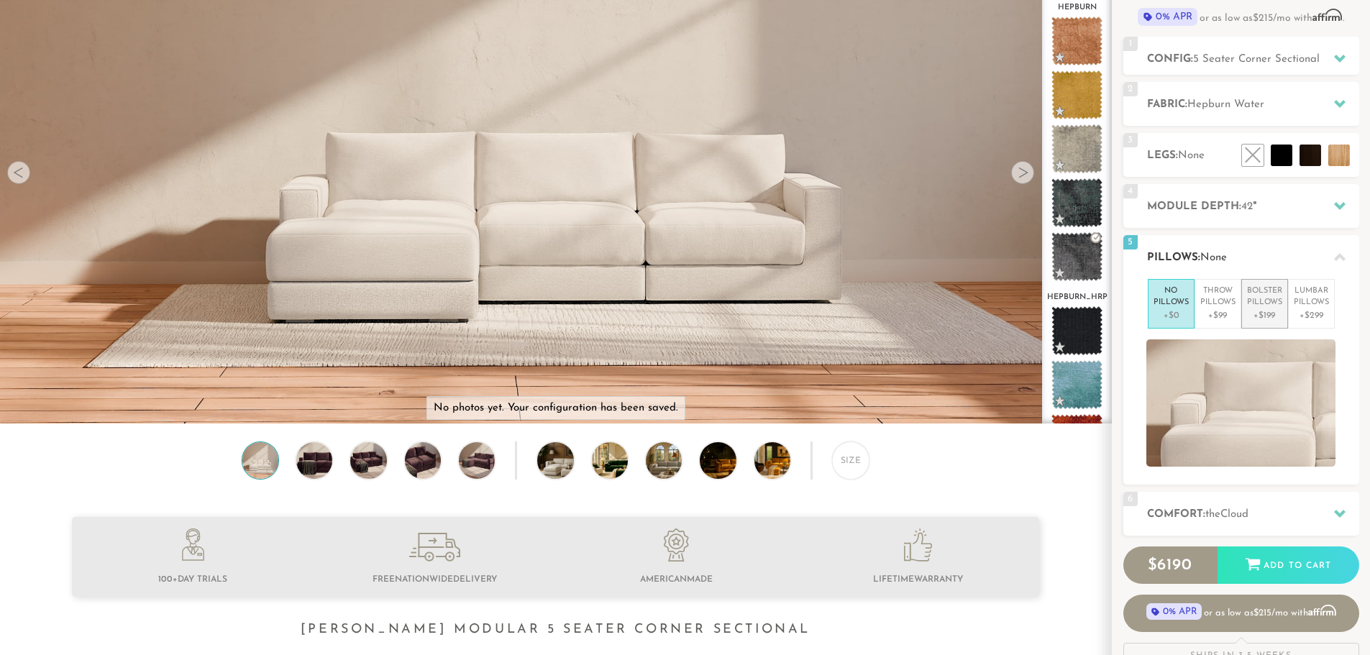
click at [1265, 311] on p "+$199" at bounding box center [1264, 315] width 35 height 13
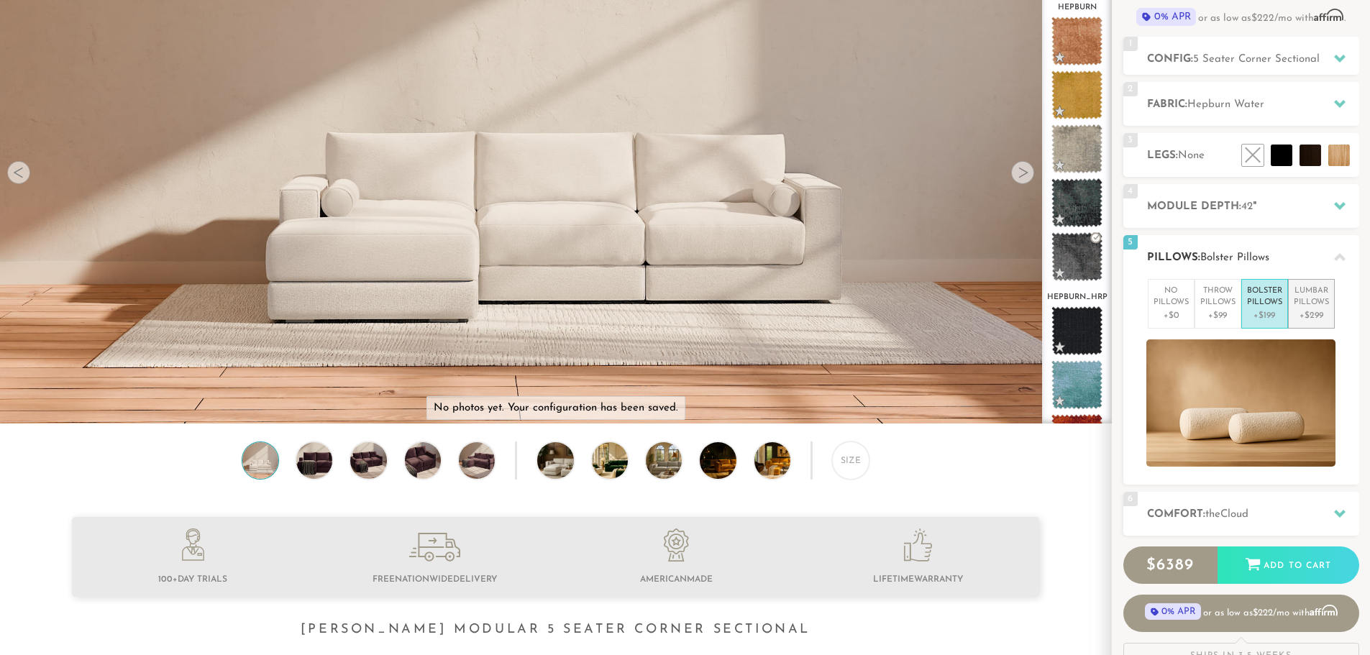
click at [1307, 305] on p "Lumbar Pillows" at bounding box center [1311, 298] width 35 height 24
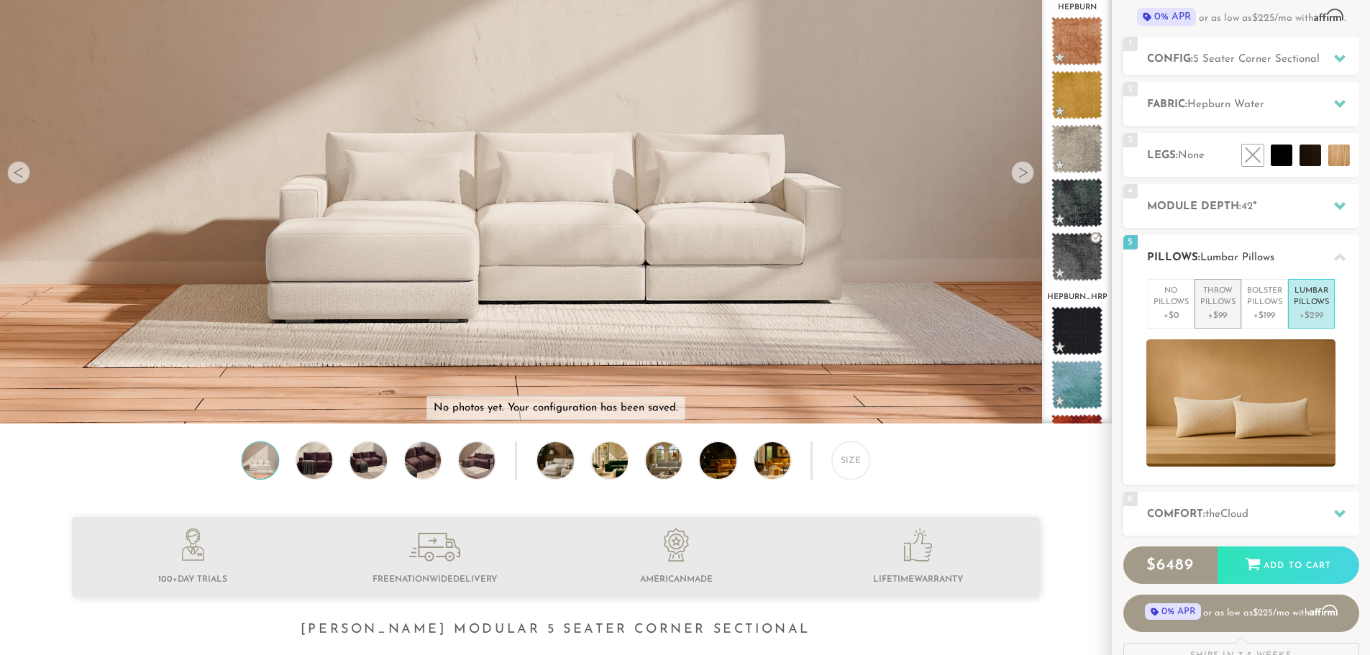
click at [1204, 317] on p "+$99" at bounding box center [1218, 315] width 35 height 13
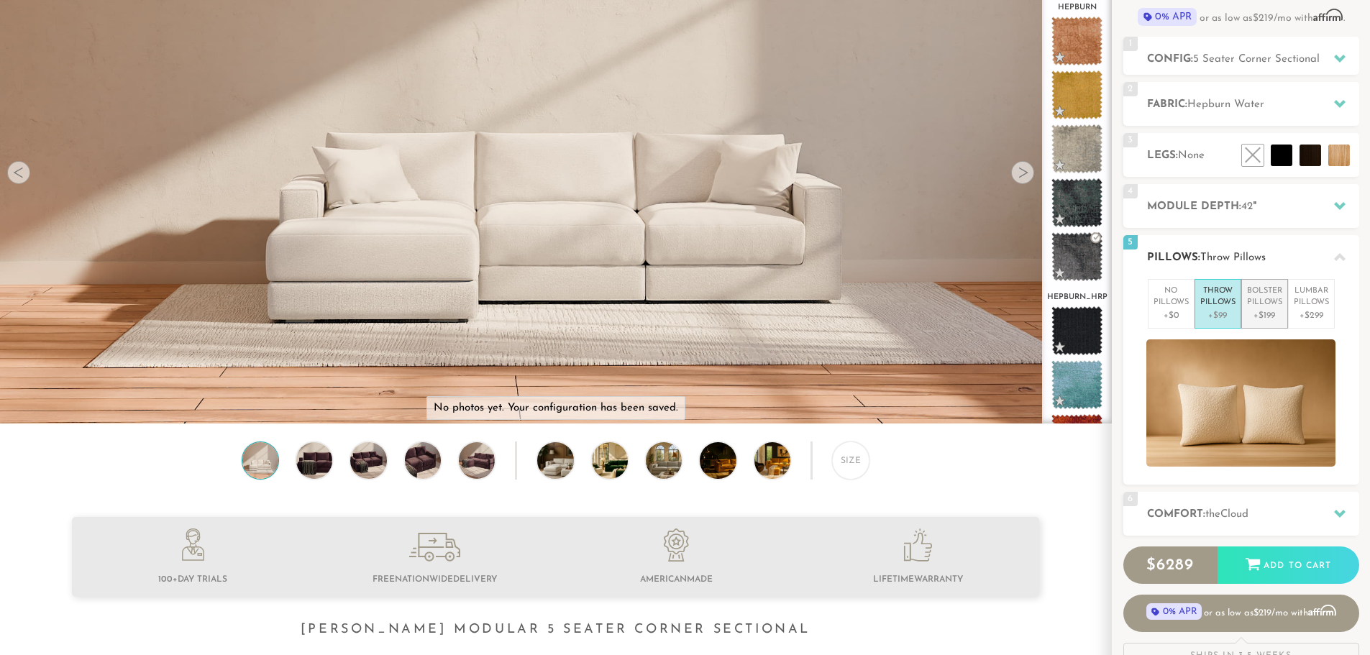
click at [1274, 305] on p "Bolster Pillows" at bounding box center [1264, 298] width 35 height 24
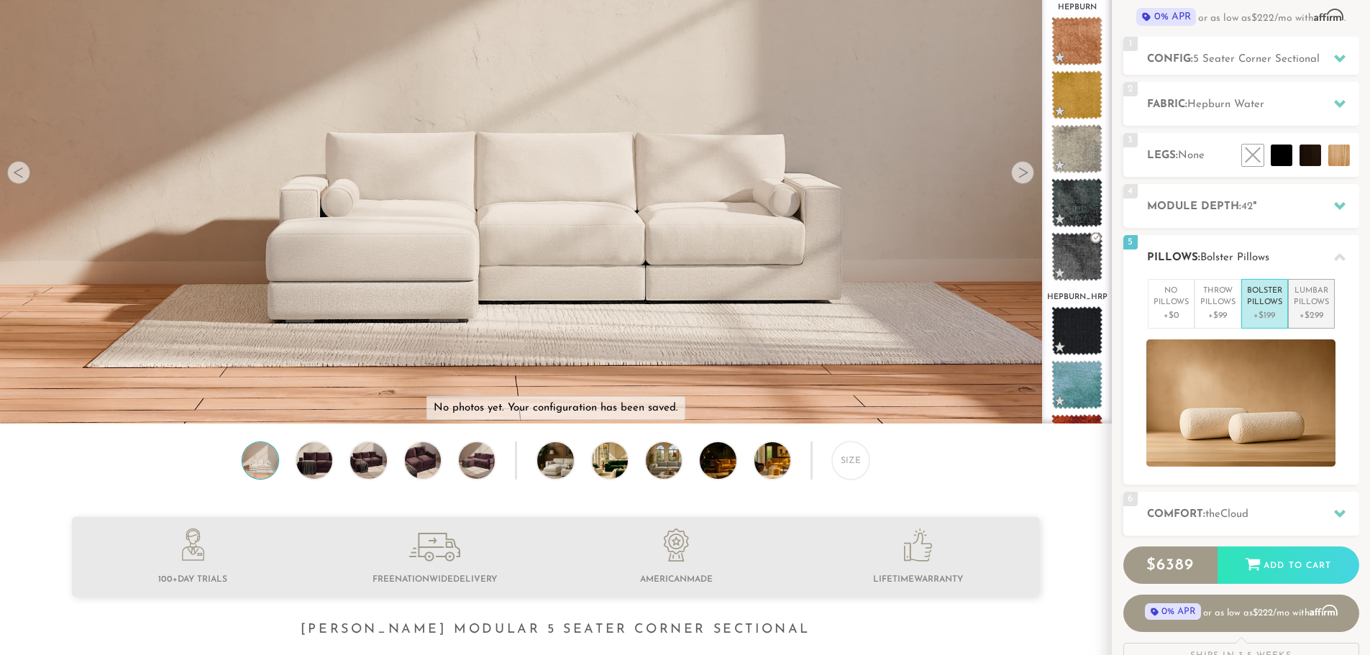
click at [1315, 301] on p "Lumbar Pillows" at bounding box center [1311, 298] width 35 height 24
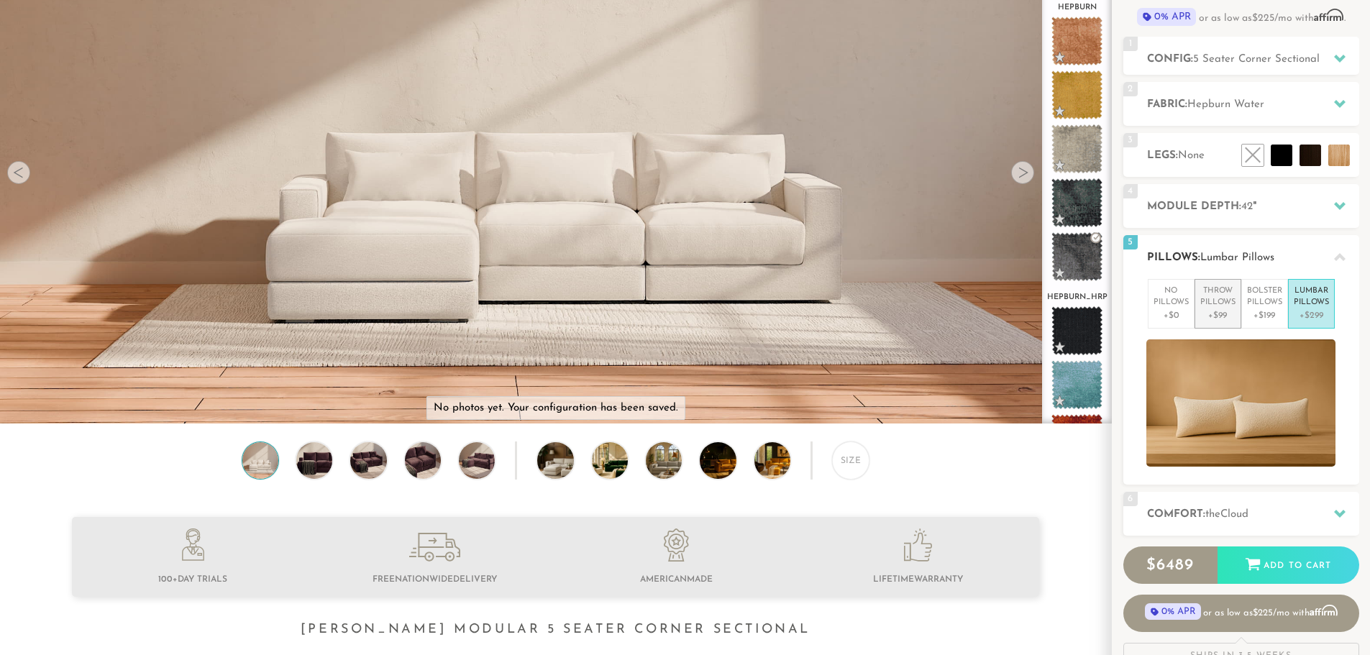
click at [1227, 301] on p "Throw Pillows" at bounding box center [1218, 298] width 35 height 24
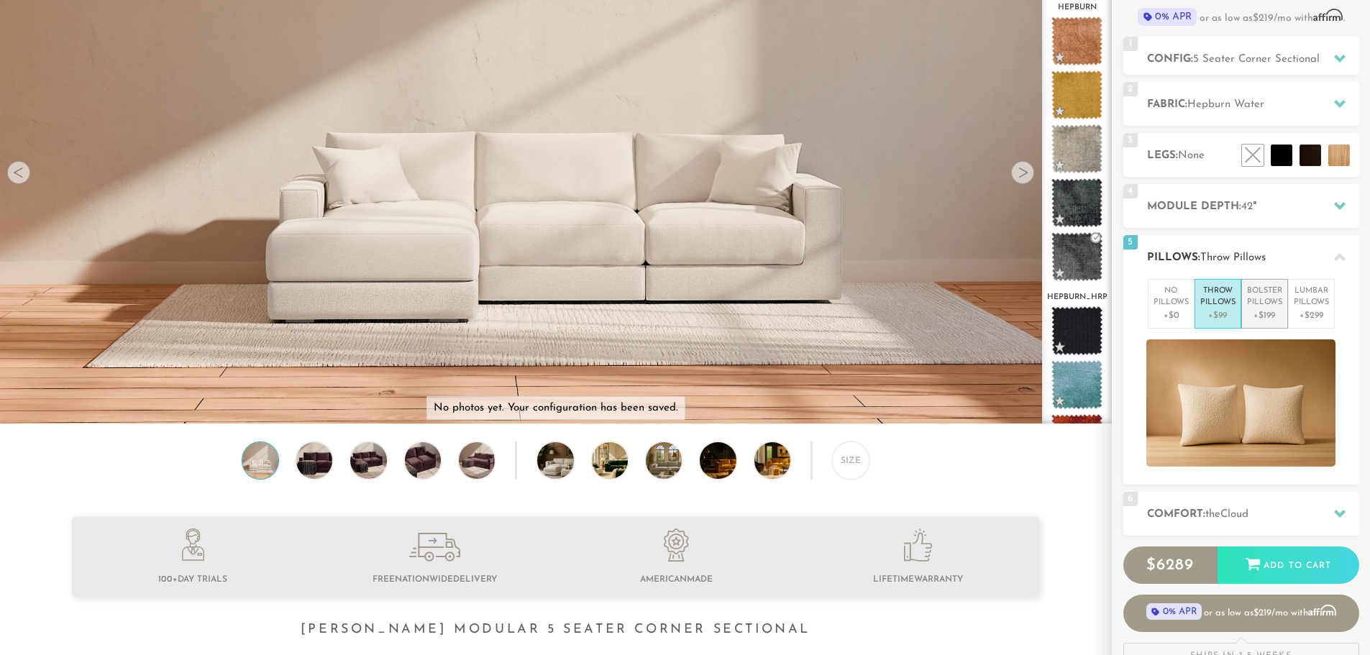
click at [1259, 304] on p "Bolster Pillows" at bounding box center [1264, 298] width 35 height 24
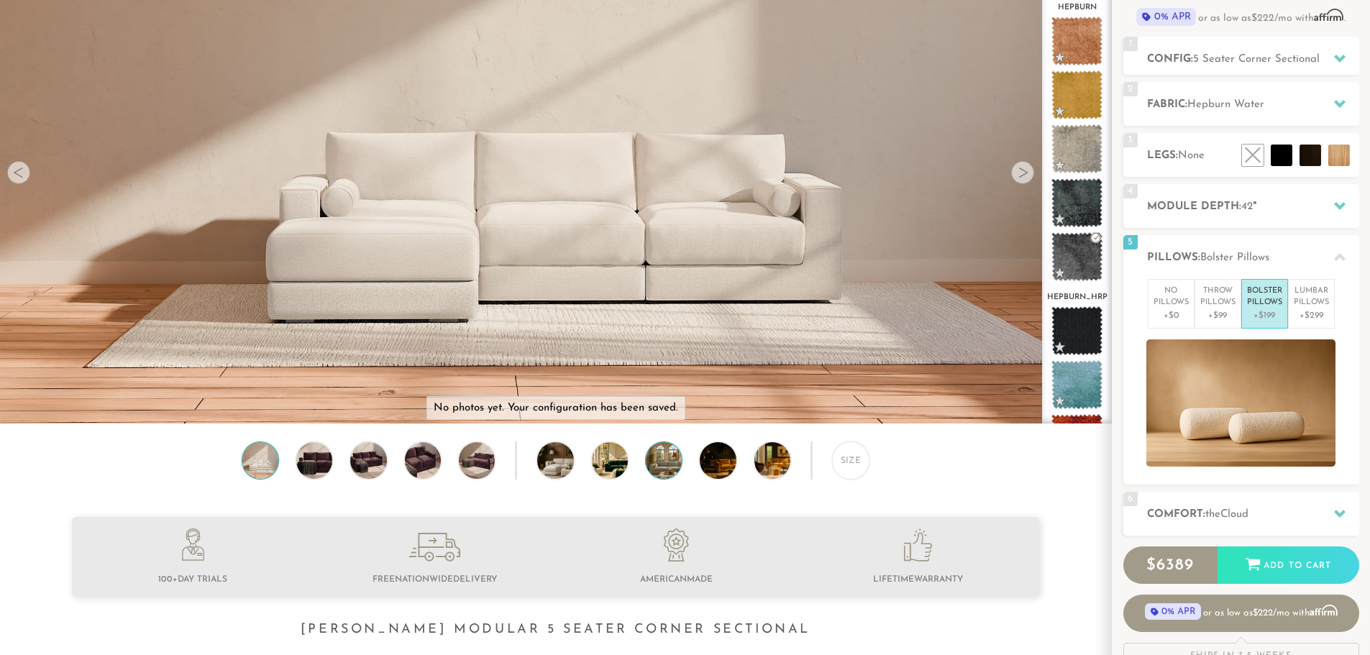
click at [670, 460] on img at bounding box center [678, 460] width 64 height 36
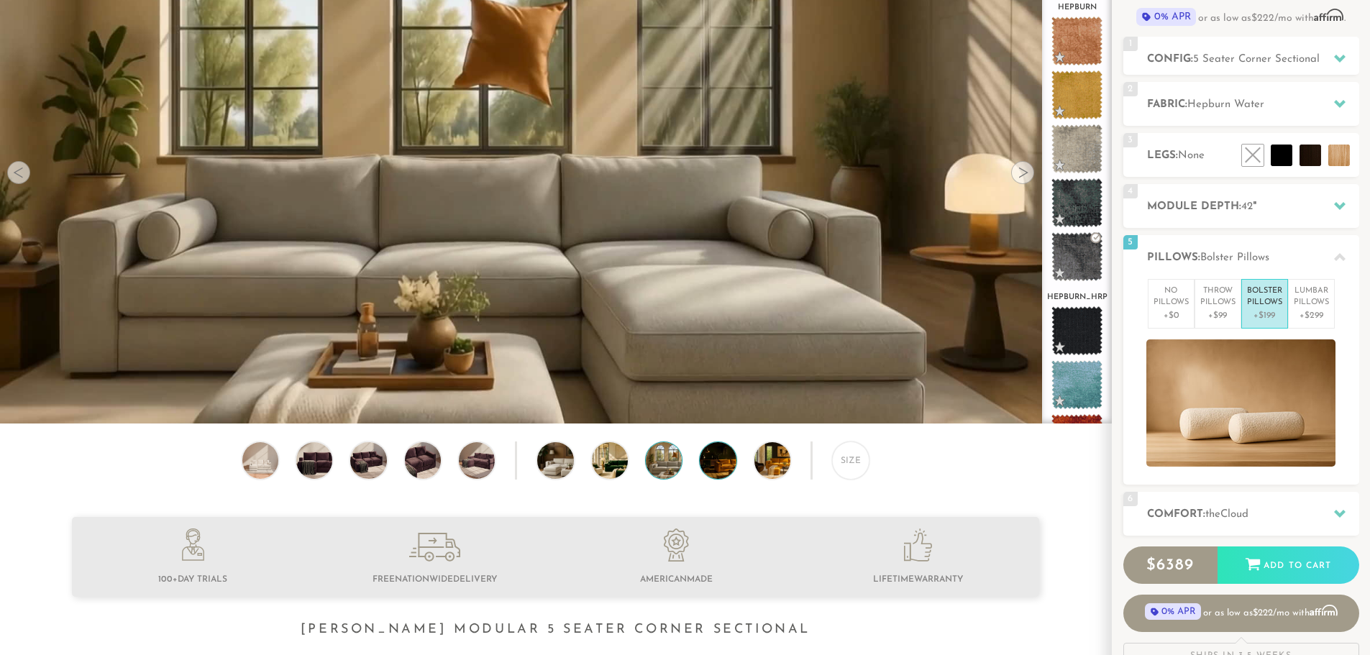
click at [729, 457] on img at bounding box center [732, 460] width 64 height 36
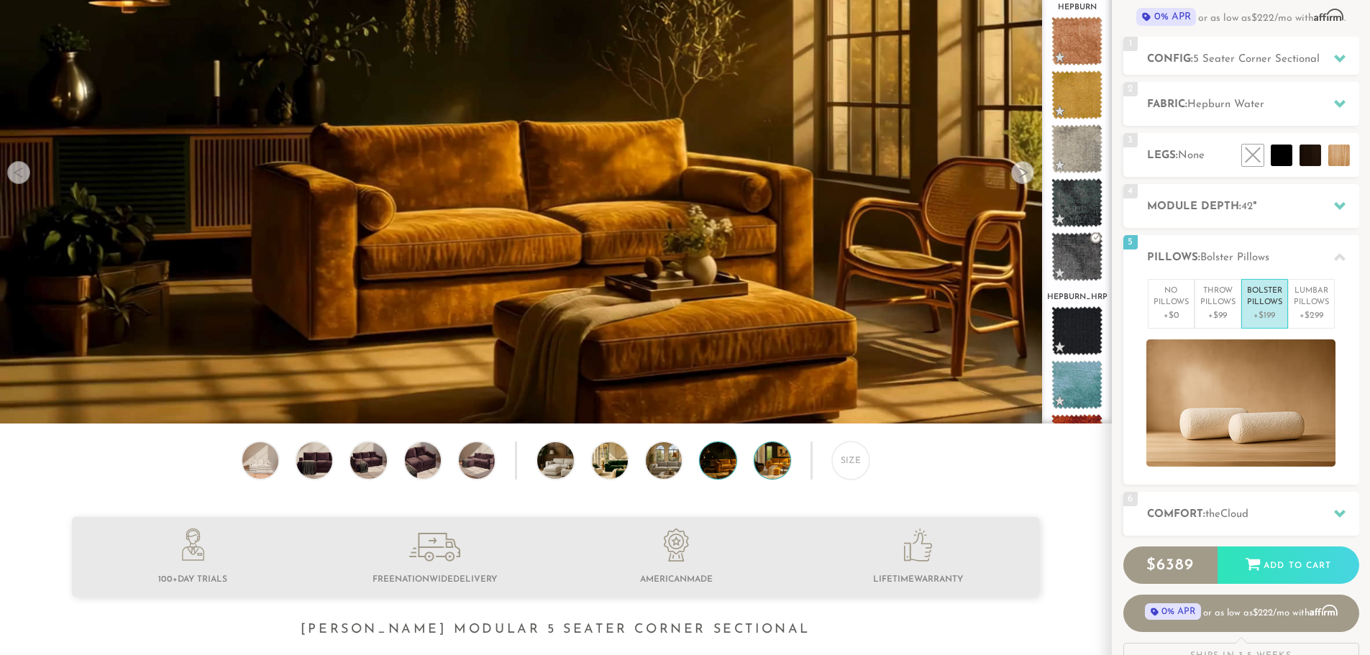
click at [766, 461] on img at bounding box center [787, 460] width 64 height 36
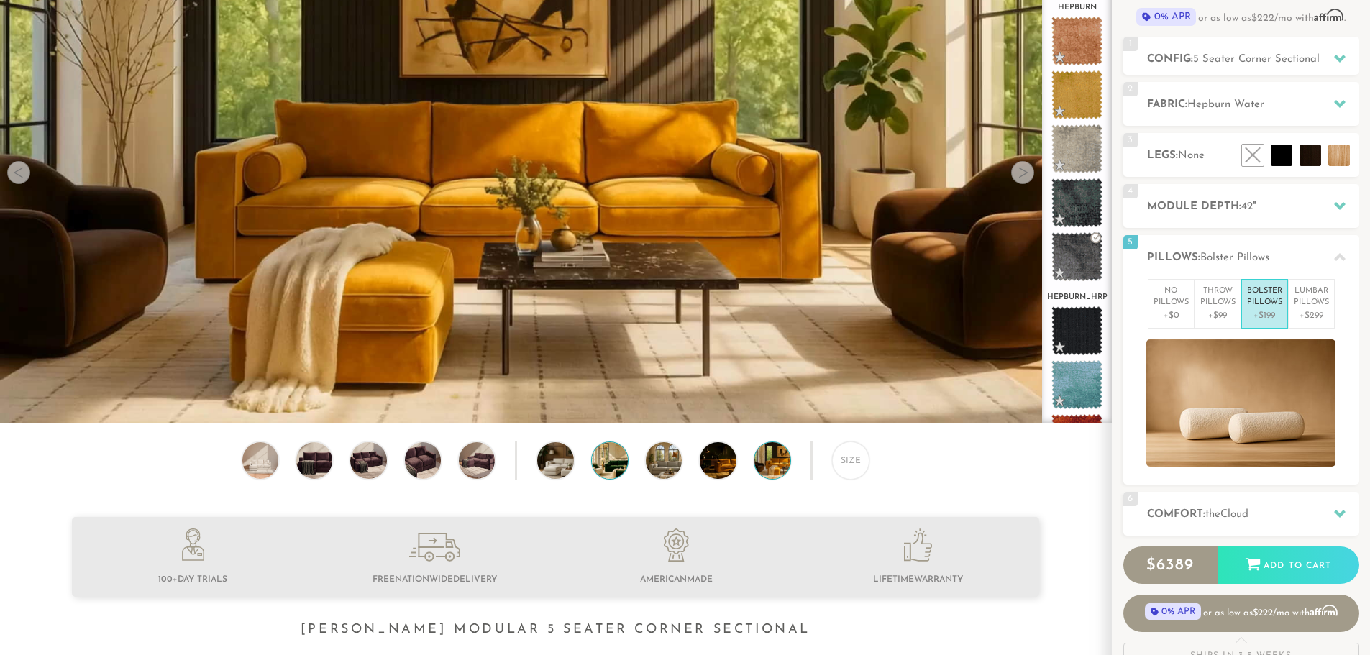
click at [604, 463] on img at bounding box center [624, 460] width 64 height 36
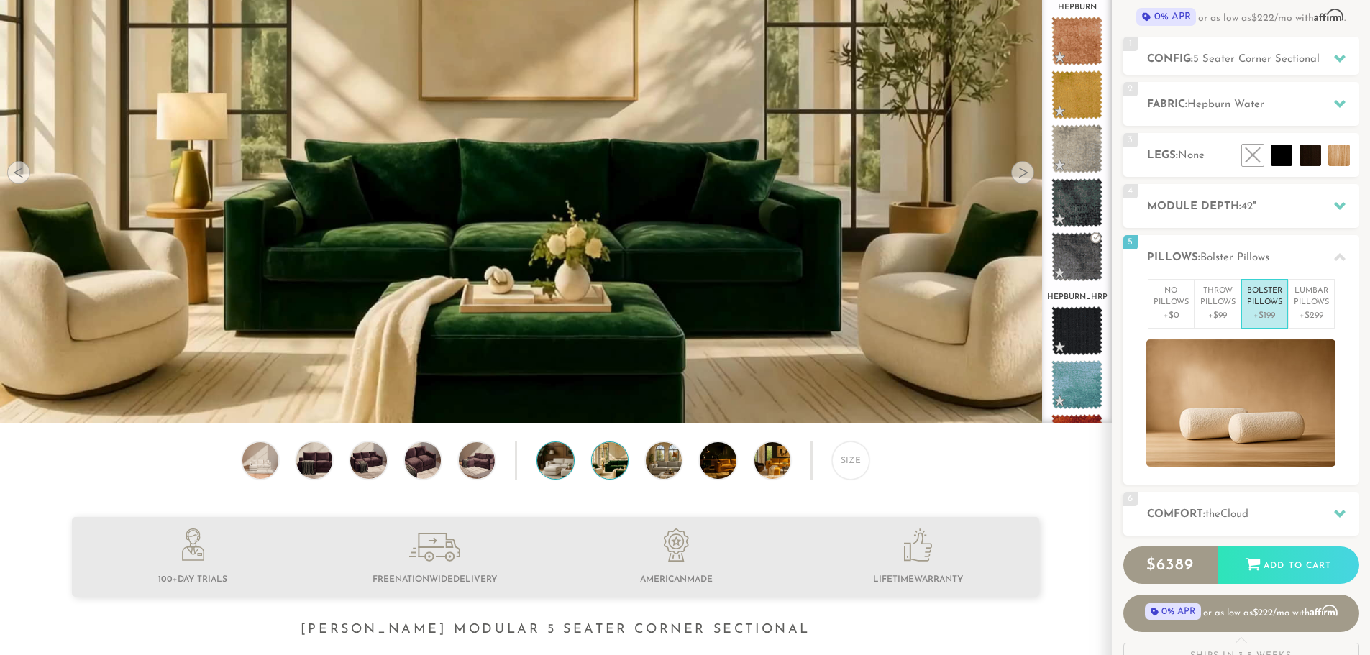
click at [553, 458] on img at bounding box center [569, 460] width 64 height 36
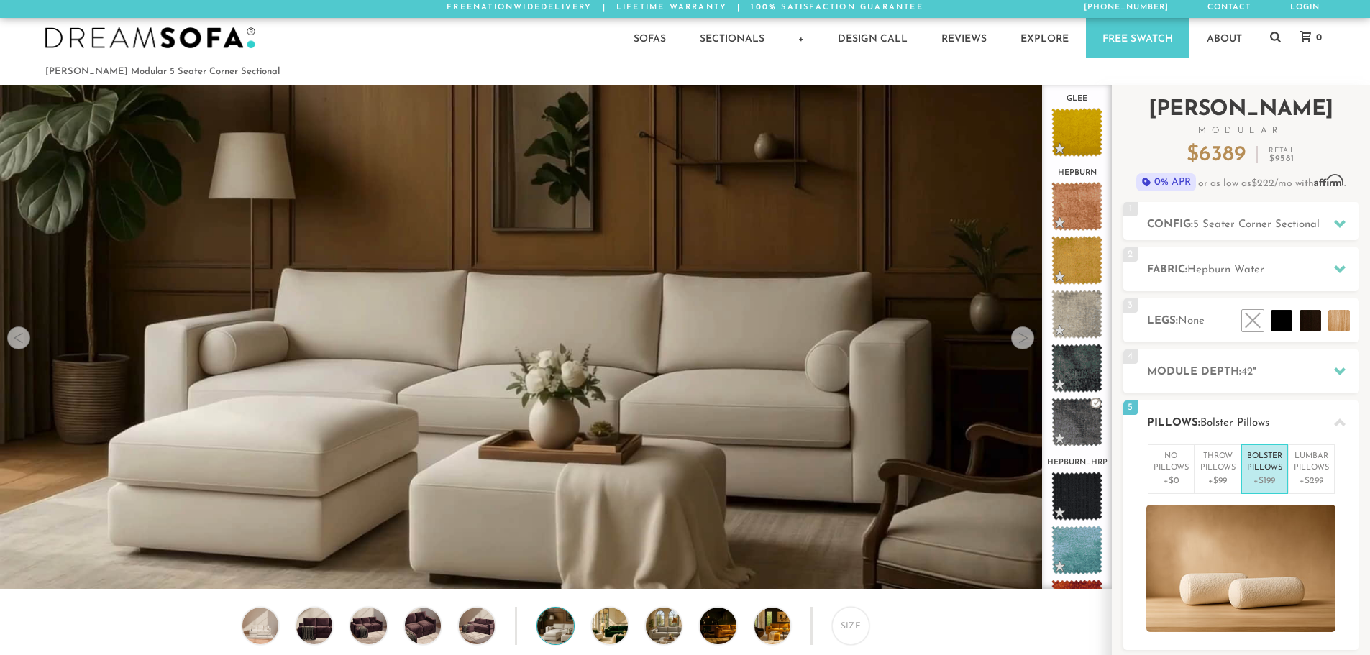
scroll to position [0, 0]
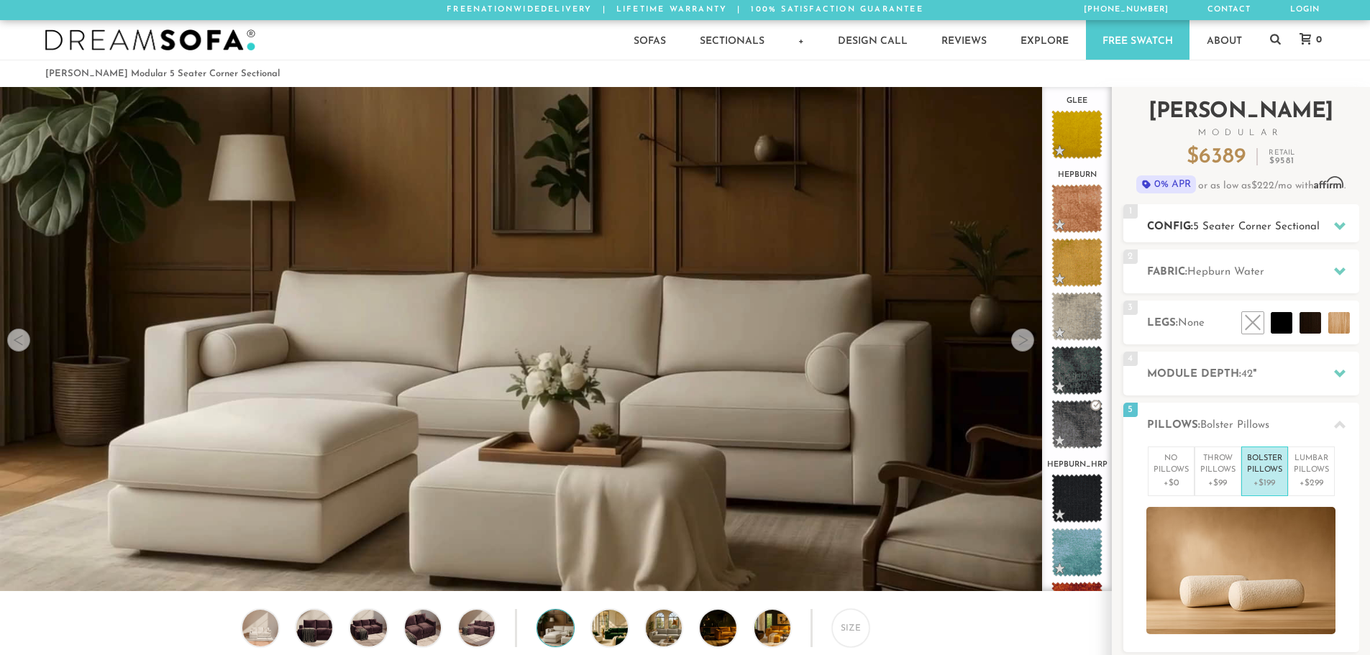
click at [1239, 224] on span "5 Seater Corner Sectional" at bounding box center [1256, 227] width 127 height 11
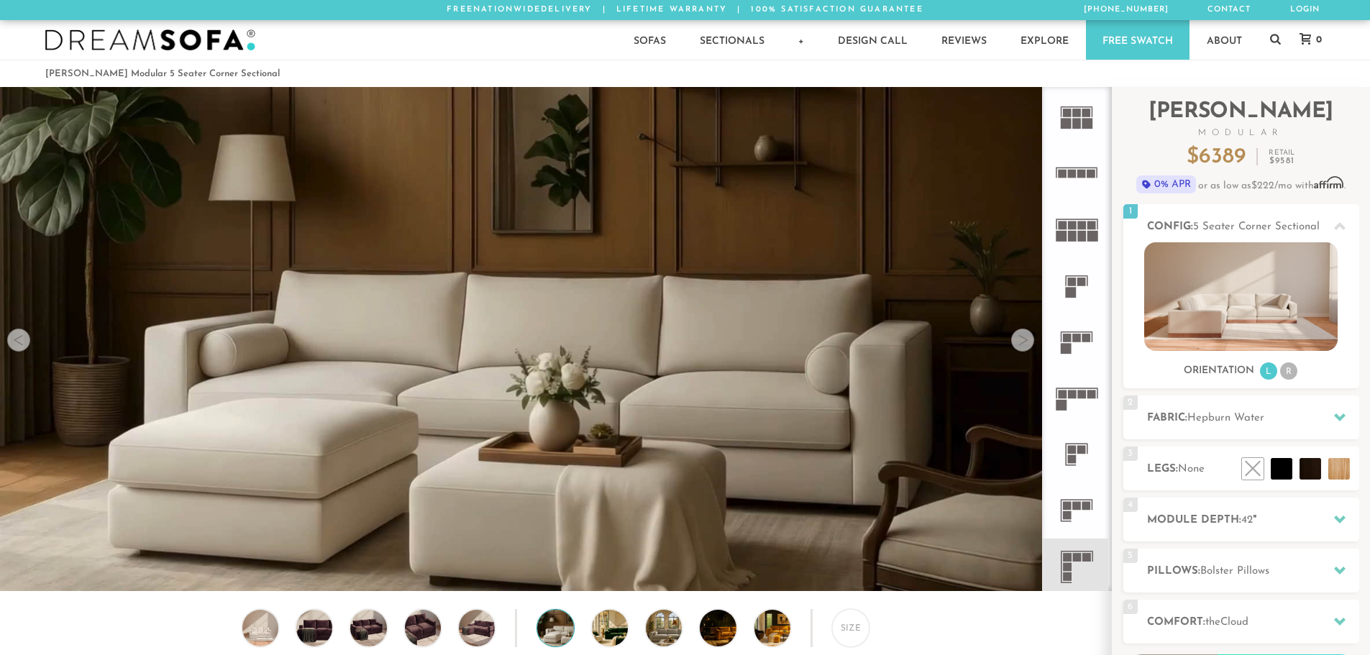
click at [1080, 496] on icon at bounding box center [1077, 511] width 56 height 56
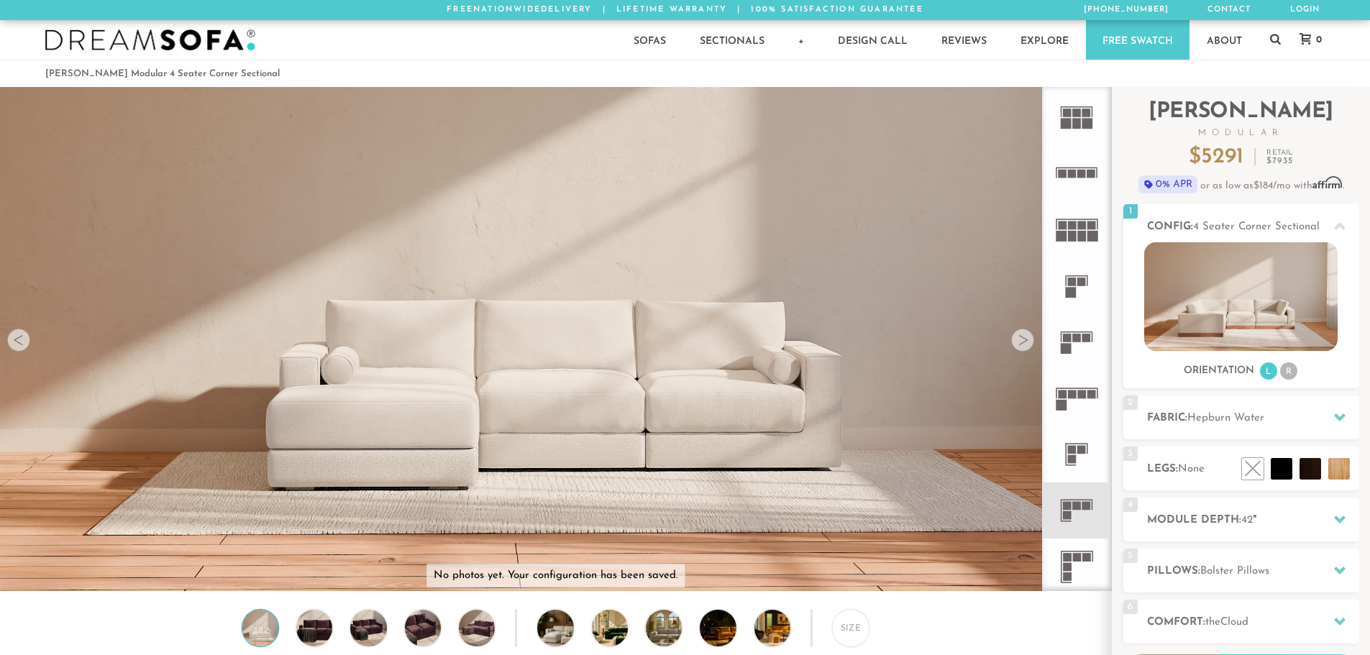
click at [1077, 337] on rect at bounding box center [1077, 338] width 9 height 9
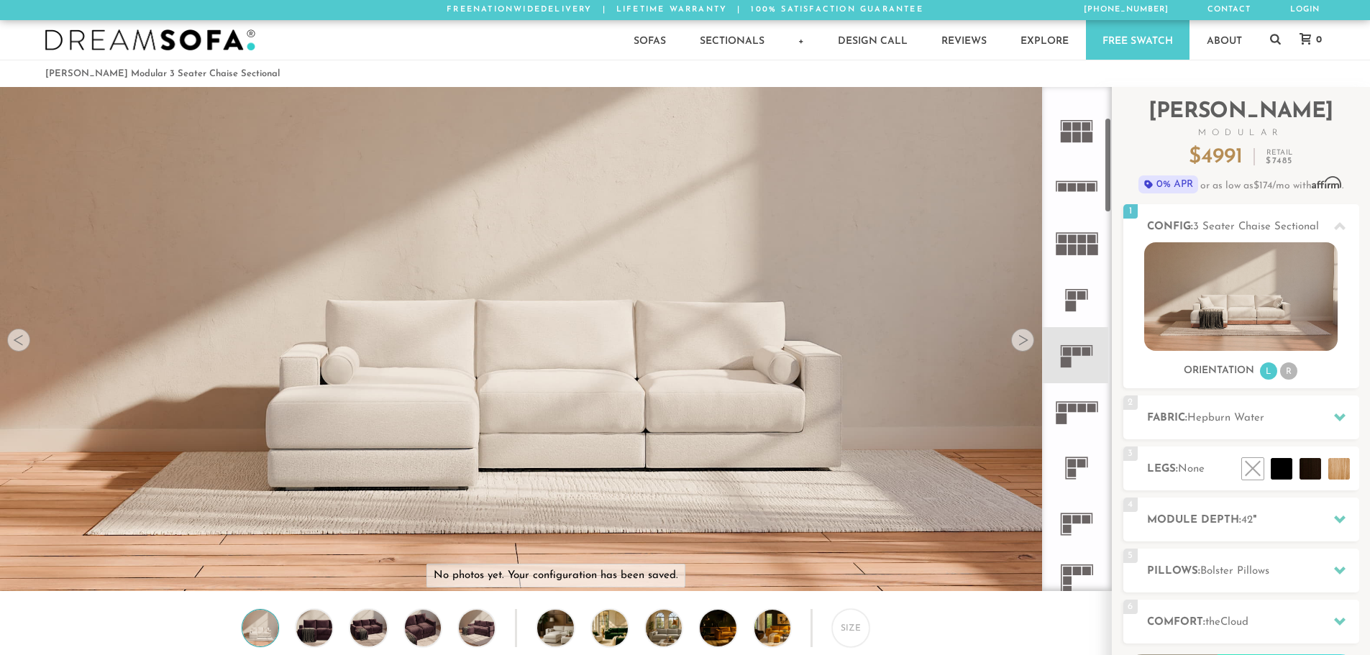
scroll to position [168, 0]
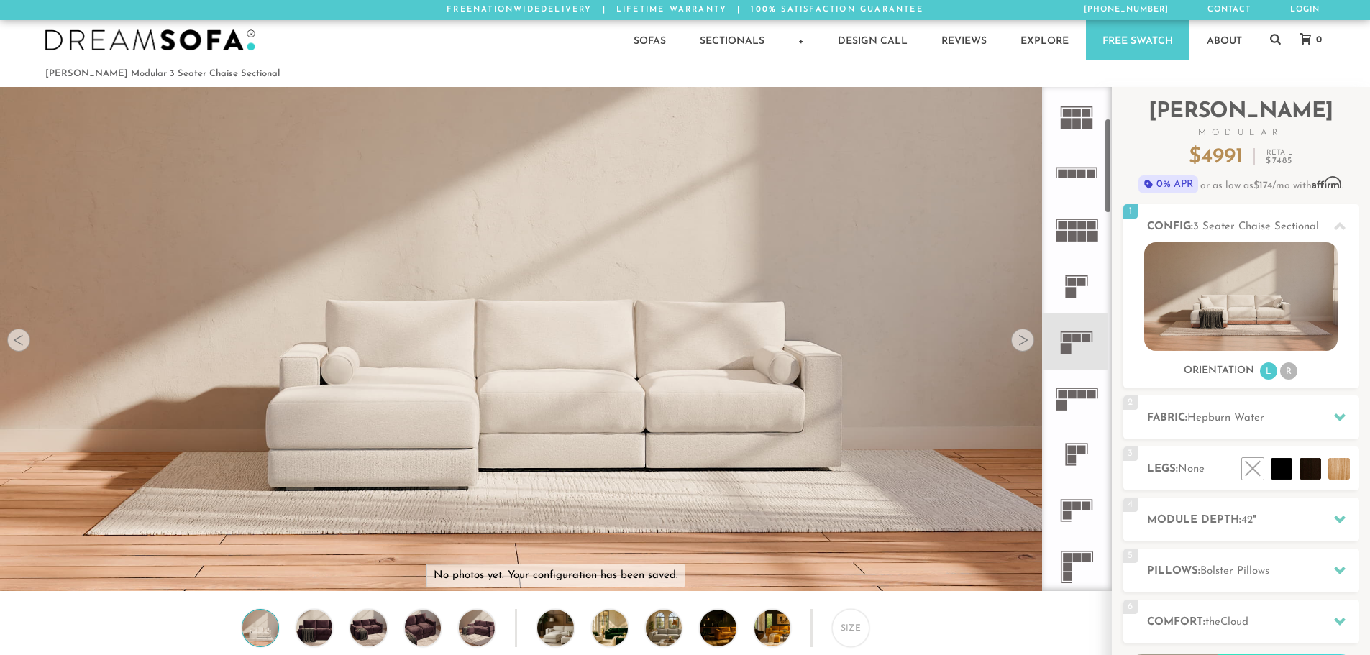
click at [1074, 283] on rect at bounding box center [1072, 282] width 9 height 9
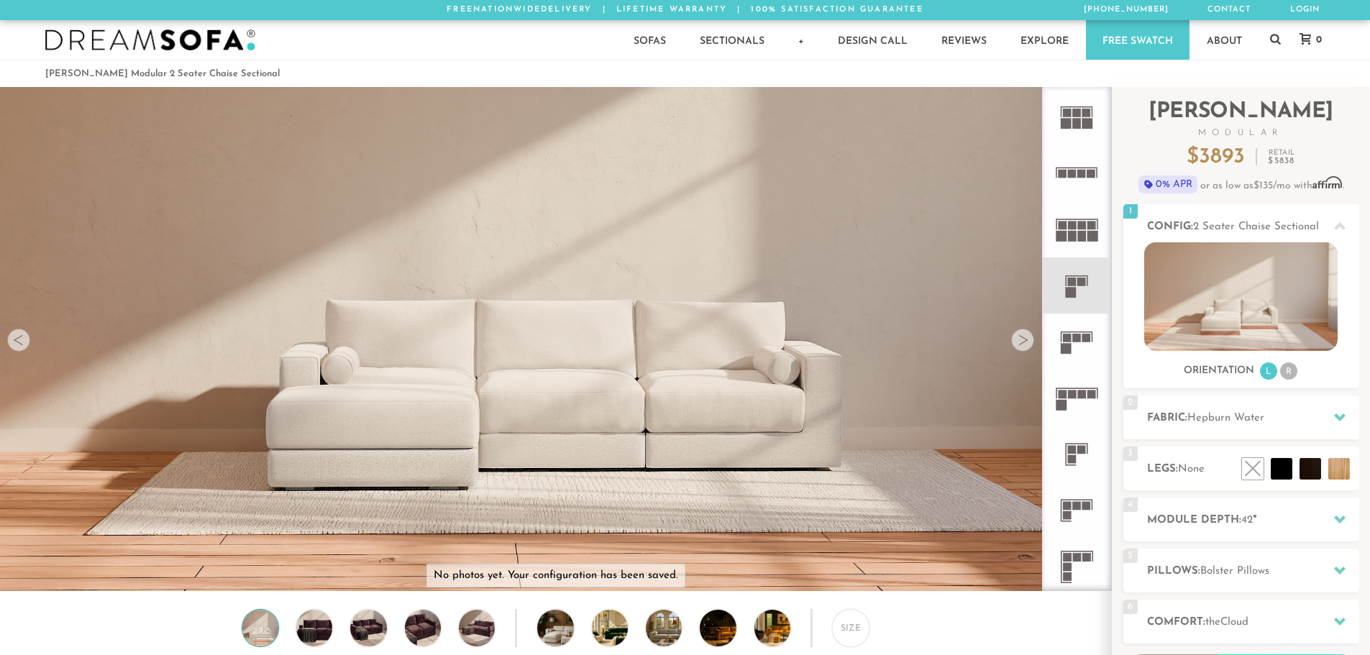
click at [1081, 337] on rect at bounding box center [1077, 338] width 9 height 9
